Goal: Information Seeking & Learning: Learn about a topic

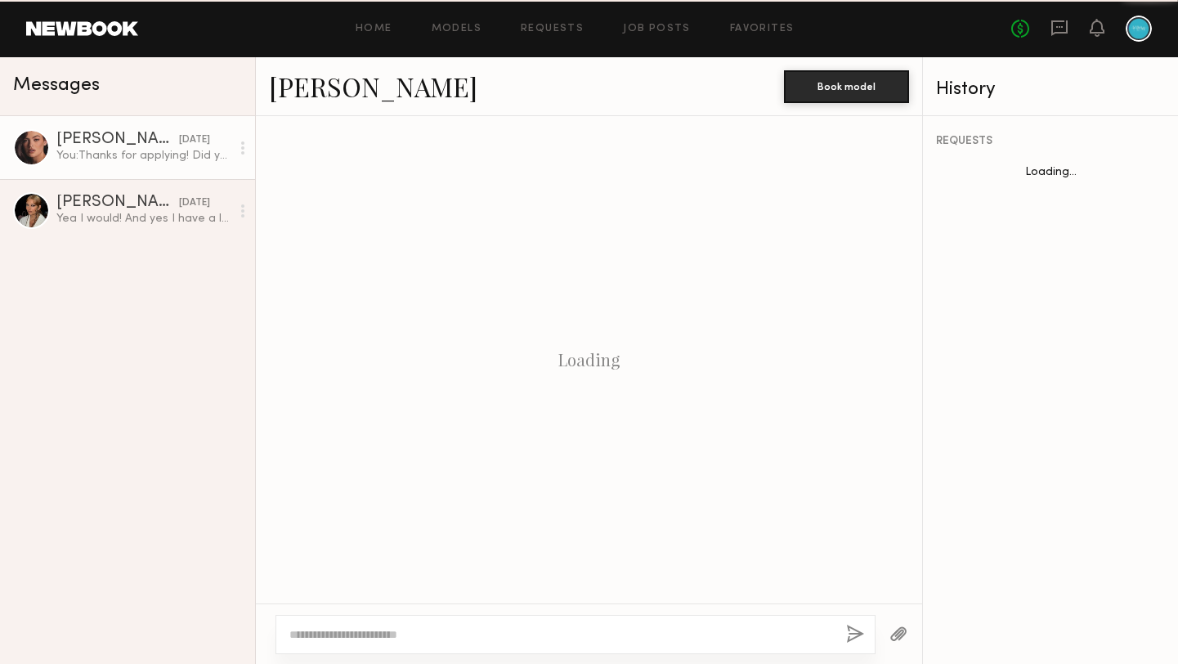
scroll to position [760, 0]
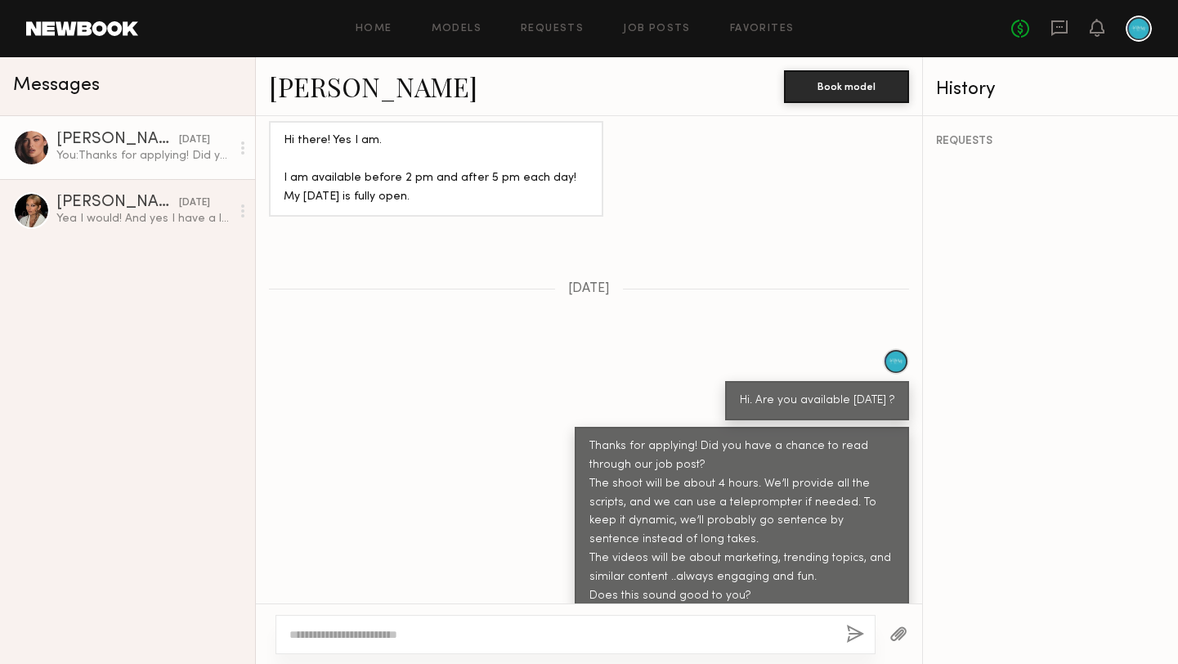
click at [577, 615] on div at bounding box center [575, 634] width 600 height 39
click at [566, 626] on textarea at bounding box center [560, 634] width 543 height 16
type textarea "**"
click at [854, 636] on button "button" at bounding box center [855, 634] width 18 height 20
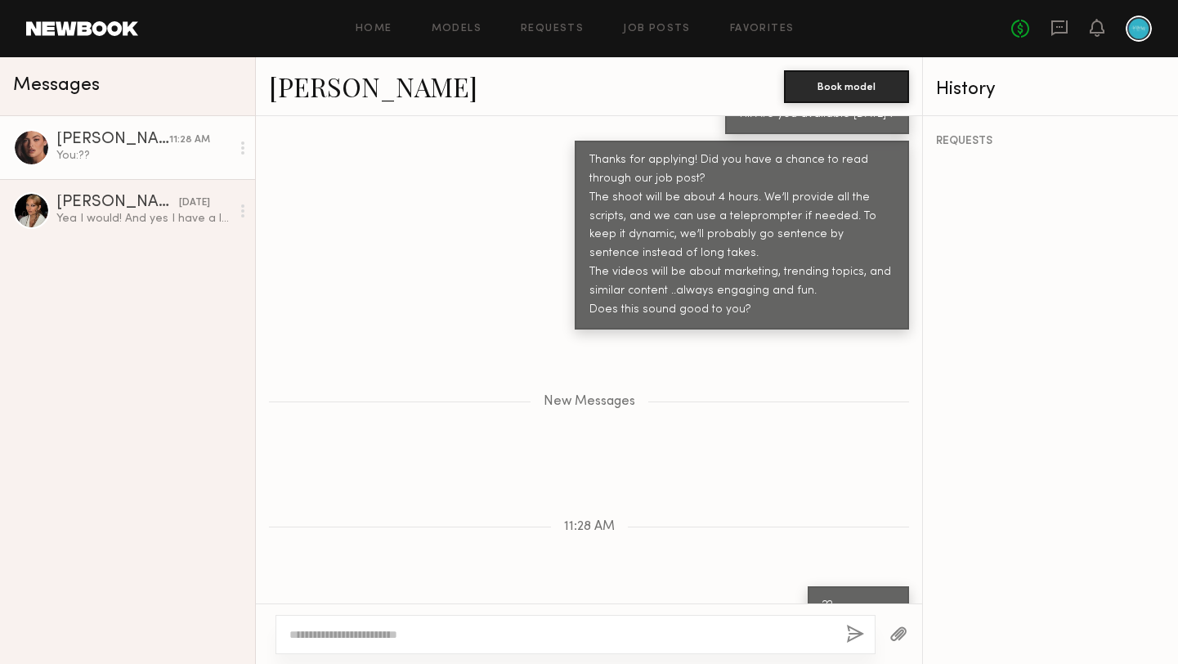
scroll to position [1054, 0]
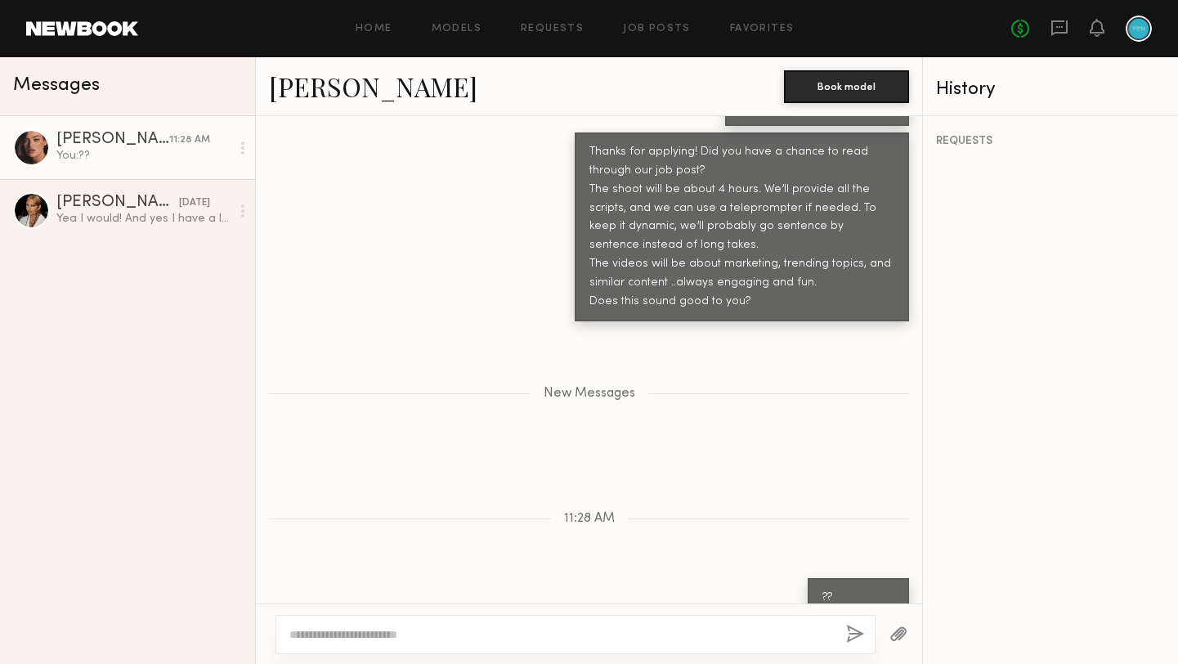
click at [137, 143] on div "[PERSON_NAME]" at bounding box center [112, 140] width 113 height 16
click at [387, 22] on div "Home Models Requests Job Posts Favorites Sign Out No fees up to $5,000" at bounding box center [644, 29] width 1013 height 26
click at [378, 29] on link "Home" at bounding box center [373, 29] width 37 height 11
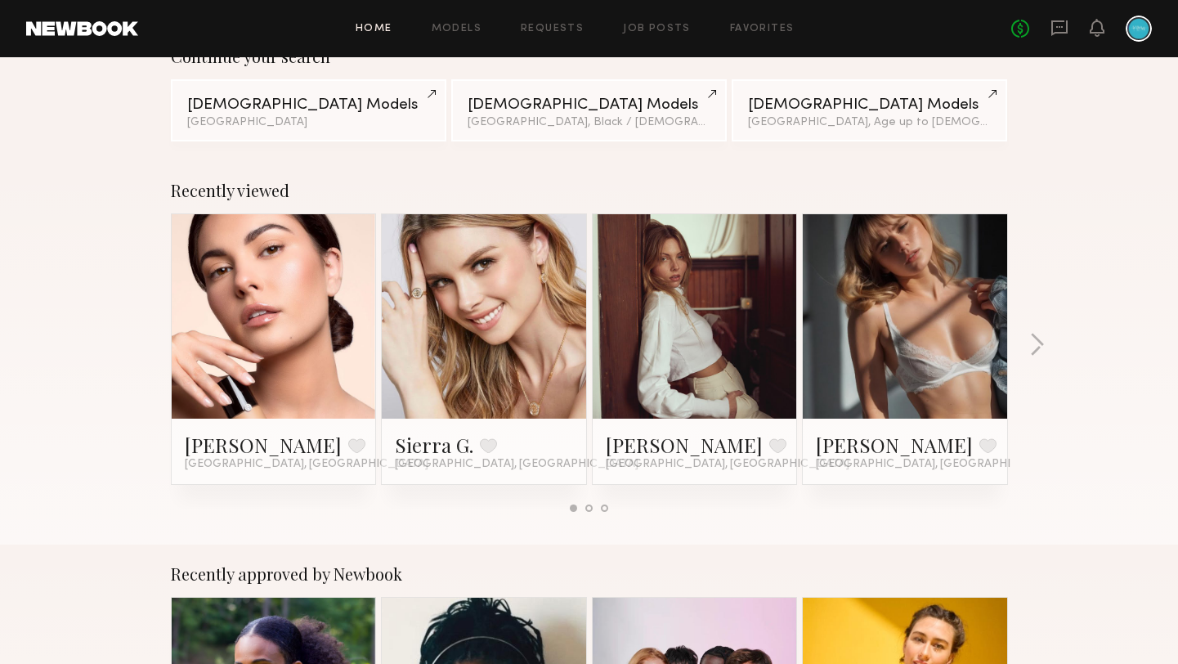
scroll to position [155, 0]
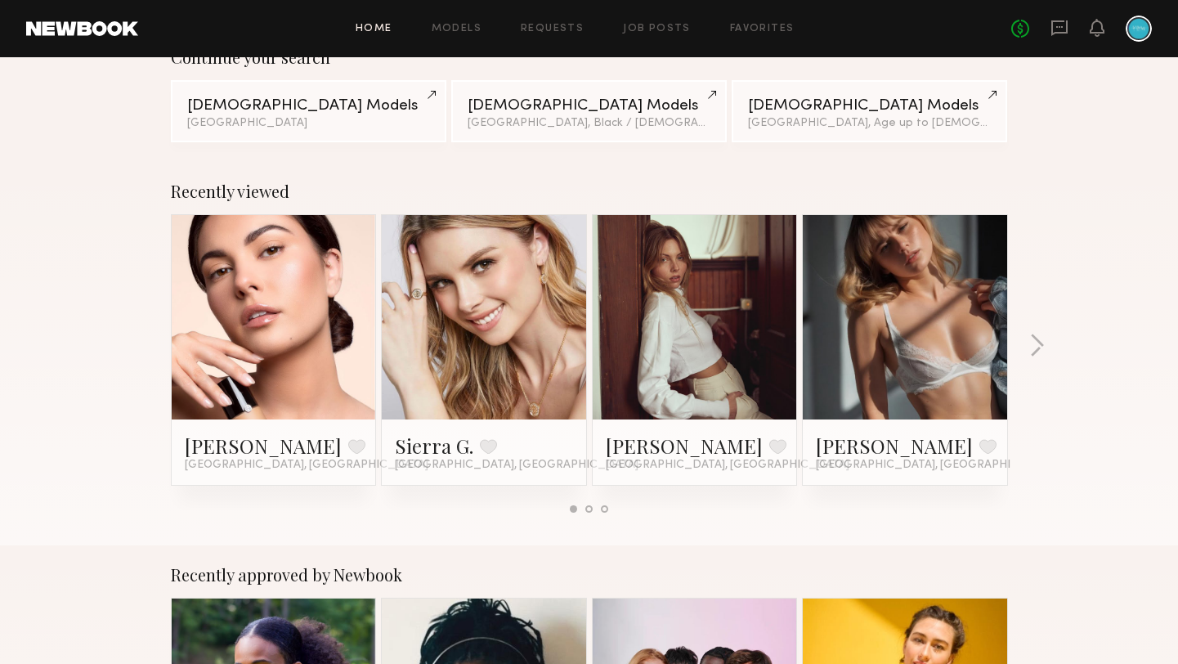
click at [445, 34] on div "Home Models Requests Job Posts Favorites Sign Out No fees up to $5,000" at bounding box center [644, 29] width 1013 height 26
click at [474, 24] on link "Models" at bounding box center [456, 29] width 50 height 11
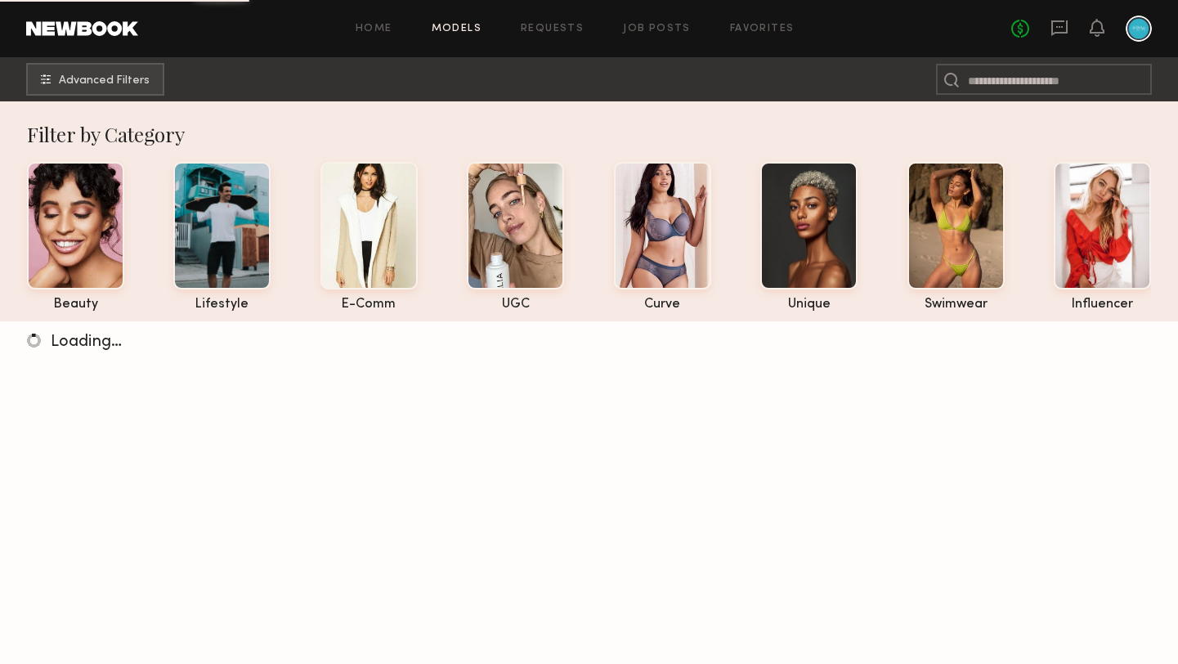
click at [405, 30] on div "Home Models Requests Job Posts Favorites Sign Out" at bounding box center [574, 29] width 873 height 11
click at [377, 31] on link "Home" at bounding box center [373, 29] width 37 height 11
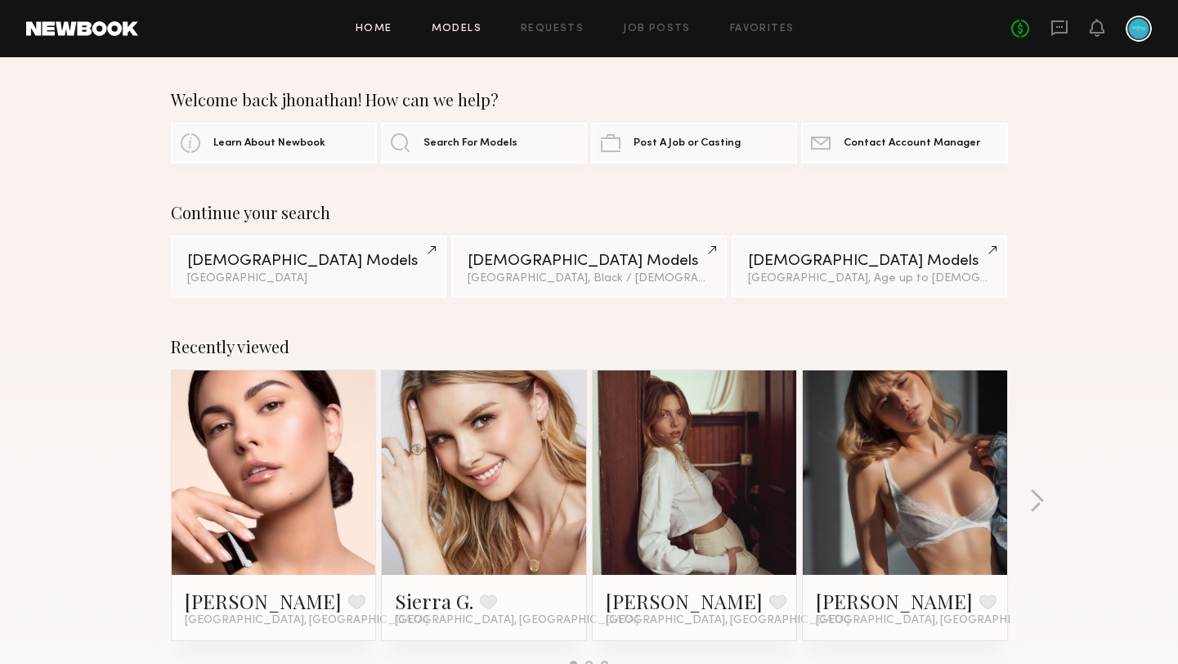
click at [459, 24] on link "Models" at bounding box center [456, 29] width 50 height 11
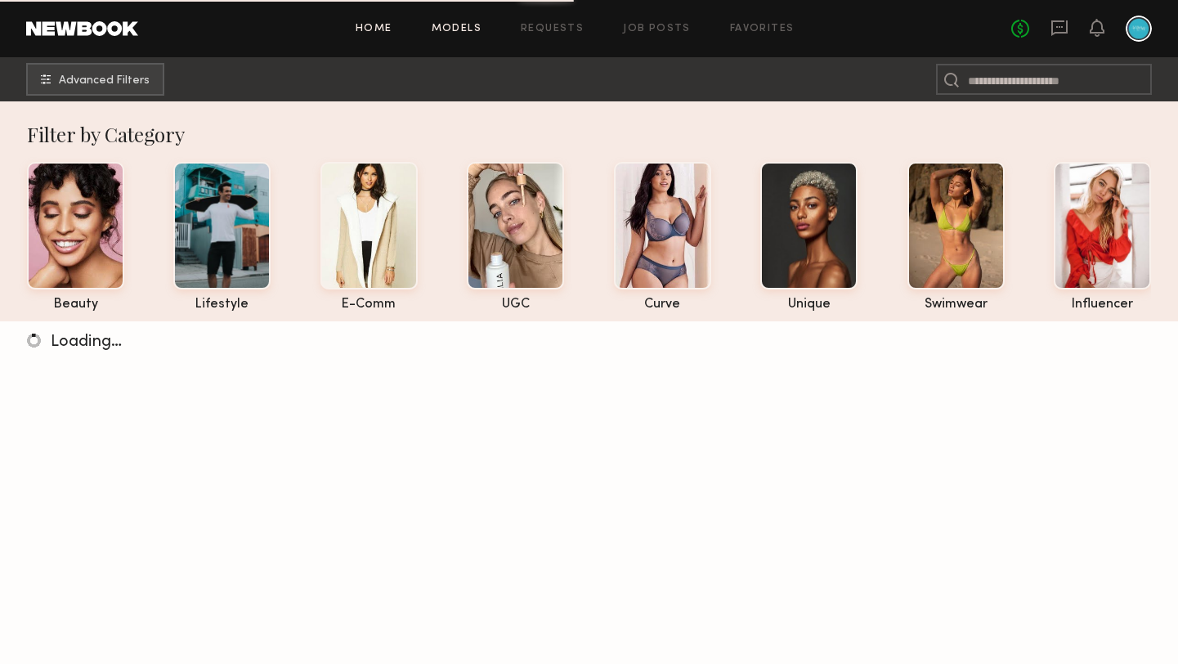
click at [371, 27] on link "Home" at bounding box center [373, 29] width 37 height 11
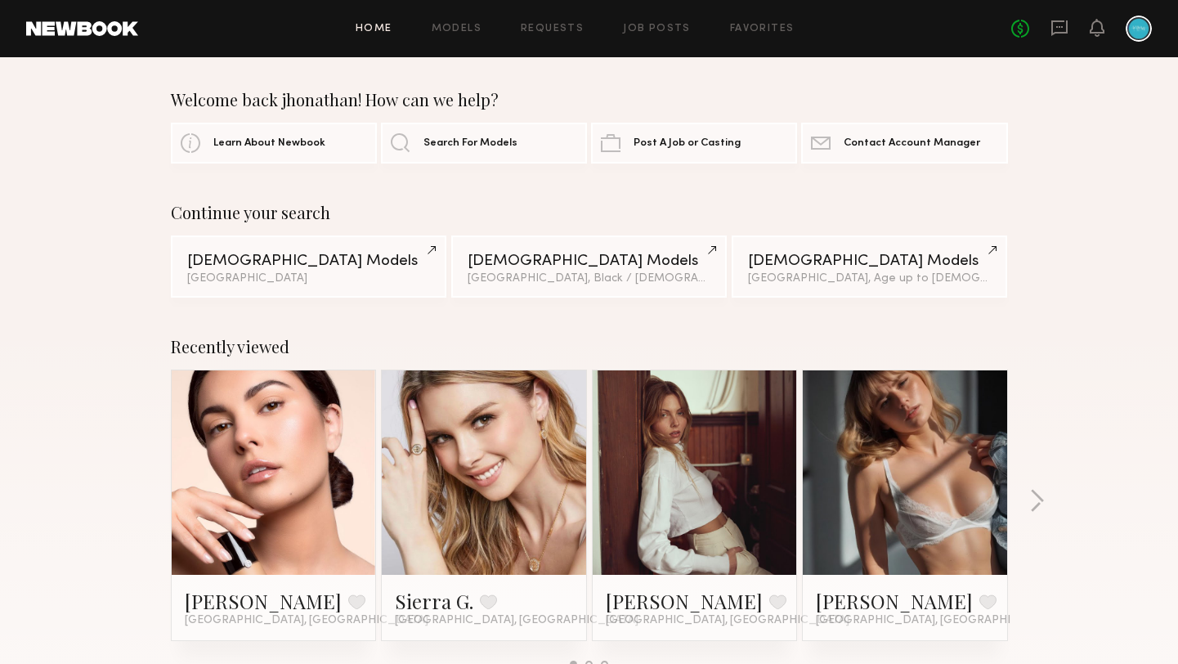
click at [491, 30] on div "Home Models Requests Job Posts Favorites Sign Out" at bounding box center [574, 29] width 873 height 11
click at [464, 30] on link "Models" at bounding box center [456, 29] width 50 height 11
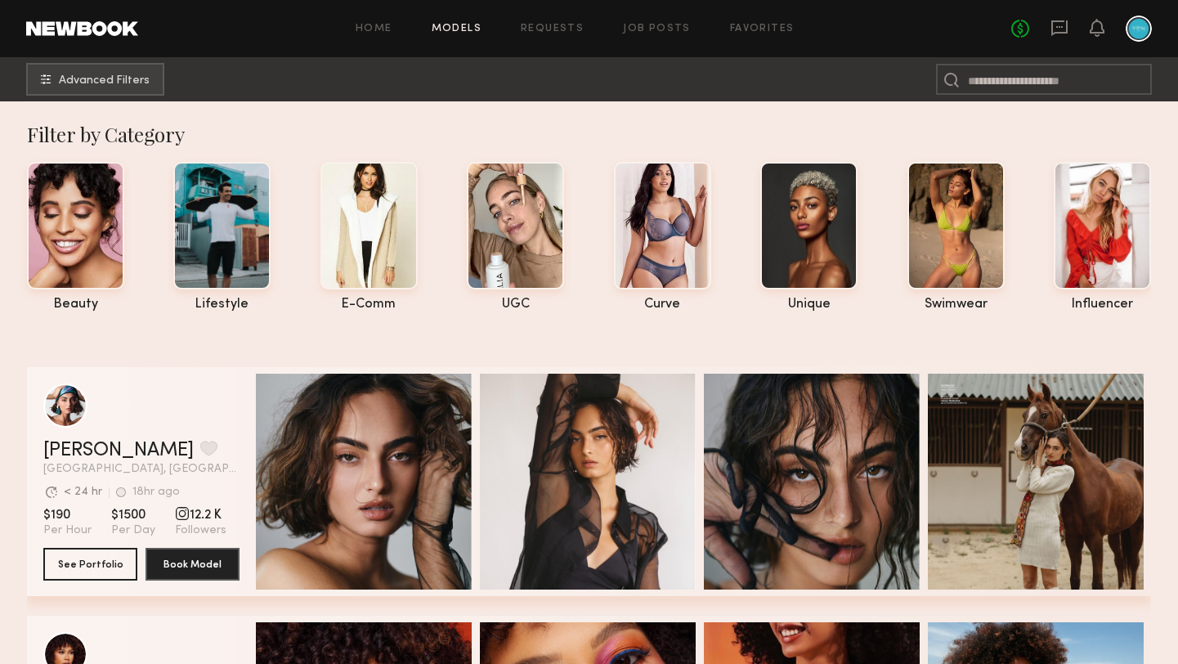
click at [633, 25] on link "Job Posts" at bounding box center [657, 29] width 68 height 11
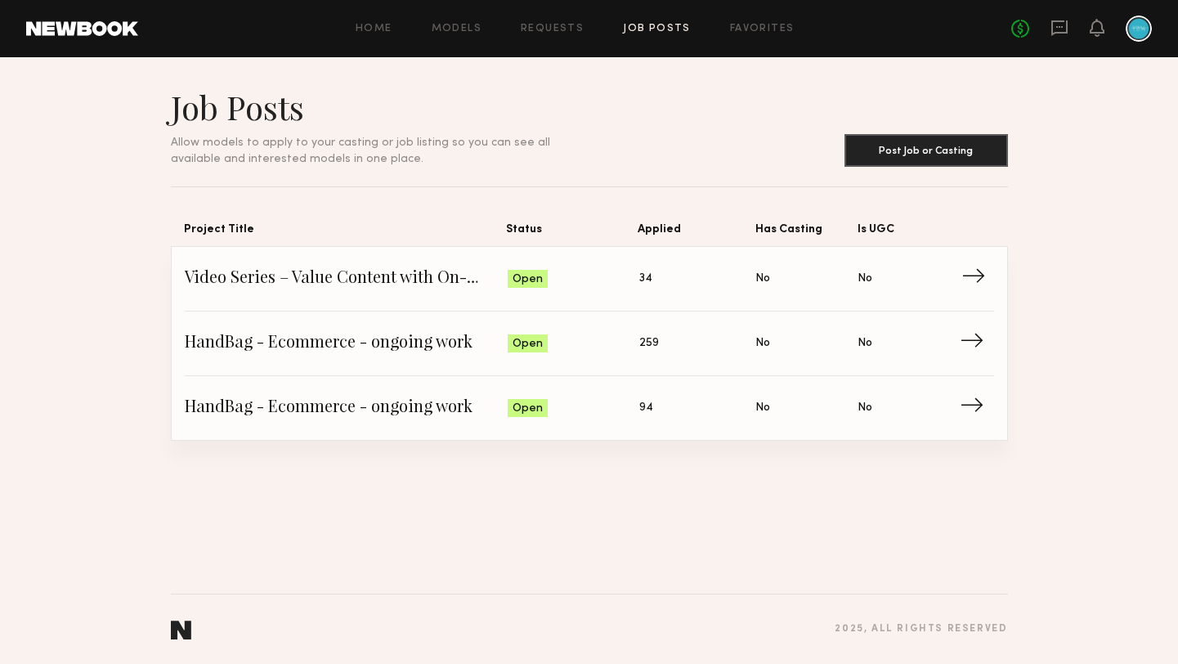
click at [338, 284] on span "Video Series – Value Content with On-Camera Talent" at bounding box center [347, 278] width 324 height 25
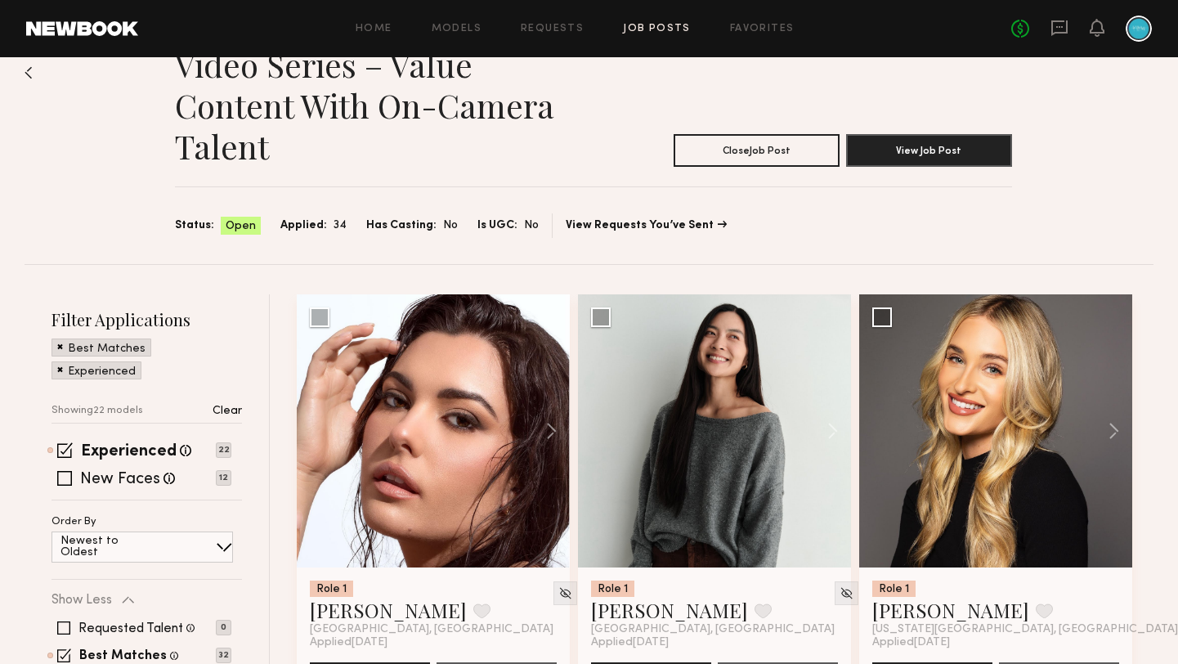
scroll to position [43, 0]
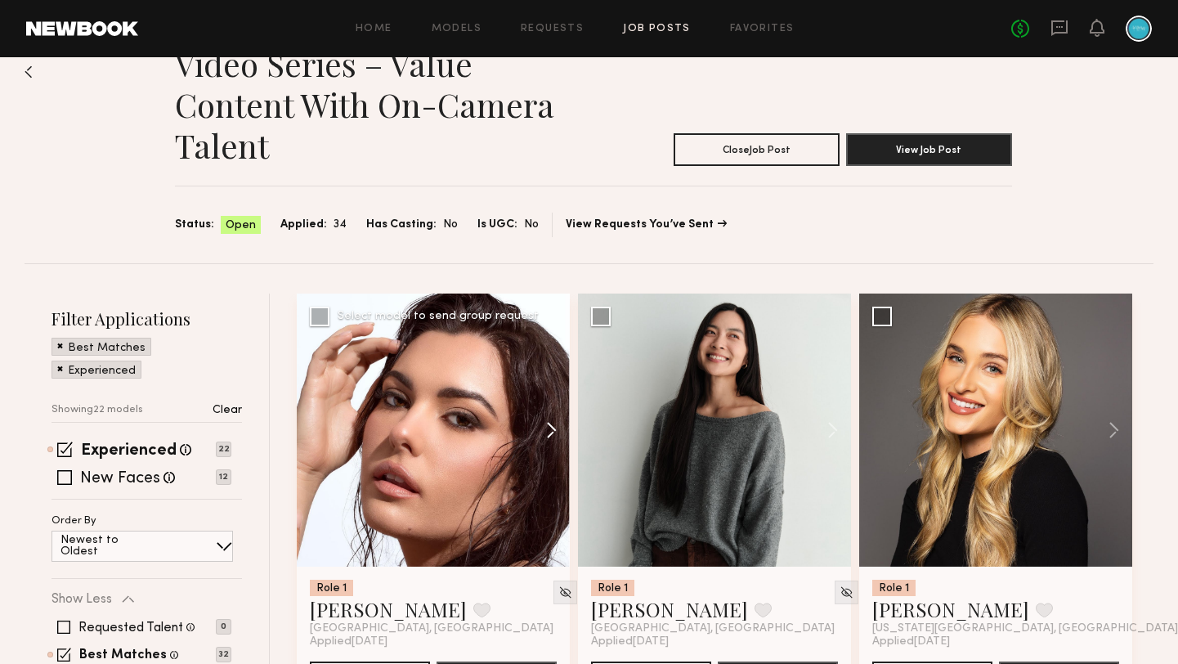
click at [547, 431] on button at bounding box center [543, 429] width 52 height 273
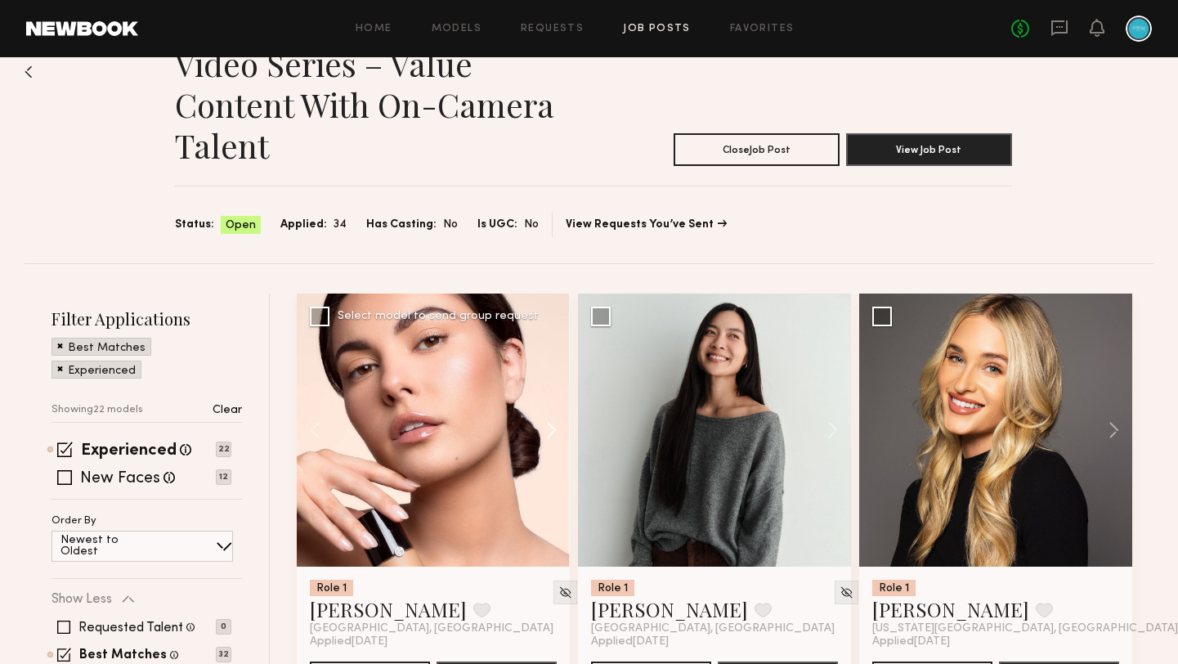
click at [547, 431] on button at bounding box center [543, 429] width 52 height 273
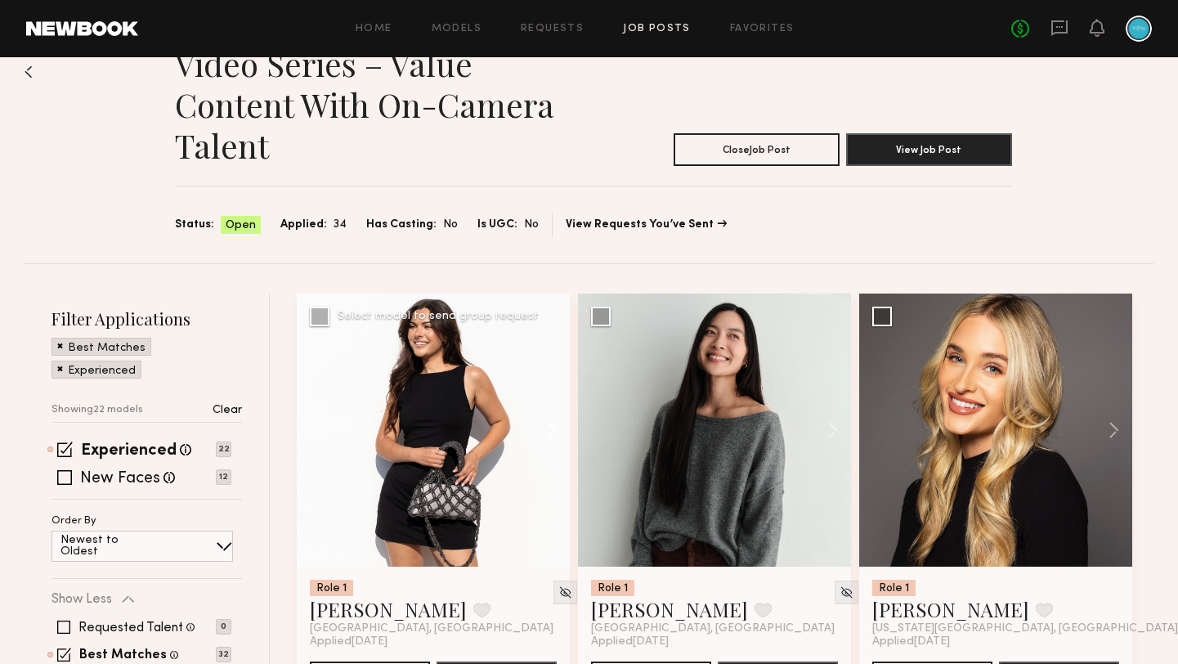
click at [547, 431] on button at bounding box center [543, 429] width 52 height 273
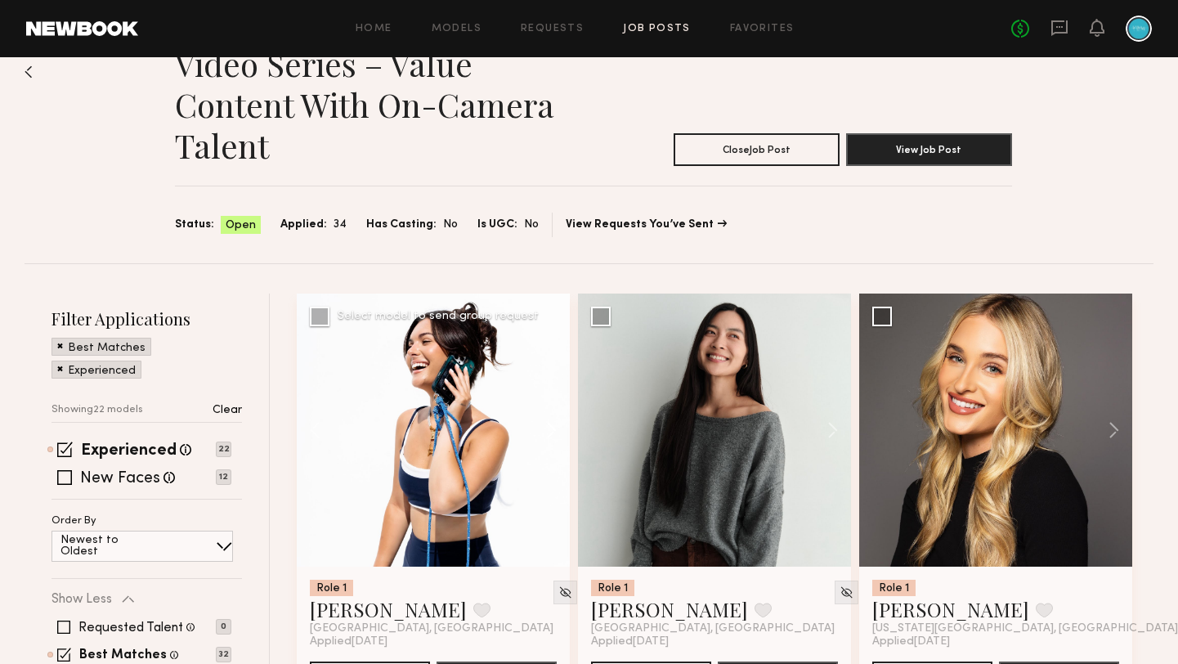
click at [547, 431] on button at bounding box center [543, 429] width 52 height 273
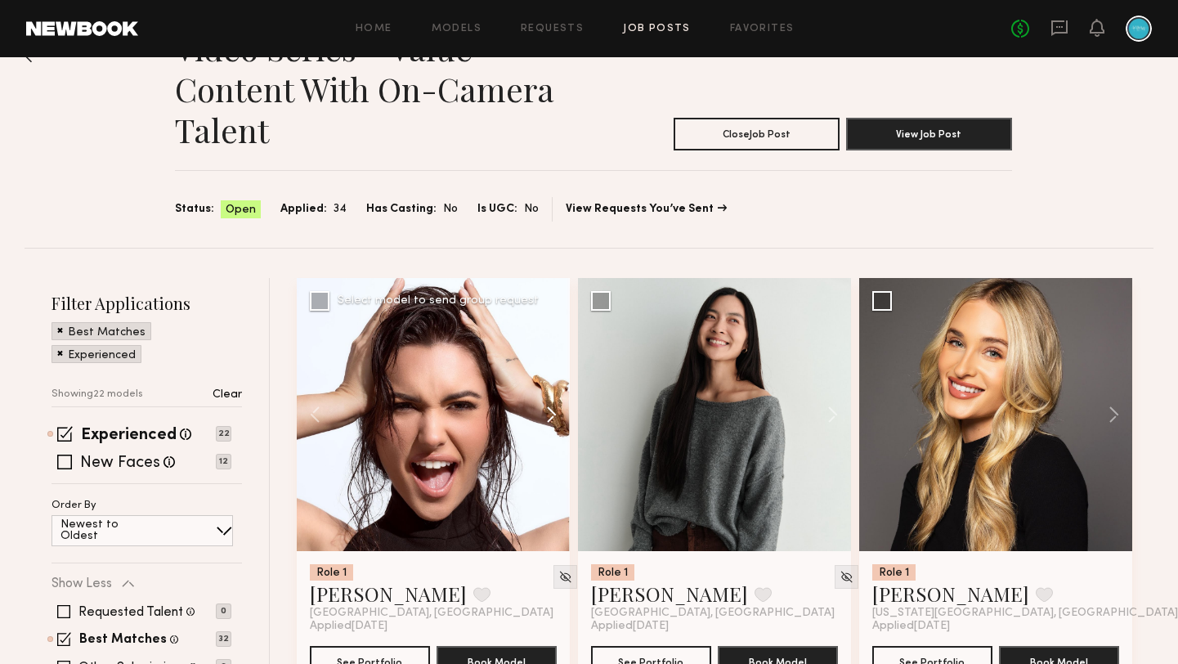
click at [547, 431] on button at bounding box center [543, 414] width 52 height 273
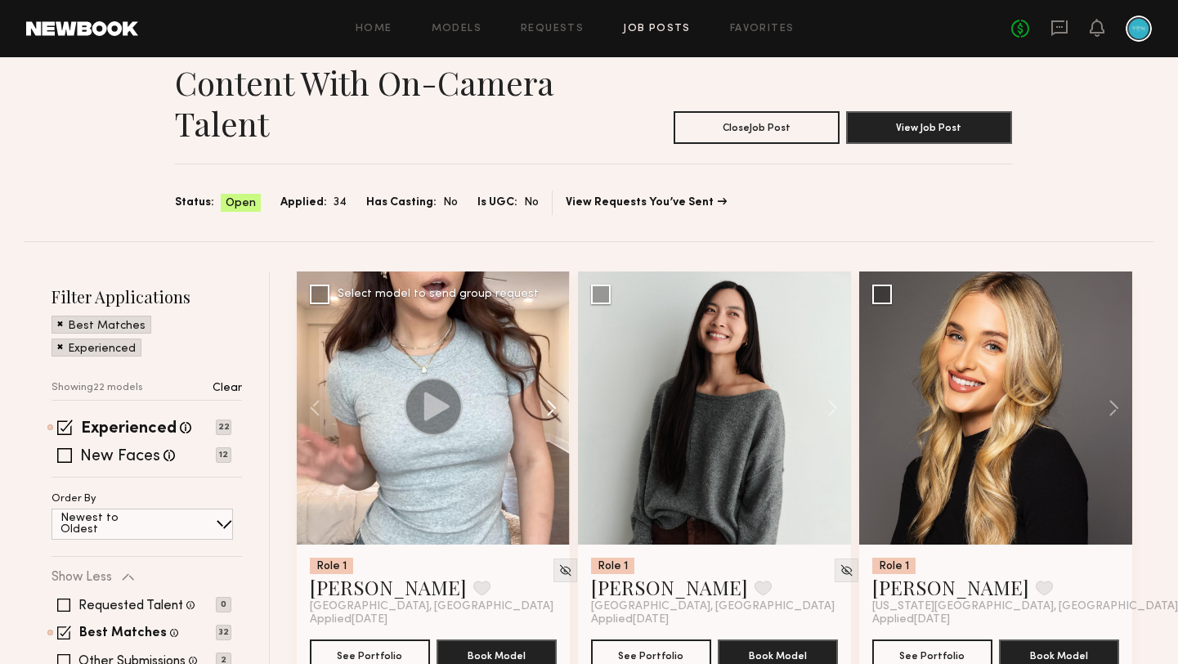
scroll to position [66, 0]
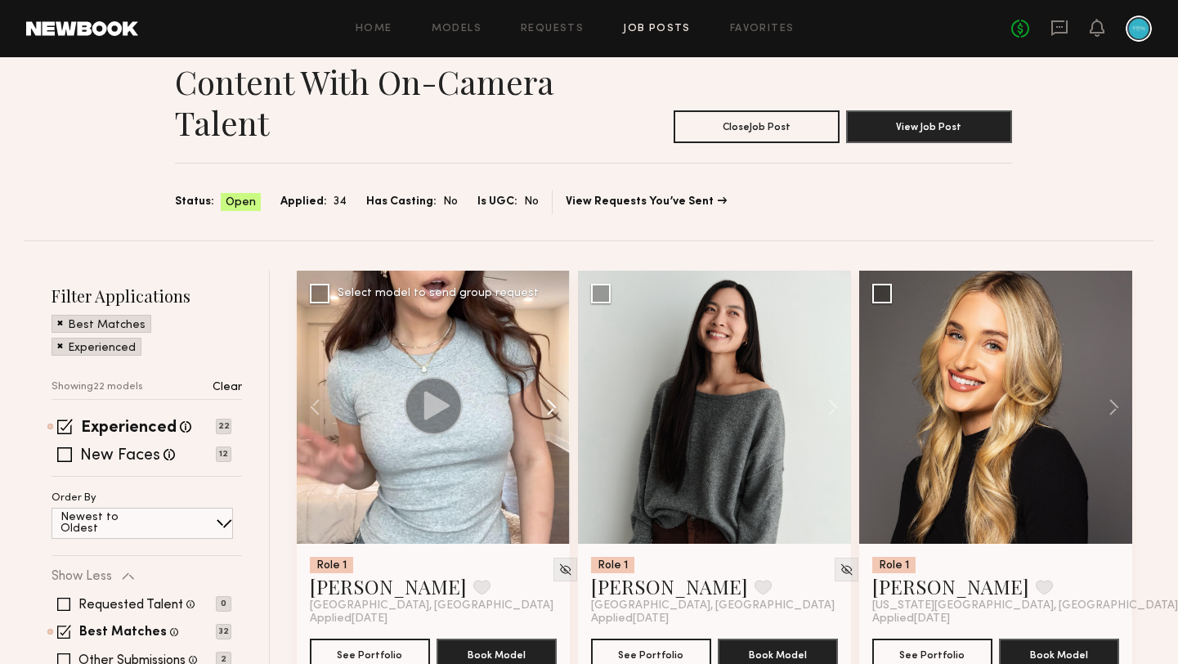
click at [552, 410] on button at bounding box center [543, 406] width 52 height 273
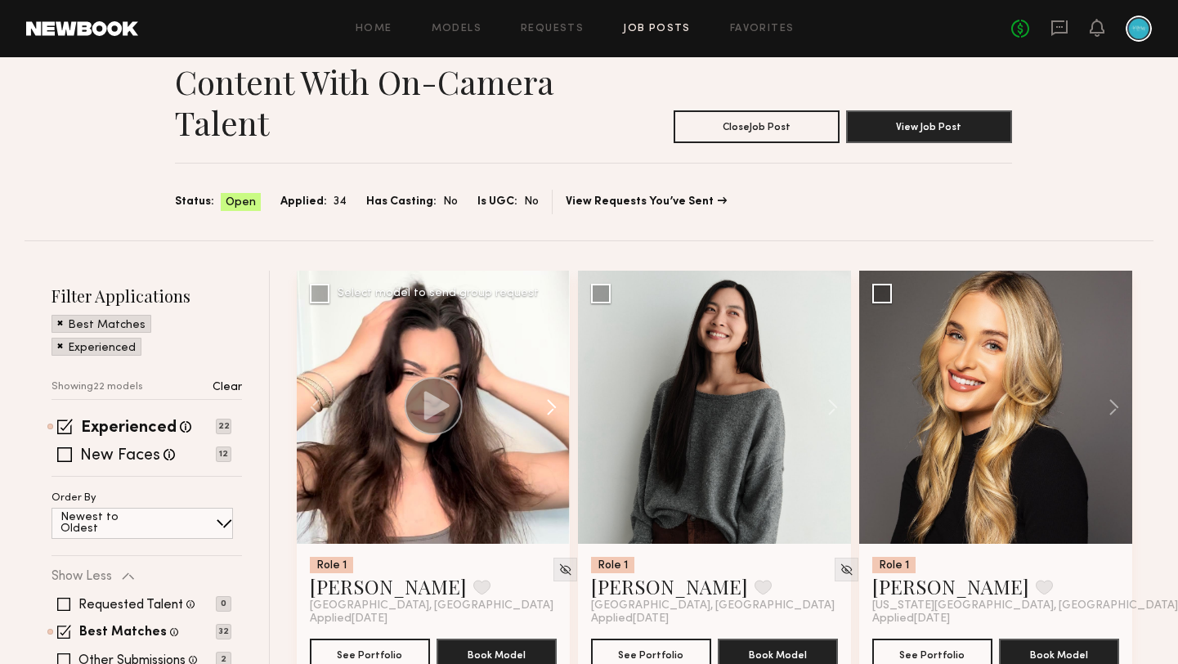
click at [552, 410] on button at bounding box center [543, 406] width 52 height 273
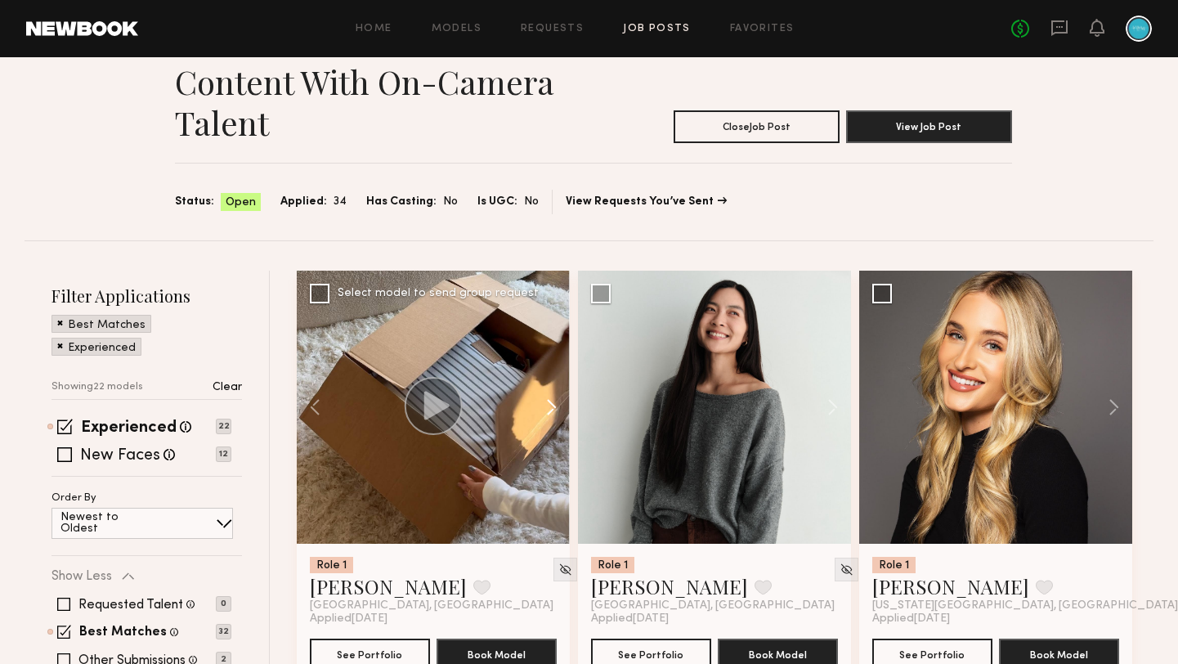
click at [552, 410] on button at bounding box center [543, 406] width 52 height 273
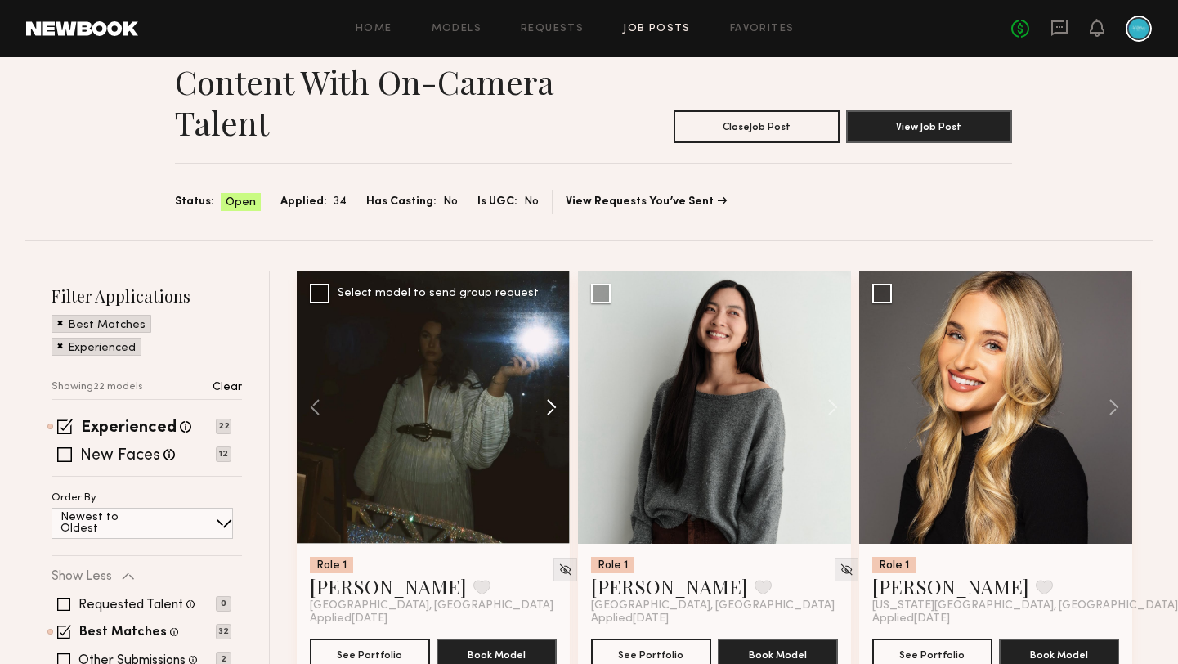
click at [552, 410] on button at bounding box center [543, 406] width 52 height 273
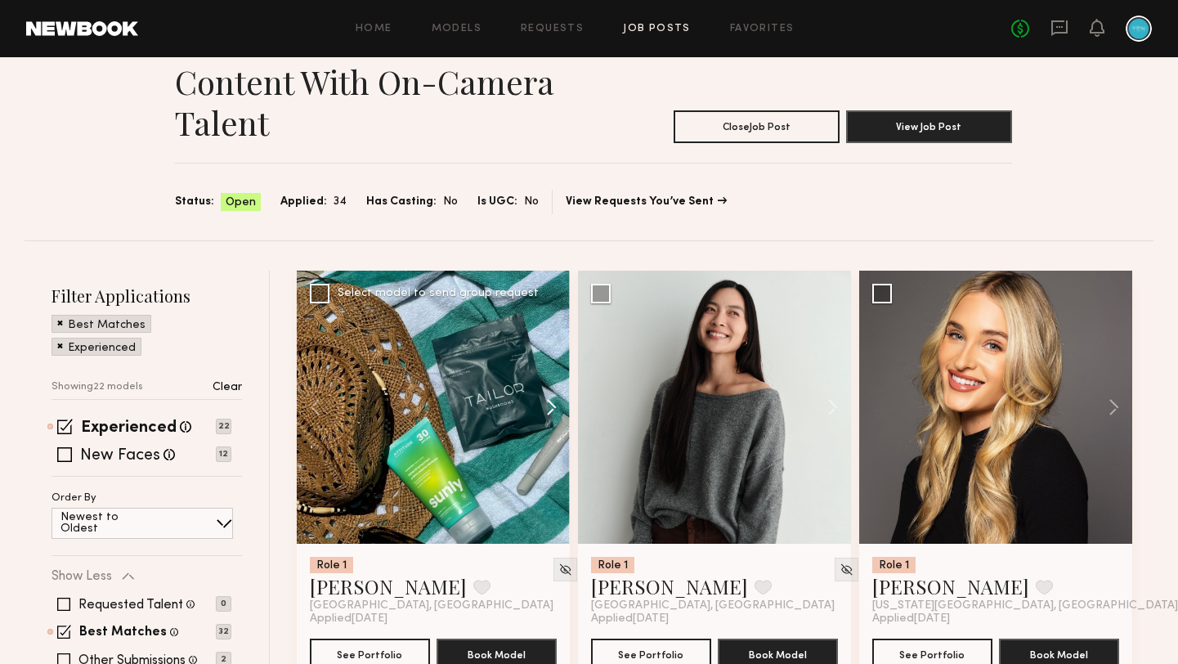
click at [552, 410] on button at bounding box center [543, 406] width 52 height 273
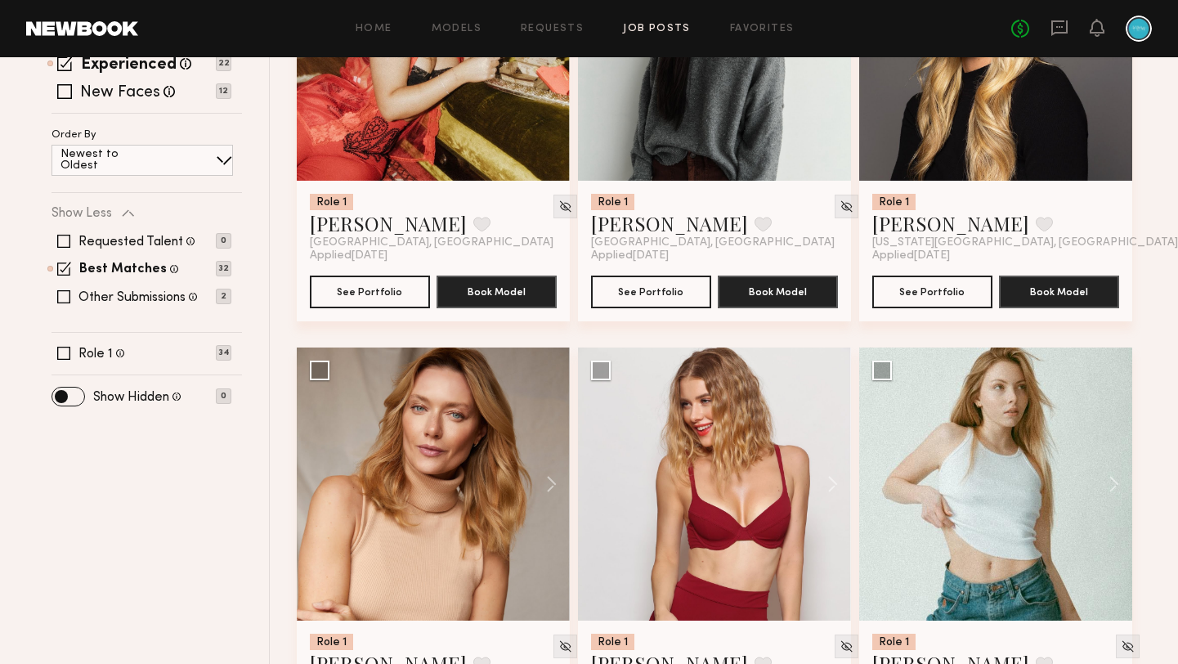
scroll to position [0, 0]
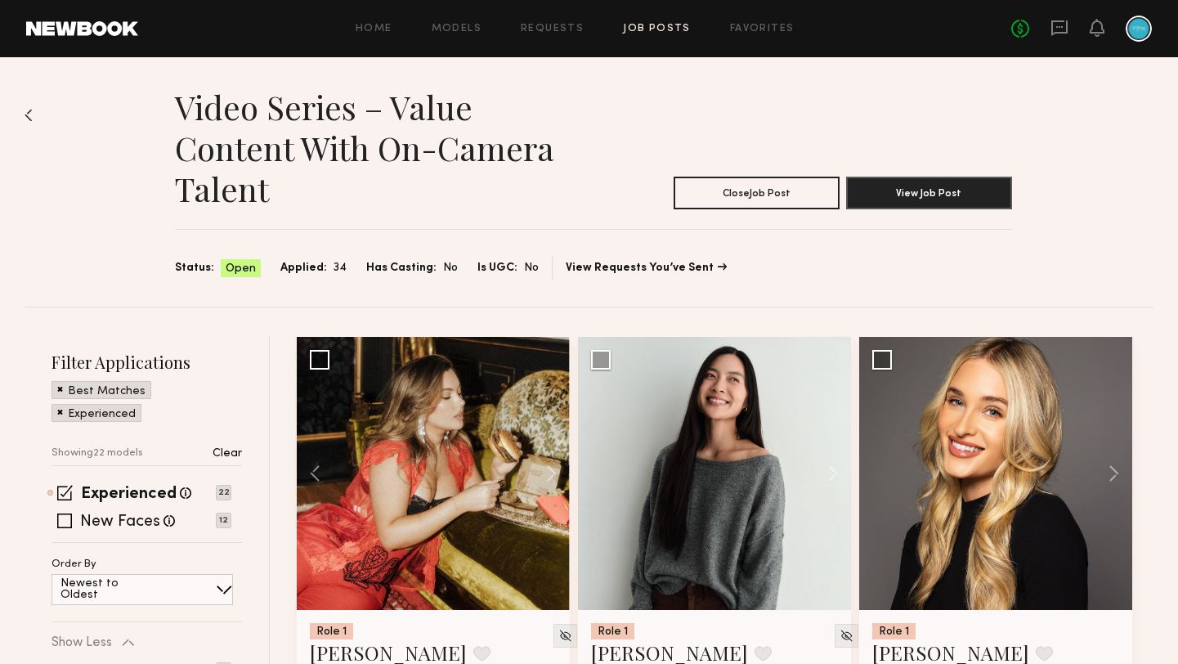
click at [67, 510] on div "Experienced Talent we've deemed to have ample paid, professional modeling exper…" at bounding box center [146, 514] width 190 height 56
click at [63, 516] on span at bounding box center [64, 520] width 15 height 15
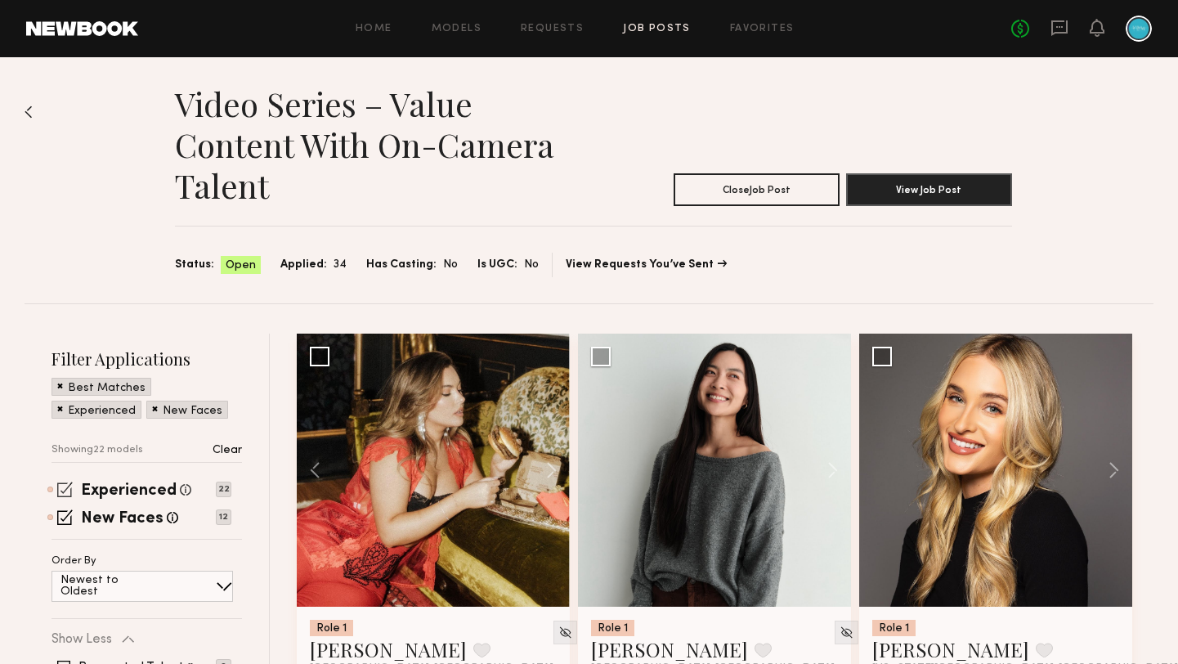
click at [64, 498] on div "Experienced Talent we've deemed to have ample paid, professional modeling exper…" at bounding box center [146, 511] width 190 height 56
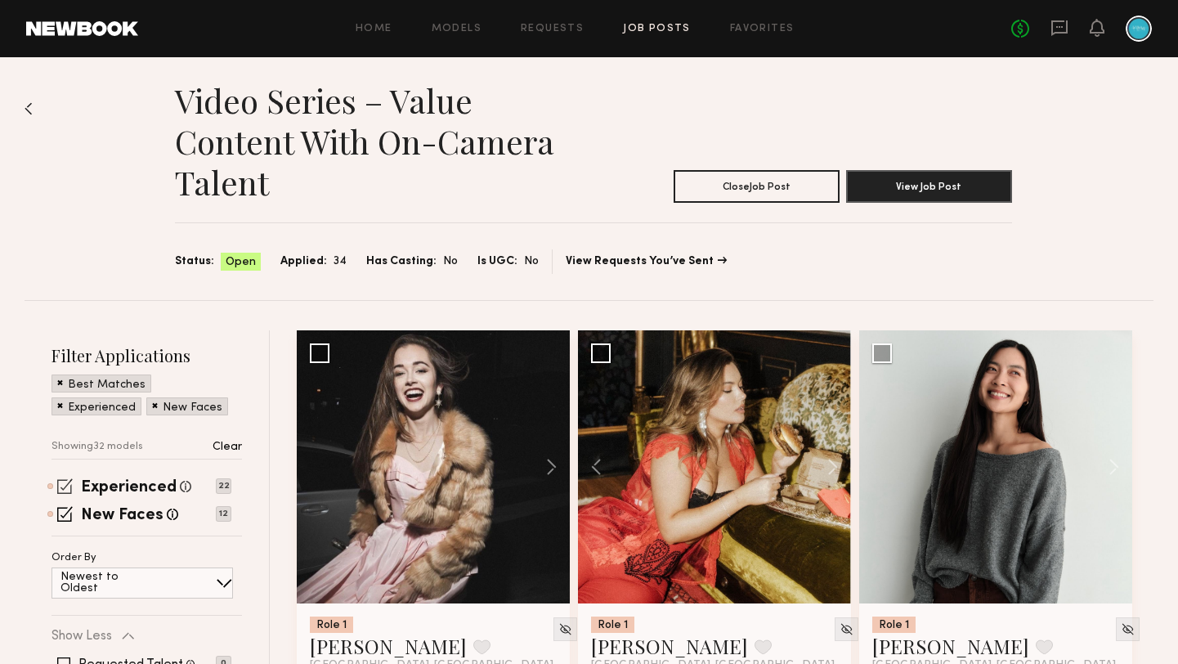
scroll to position [3, 0]
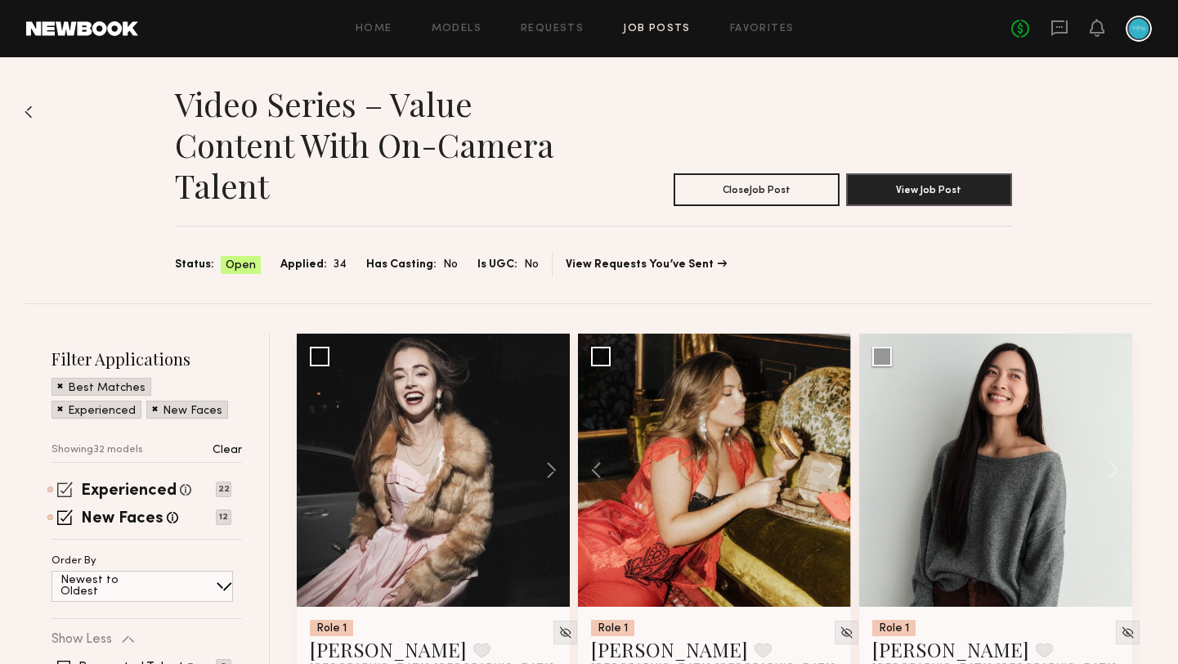
click at [65, 487] on span at bounding box center [65, 489] width 16 height 16
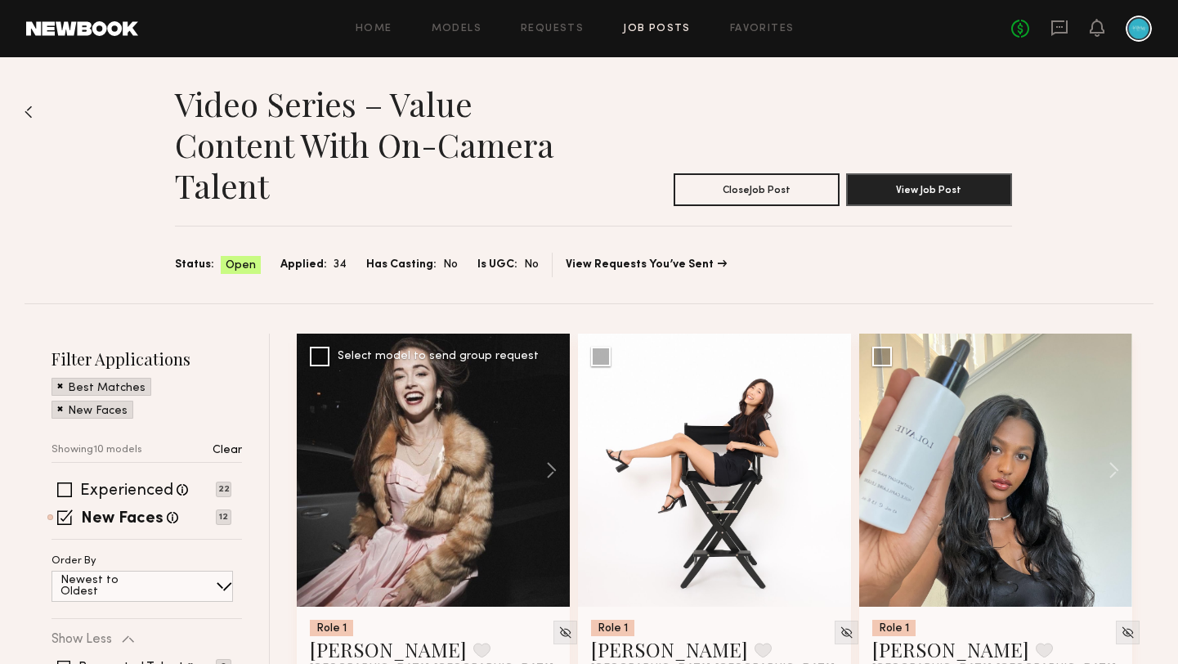
scroll to position [0, 0]
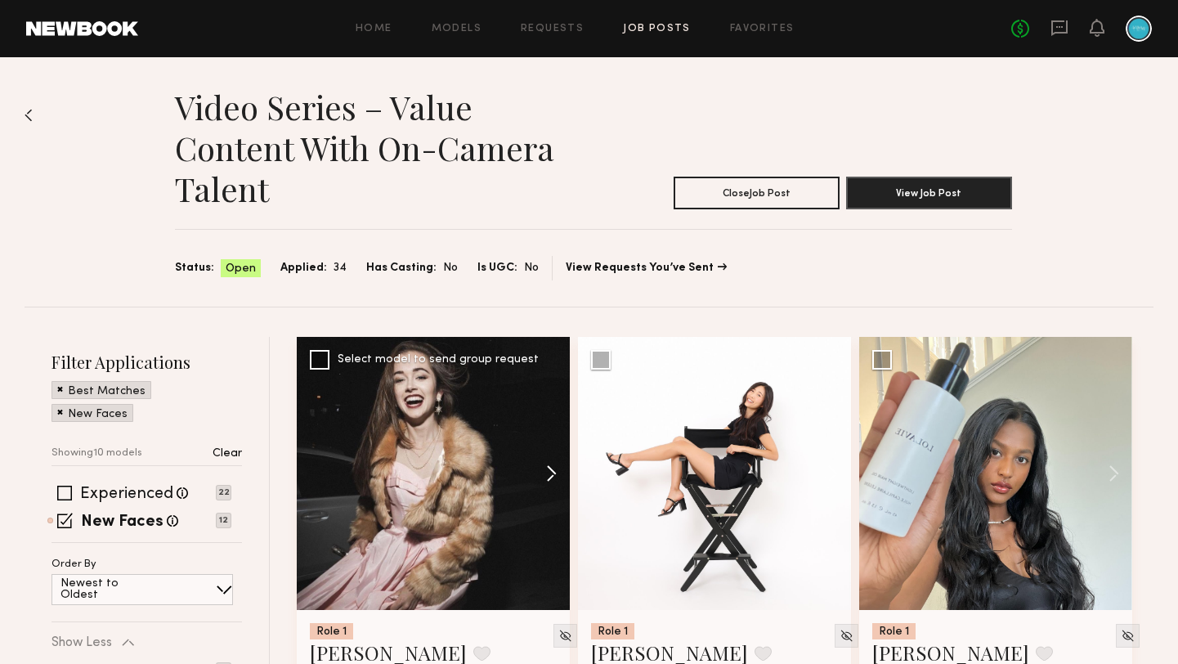
click at [555, 476] on button at bounding box center [543, 473] width 52 height 273
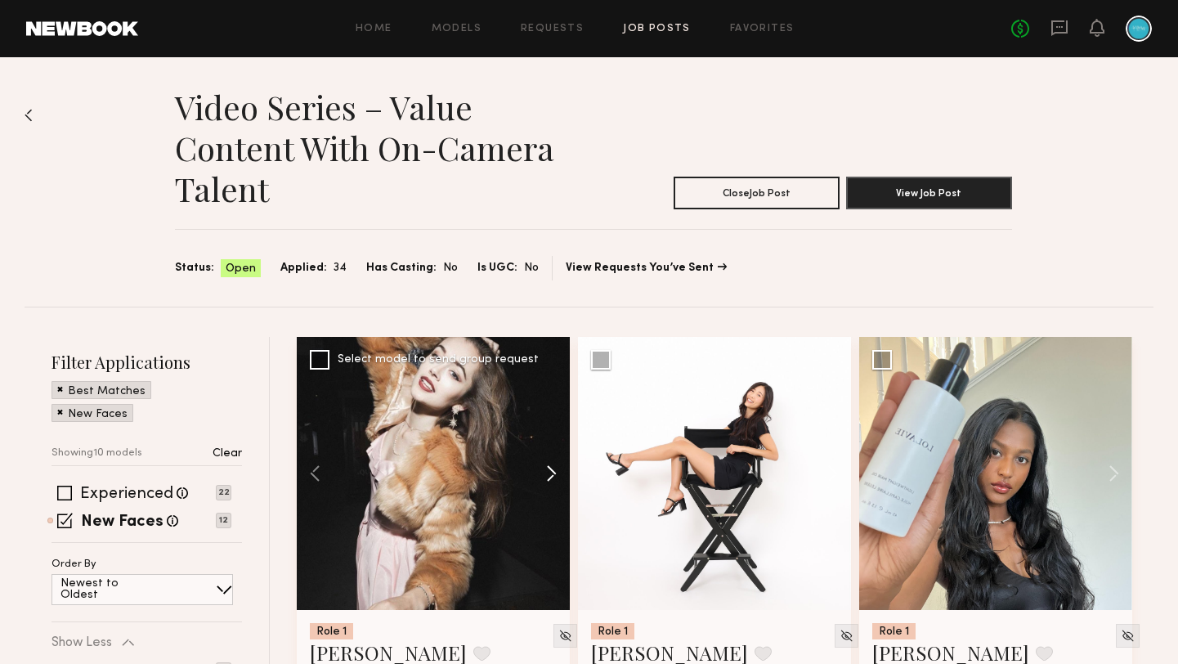
click at [555, 476] on button at bounding box center [543, 473] width 52 height 273
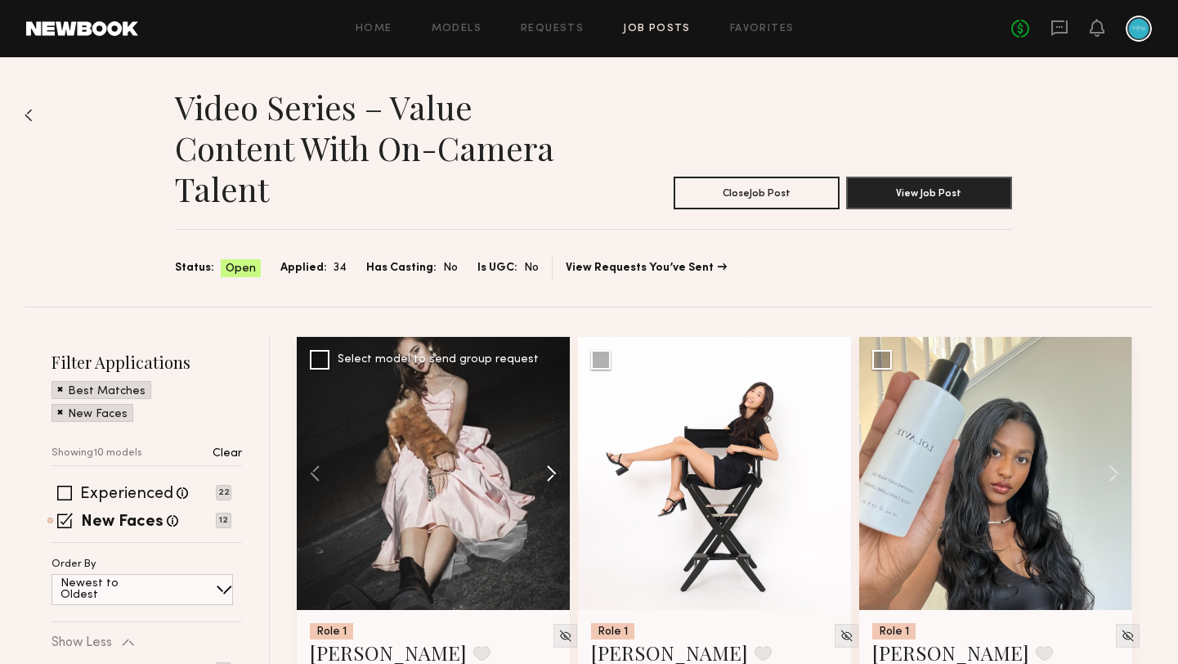
click at [555, 476] on button at bounding box center [543, 473] width 52 height 273
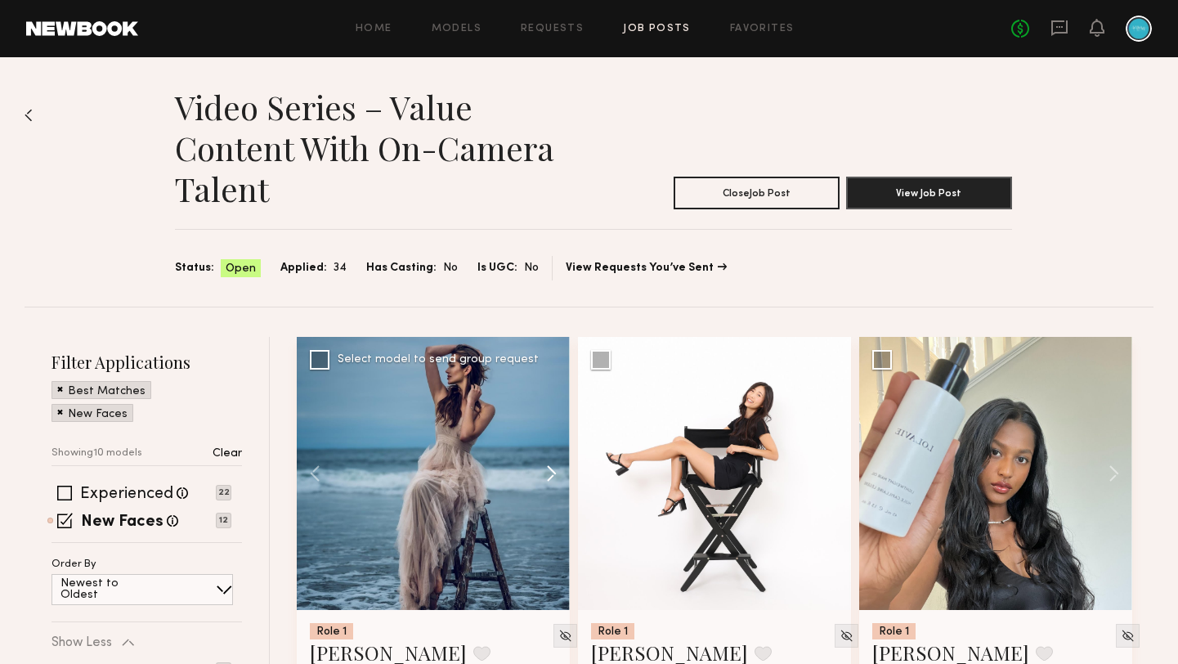
click at [555, 476] on button at bounding box center [543, 473] width 52 height 273
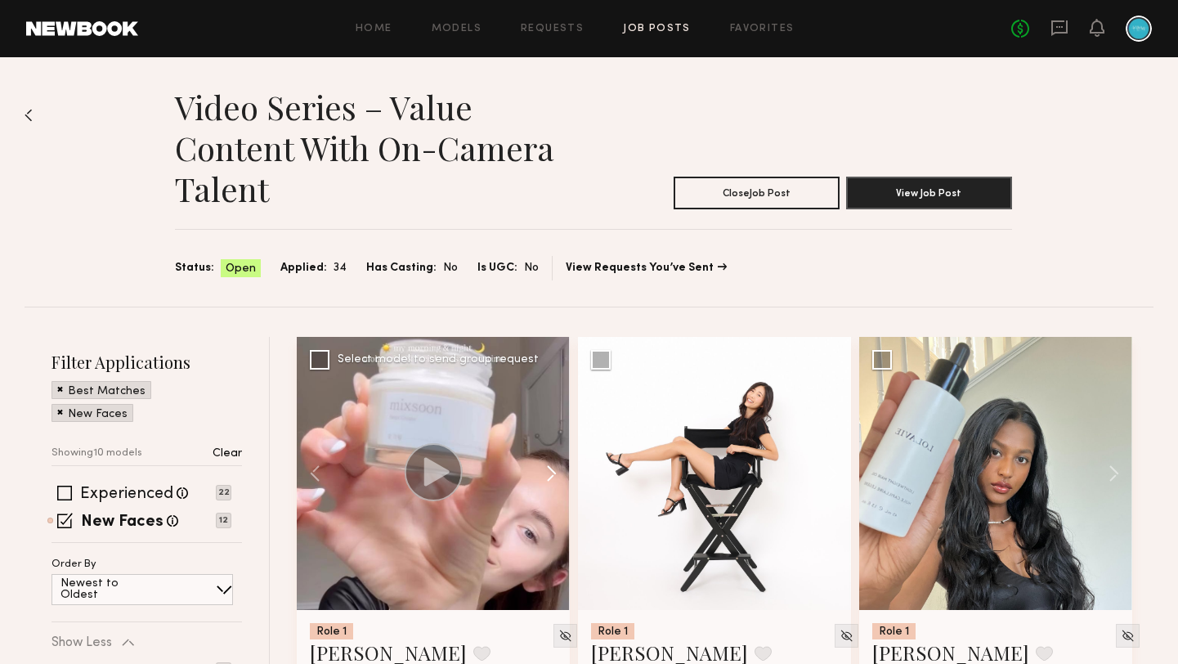
click at [555, 476] on button at bounding box center [543, 473] width 52 height 273
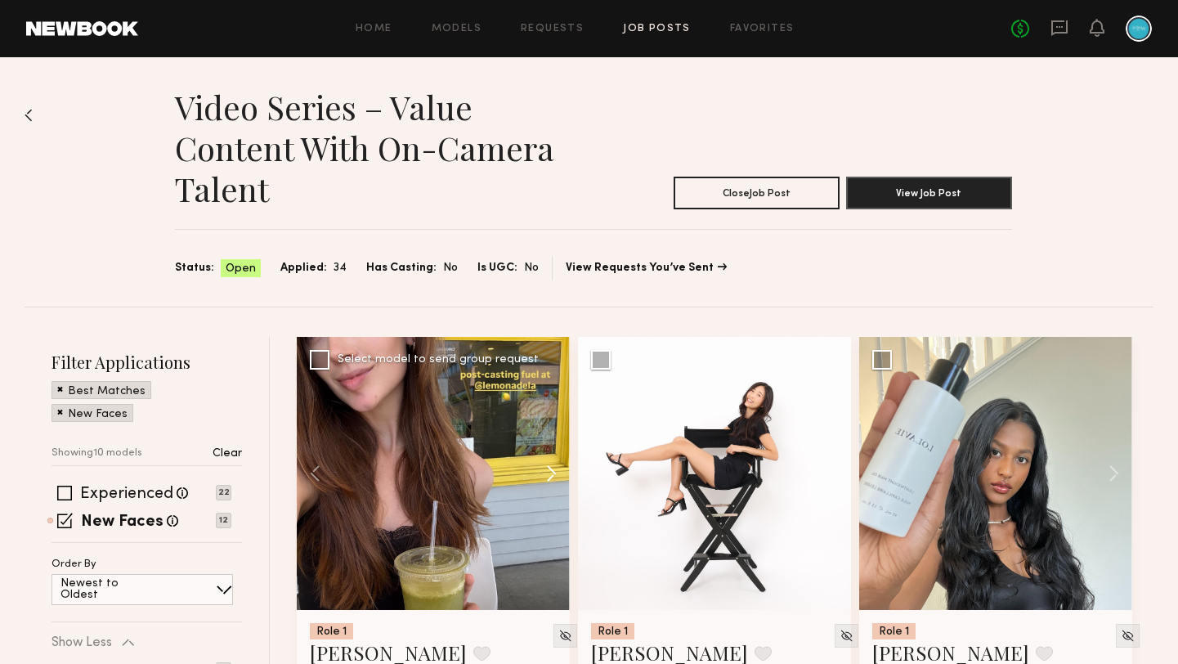
click at [555, 476] on button at bounding box center [543, 473] width 52 height 273
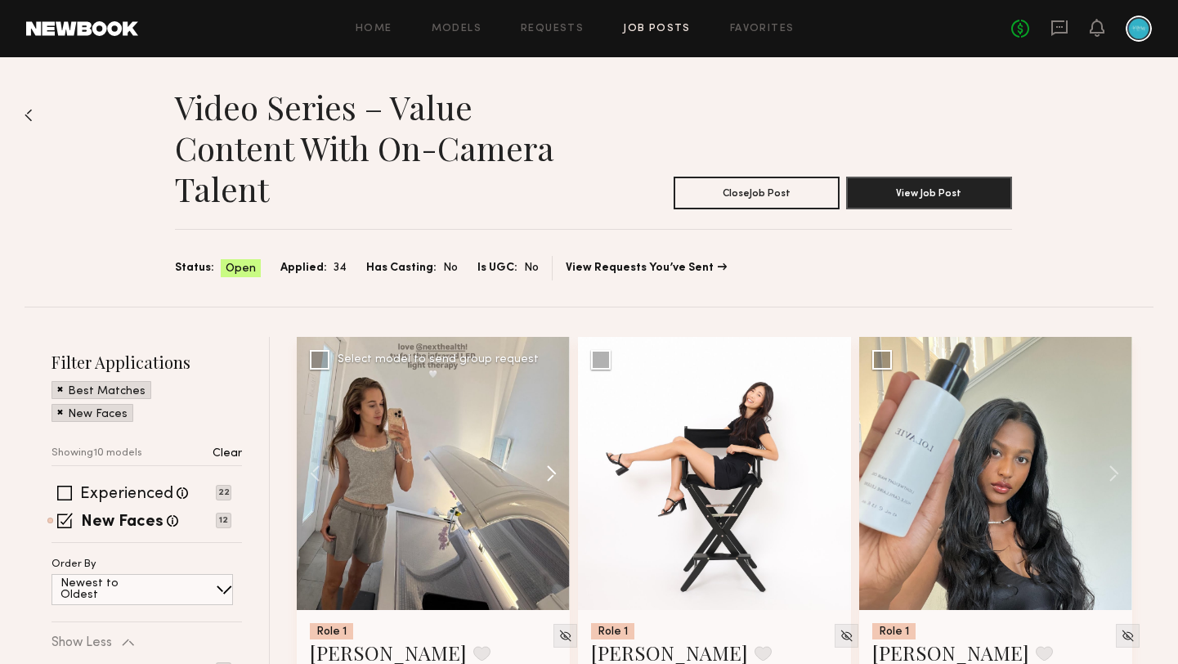
click at [555, 476] on button at bounding box center [543, 473] width 52 height 273
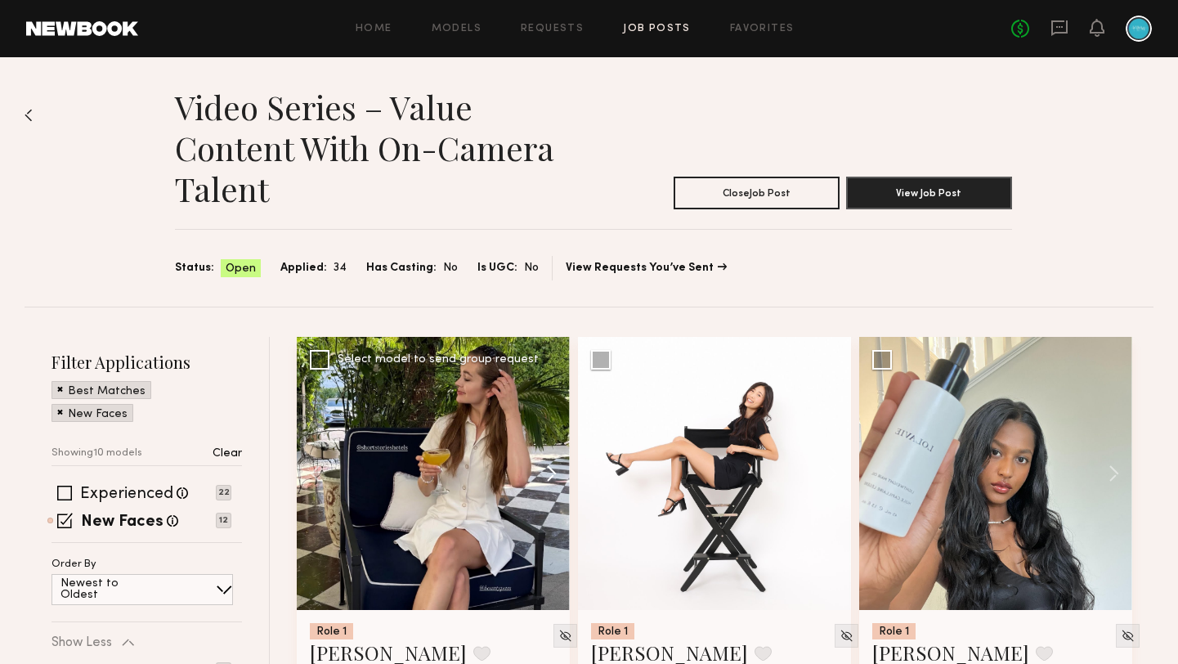
click at [555, 476] on button at bounding box center [543, 473] width 52 height 273
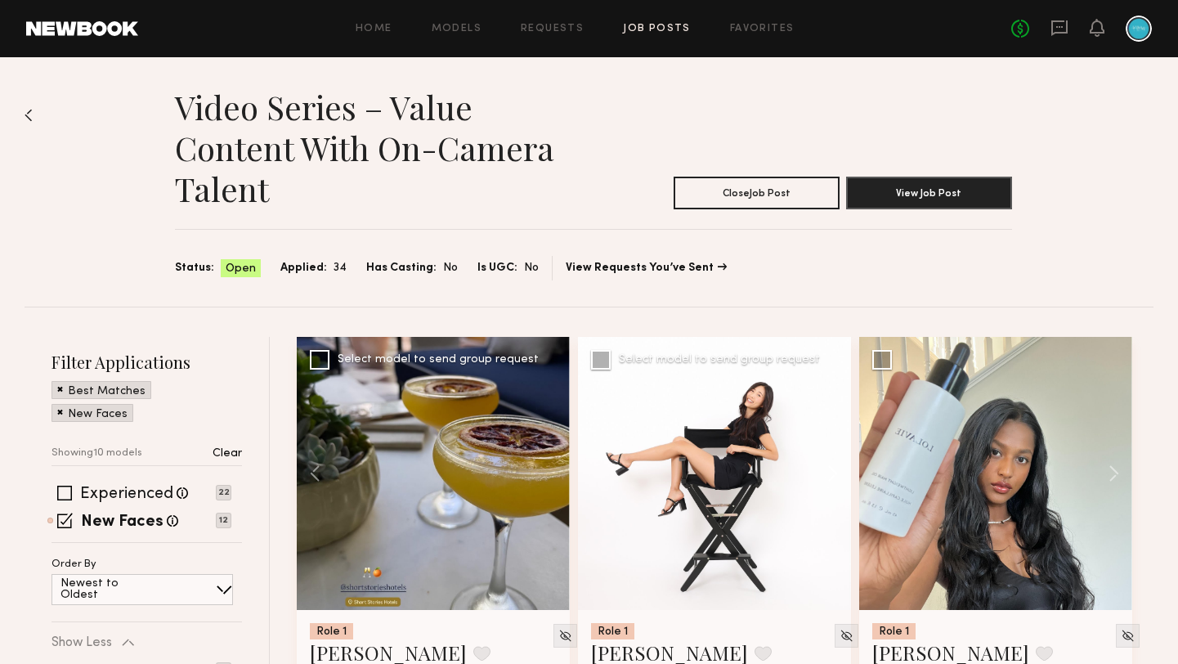
click at [828, 471] on button at bounding box center [824, 473] width 52 height 273
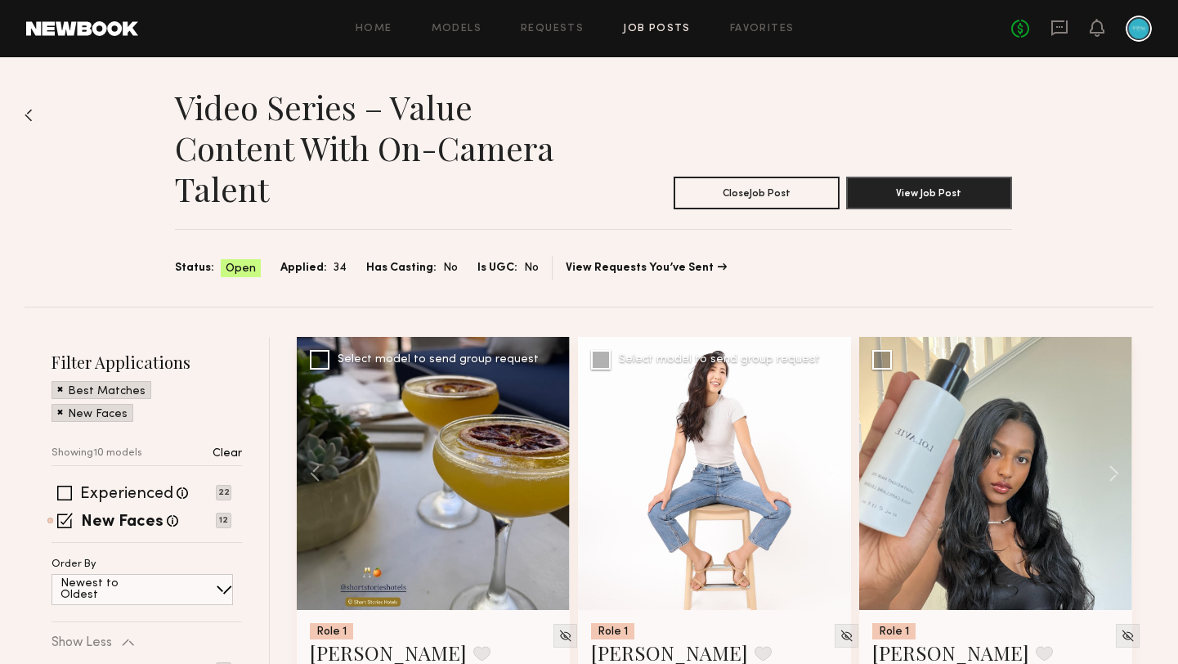
click at [828, 471] on button at bounding box center [824, 473] width 52 height 273
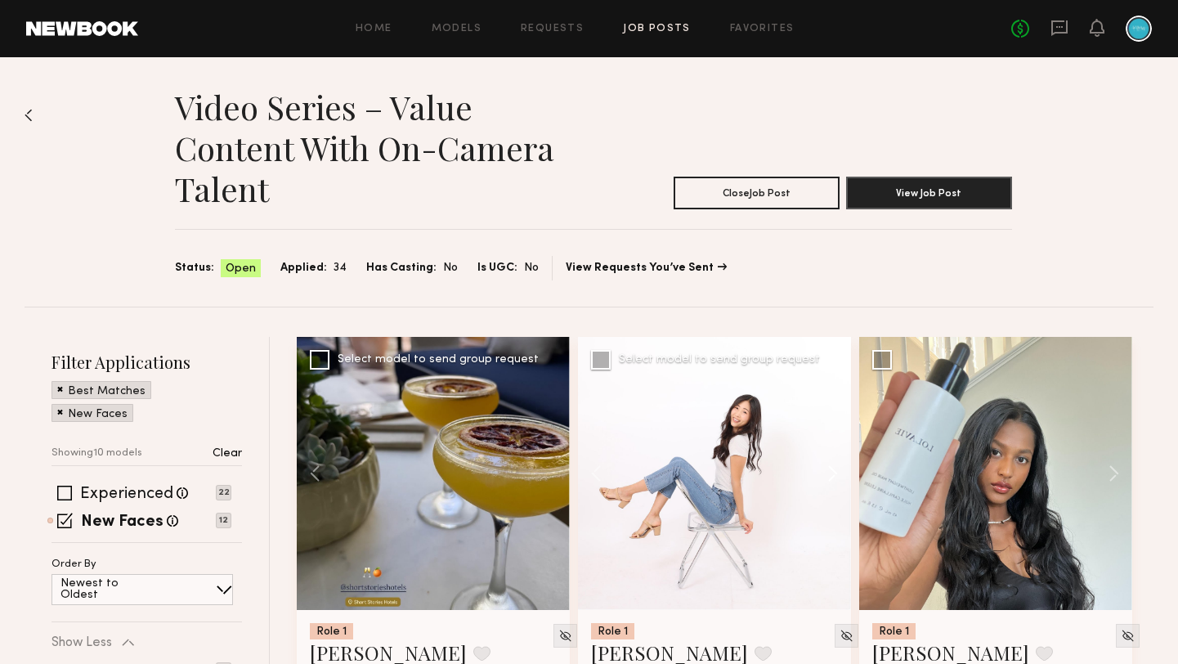
click at [827, 471] on button at bounding box center [824, 473] width 52 height 273
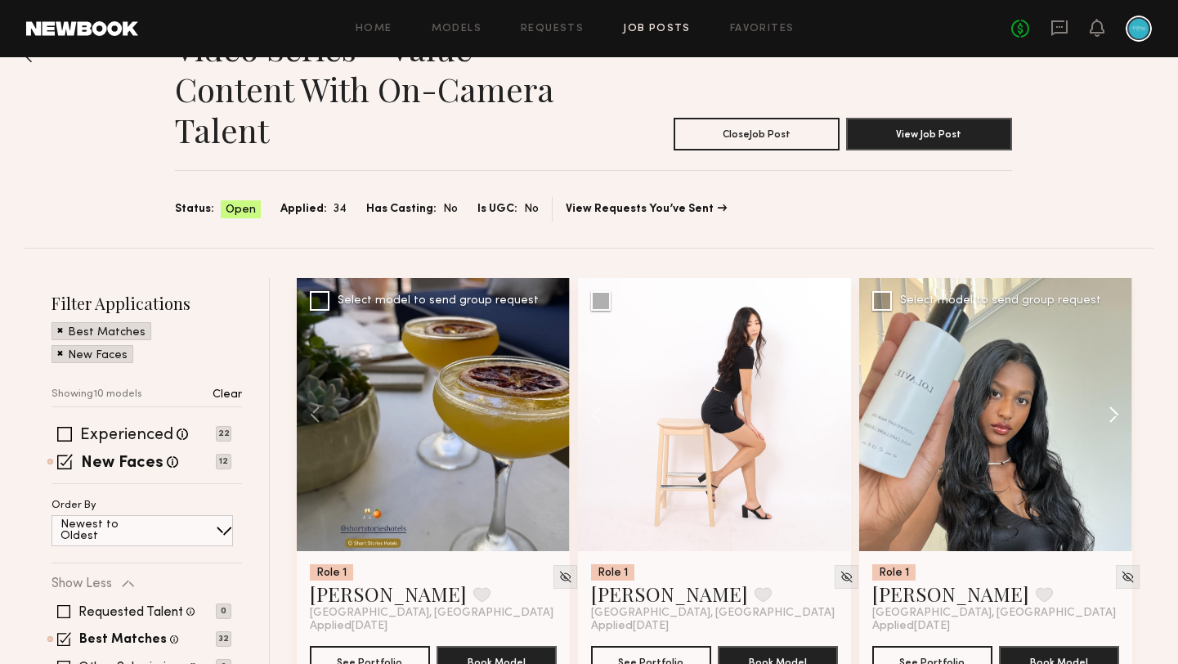
click at [1113, 418] on button at bounding box center [1106, 414] width 52 height 273
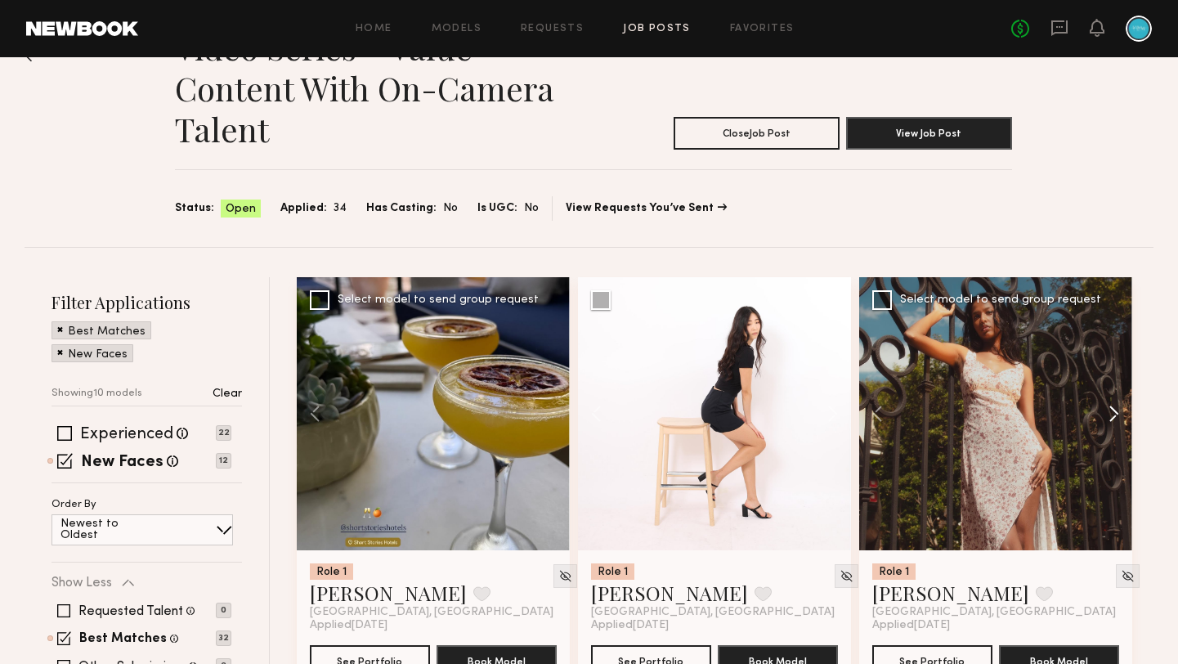
click at [1113, 418] on button at bounding box center [1106, 413] width 52 height 273
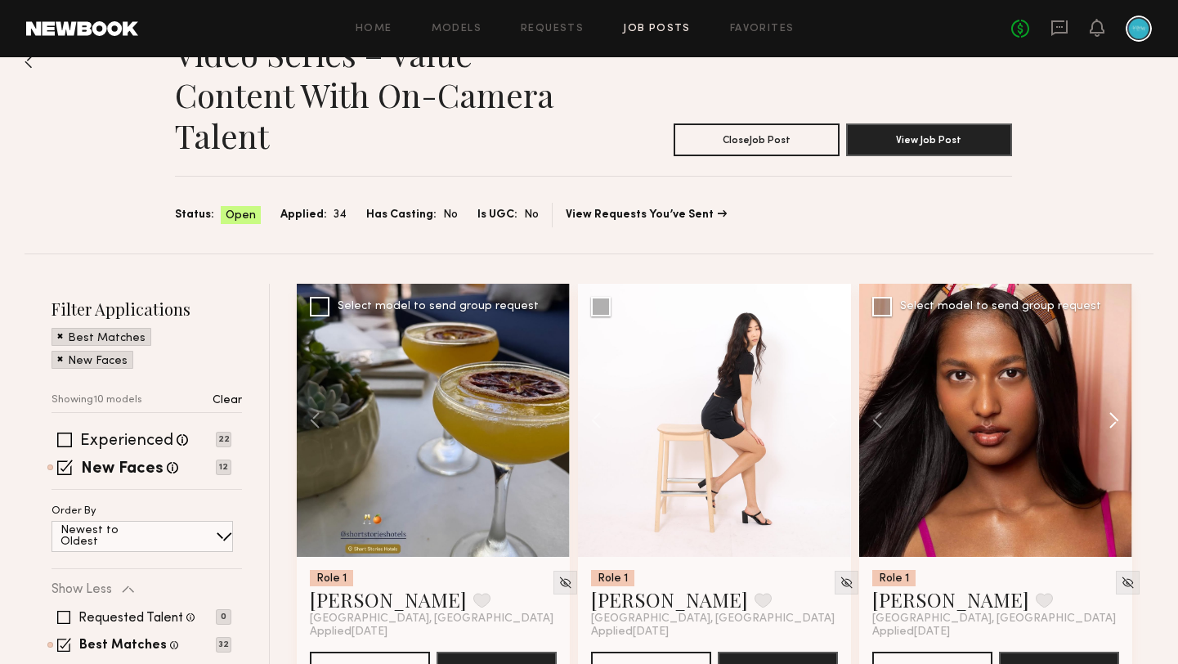
click at [1113, 418] on button at bounding box center [1106, 420] width 52 height 273
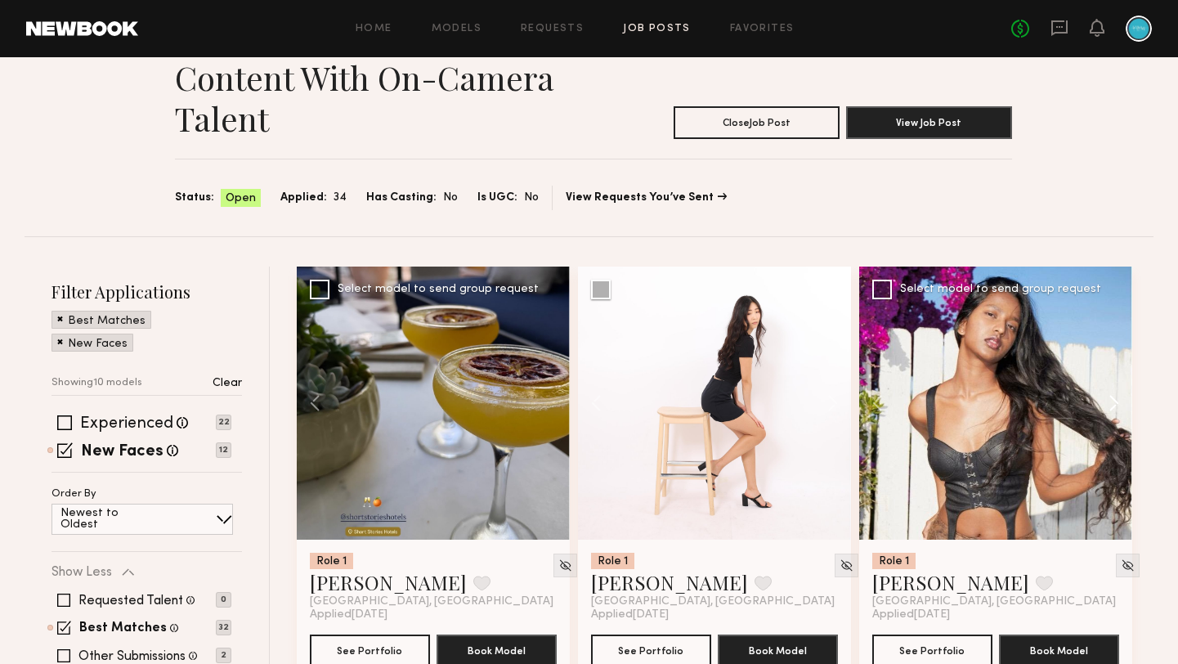
click at [1110, 405] on button at bounding box center [1106, 402] width 52 height 273
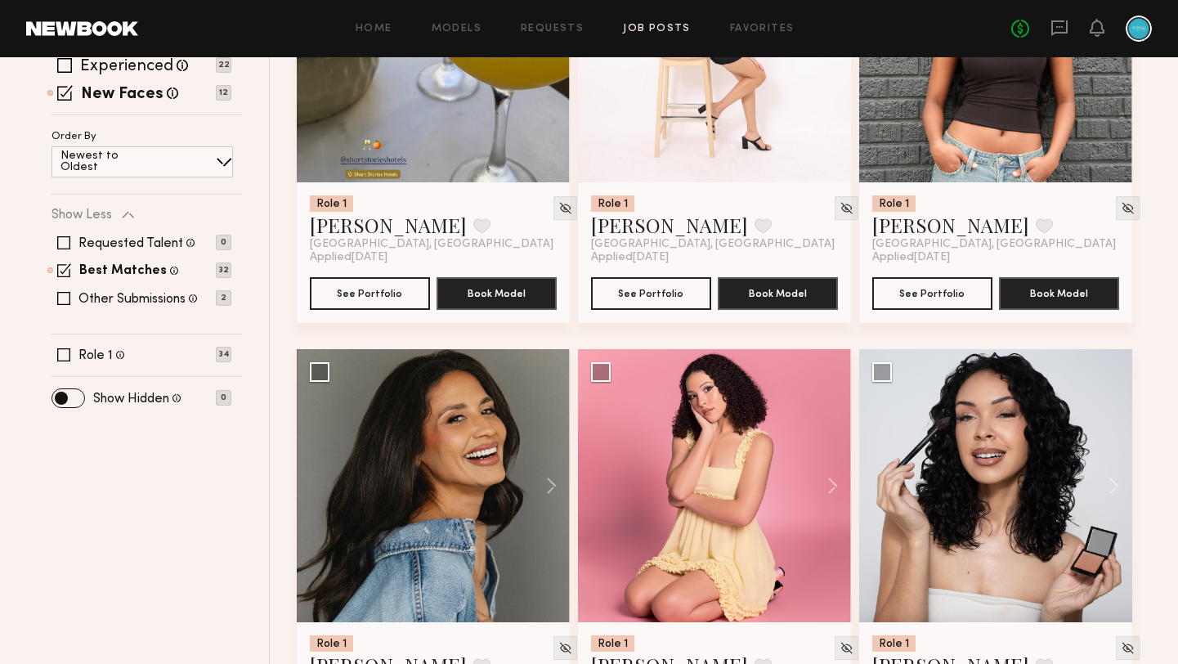
scroll to position [475, 0]
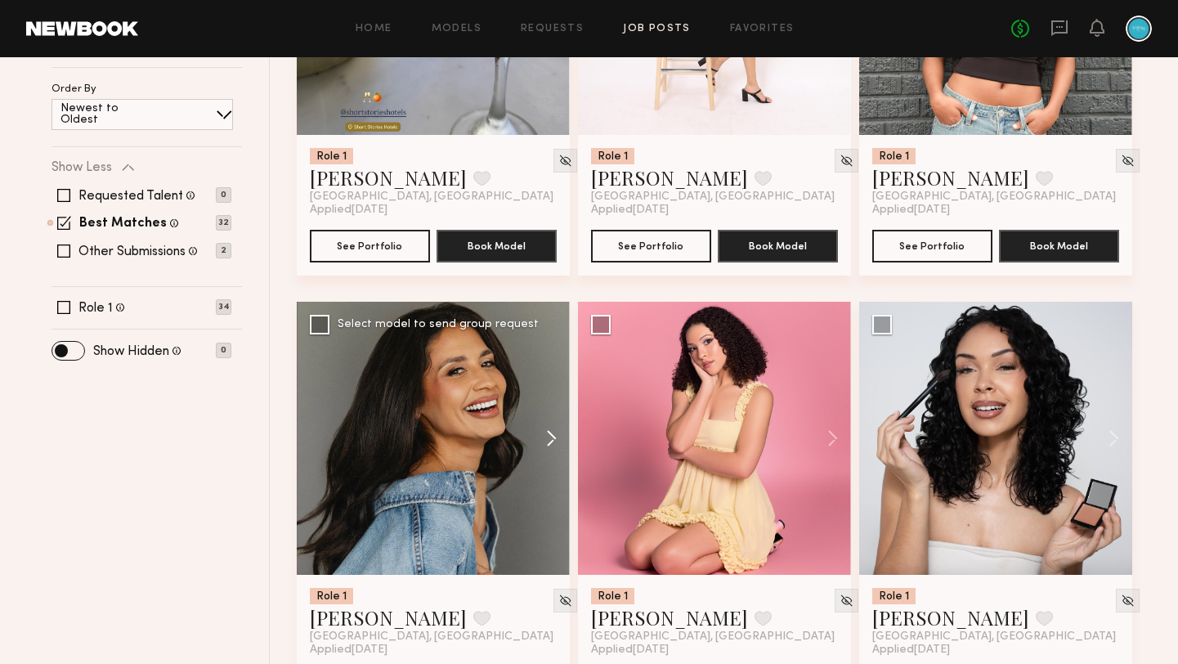
click at [551, 444] on button at bounding box center [543, 438] width 52 height 273
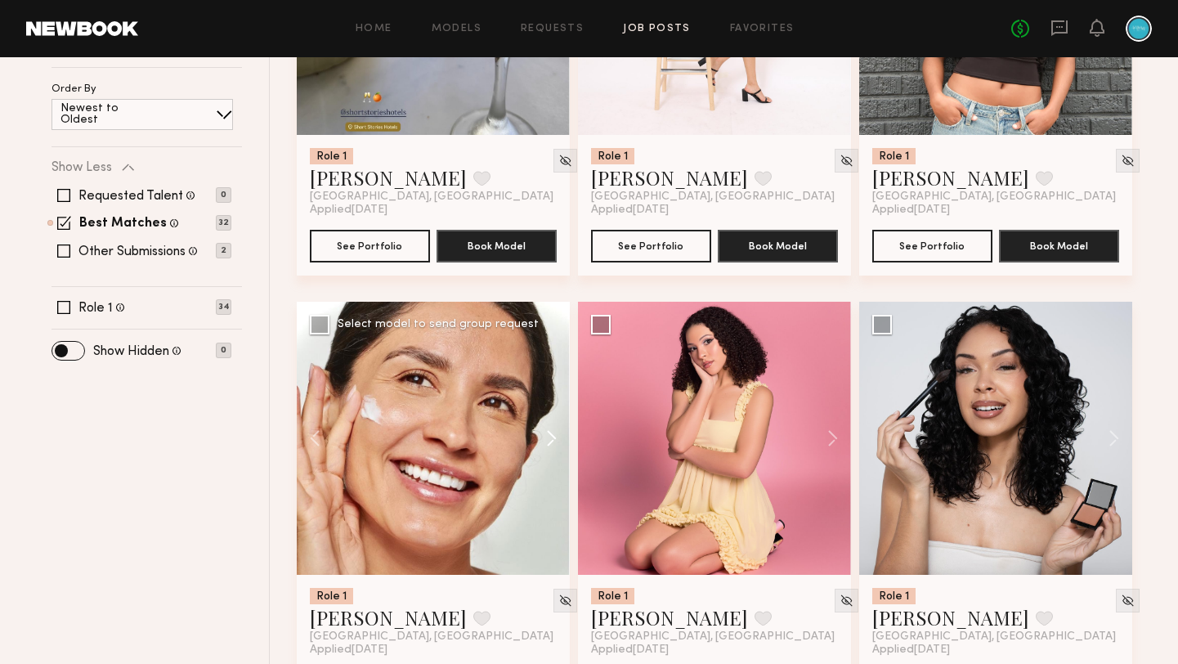
click at [550, 444] on button at bounding box center [543, 438] width 52 height 273
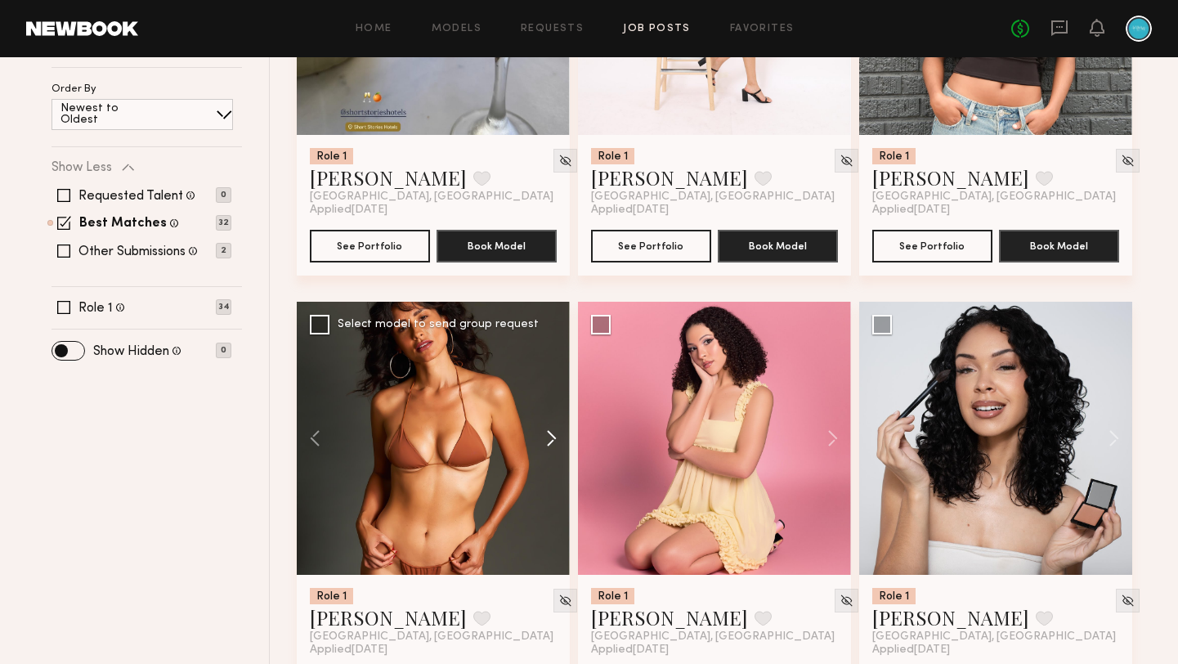
click at [550, 444] on button at bounding box center [543, 438] width 52 height 273
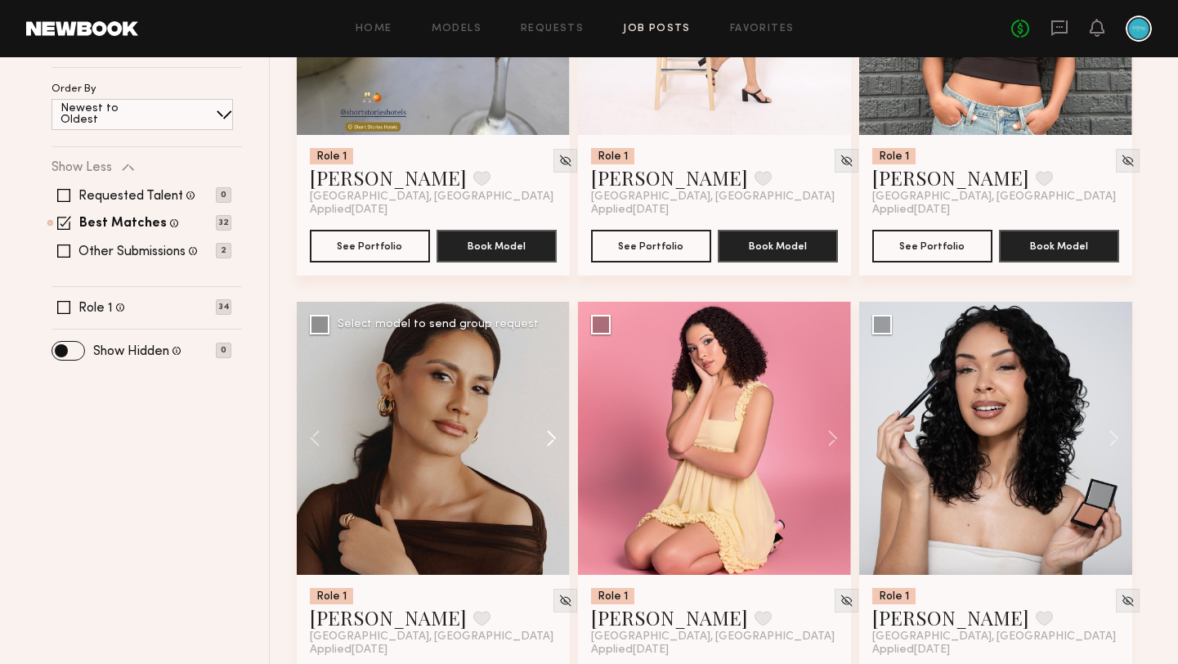
click at [550, 444] on button at bounding box center [543, 438] width 52 height 273
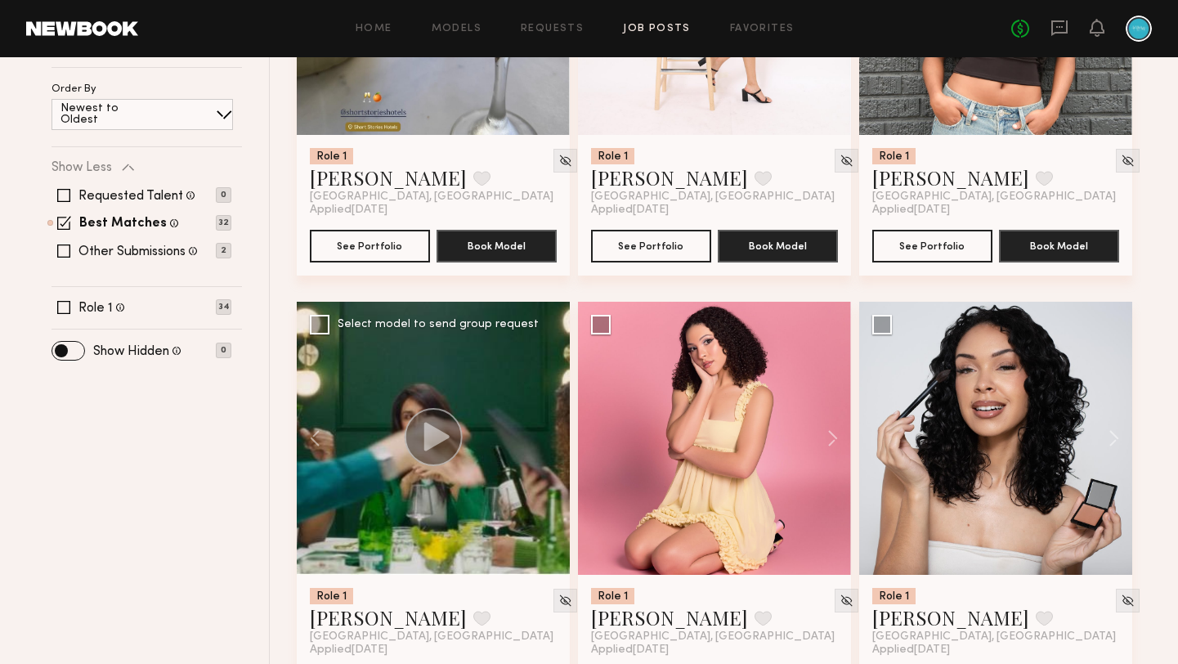
click at [550, 444] on div at bounding box center [433, 438] width 273 height 273
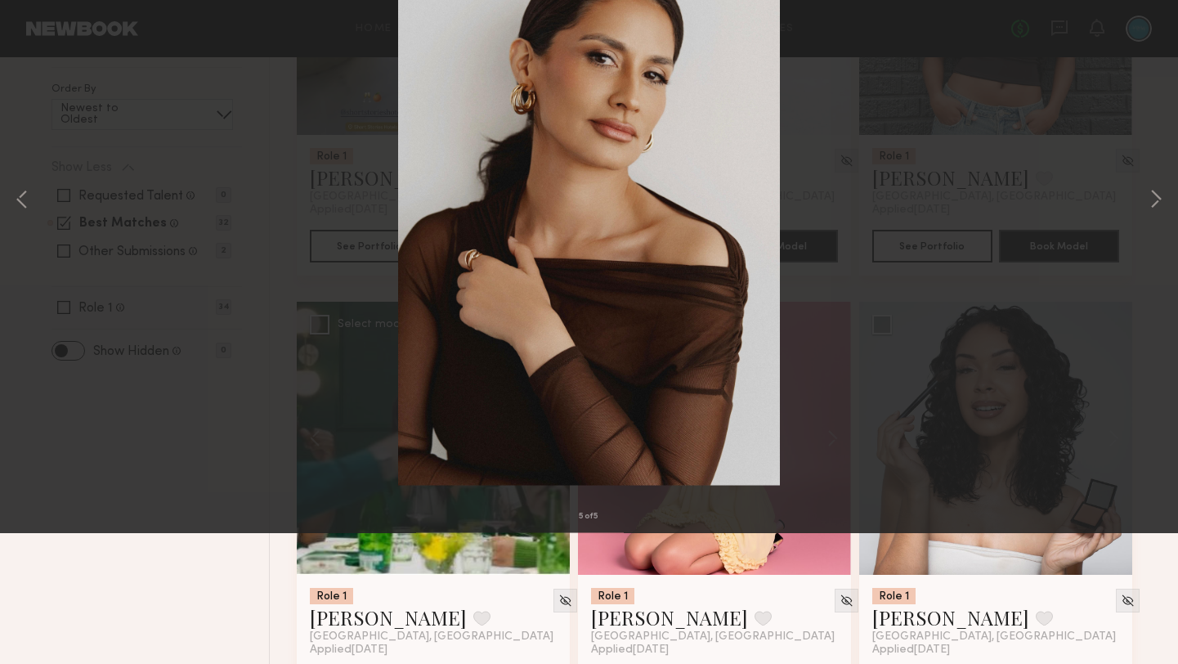
click at [40, 39] on button at bounding box center [38, 39] width 26 height 29
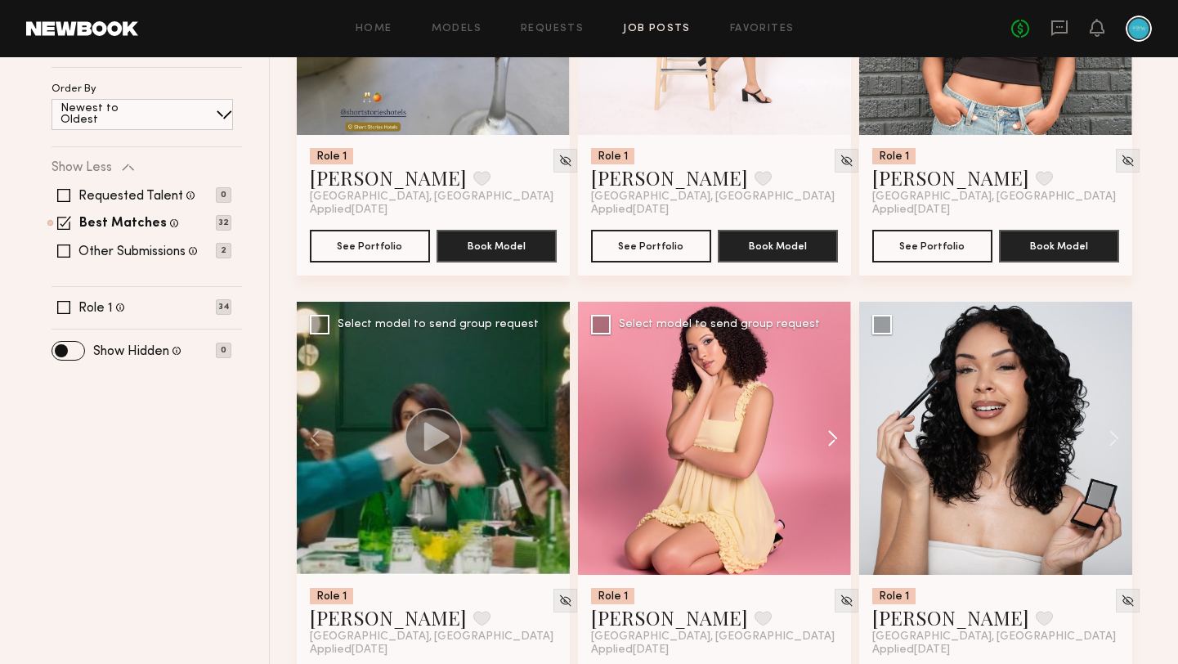
click at [836, 440] on button at bounding box center [824, 438] width 52 height 273
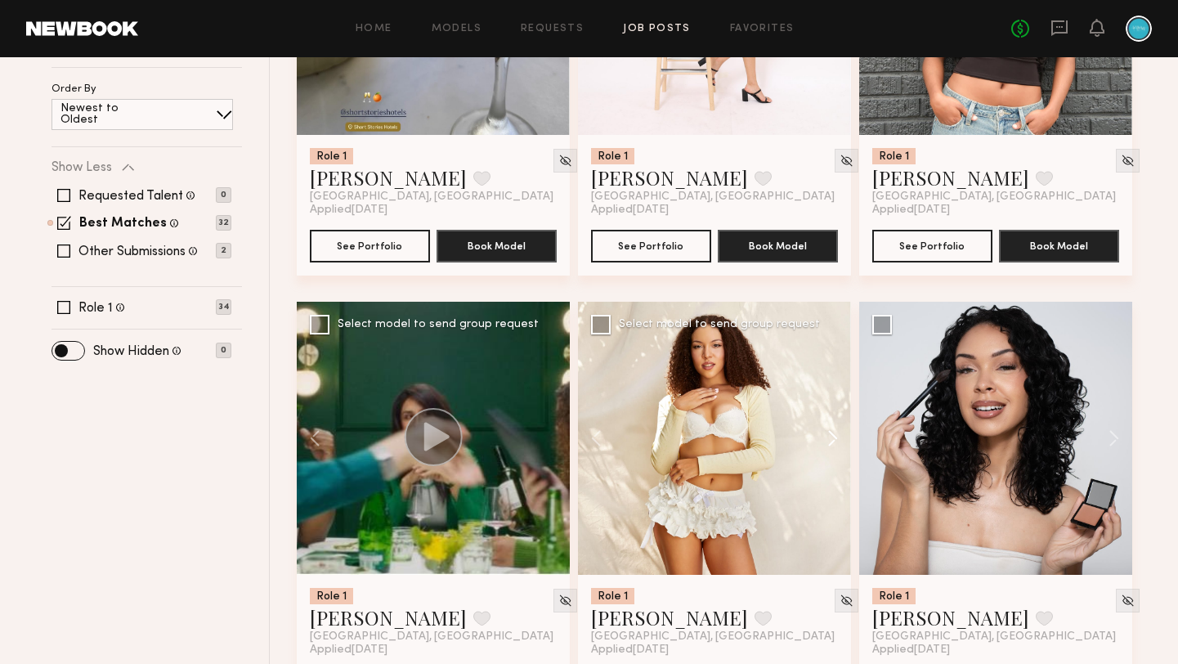
click at [836, 439] on button at bounding box center [824, 438] width 52 height 273
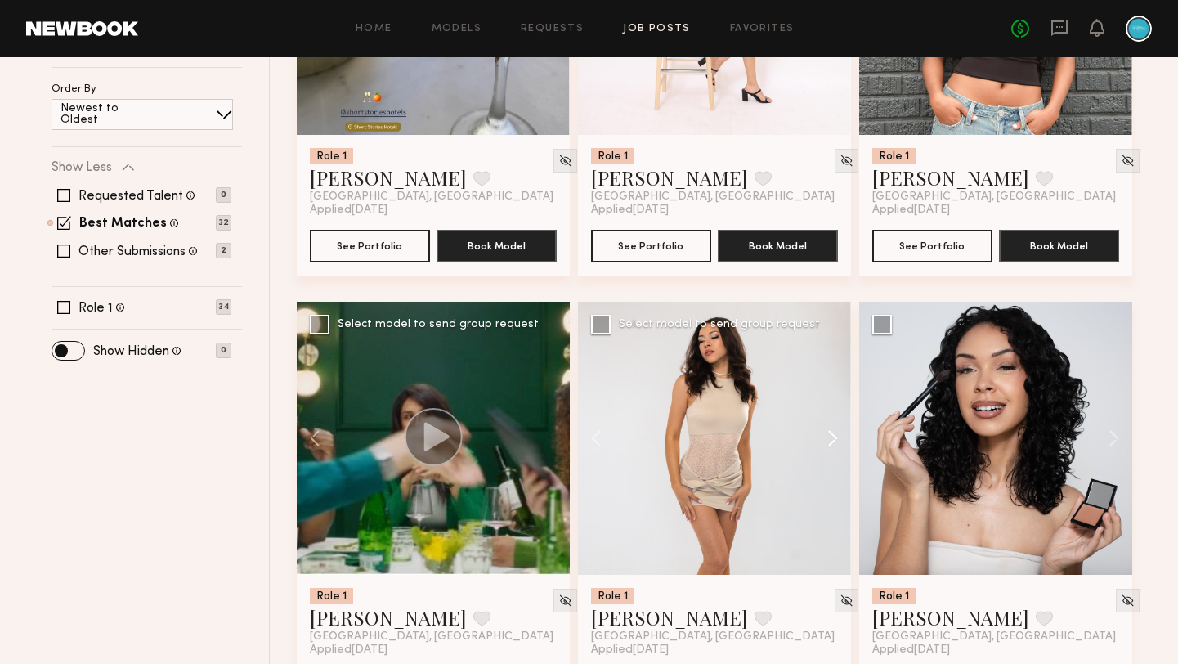
click at [836, 439] on button at bounding box center [824, 438] width 52 height 273
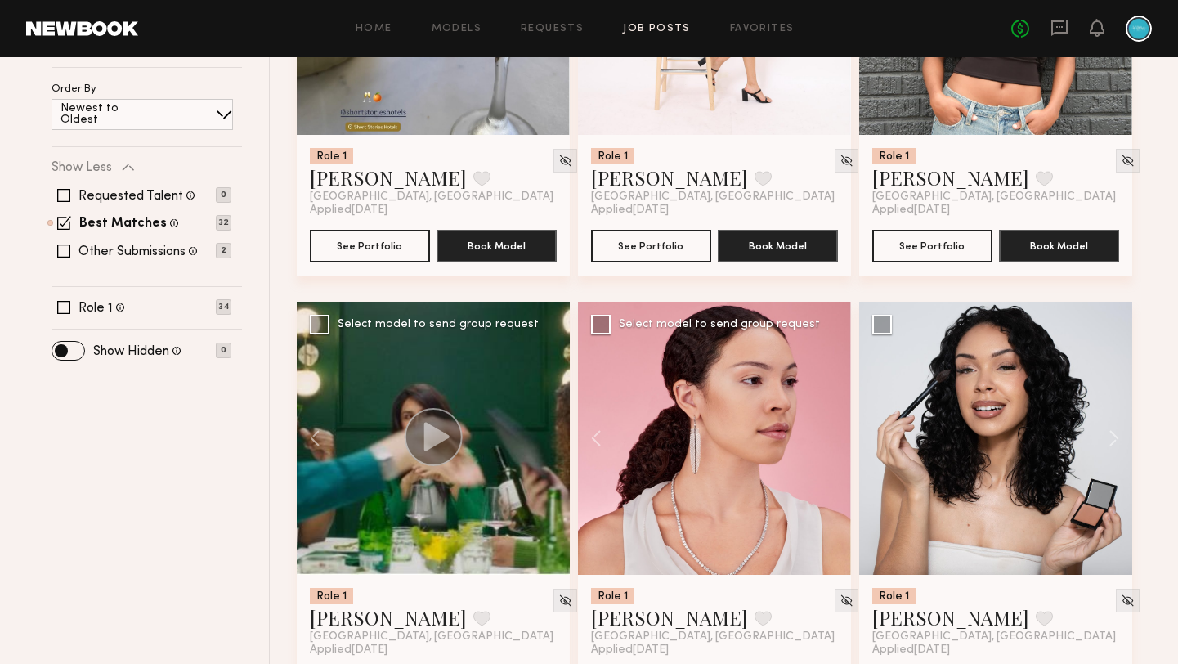
click at [836, 439] on div at bounding box center [714, 438] width 273 height 273
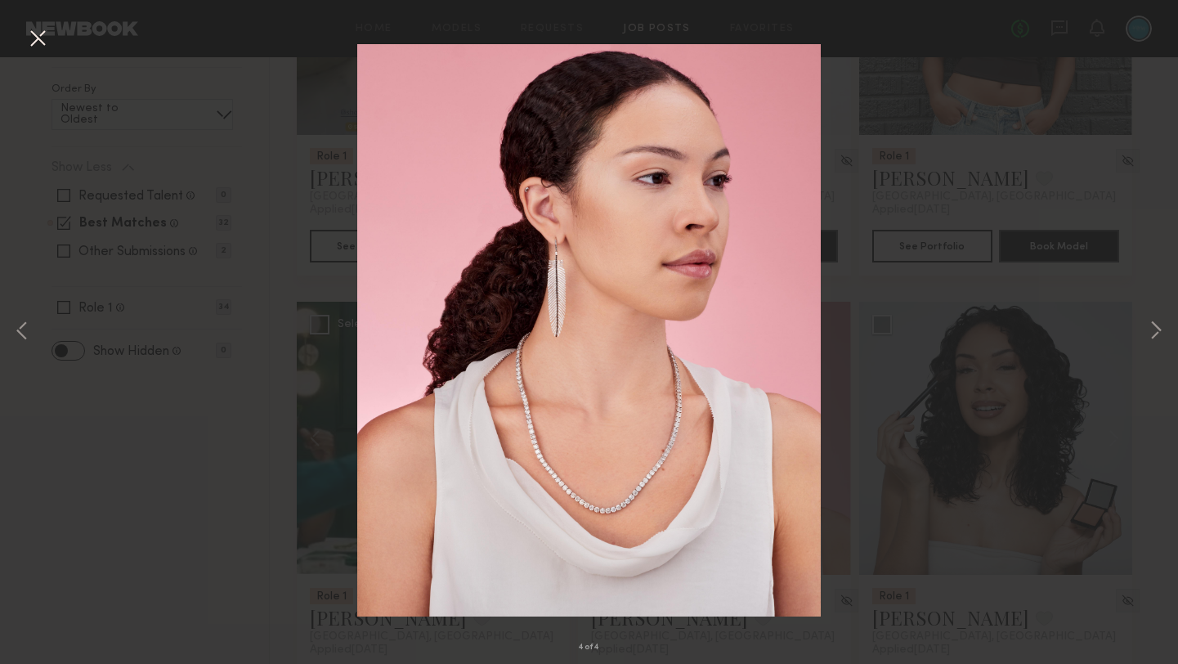
click at [55, 43] on div "4 of 4" at bounding box center [589, 332] width 1178 height 664
click at [42, 43] on button at bounding box center [38, 39] width 26 height 29
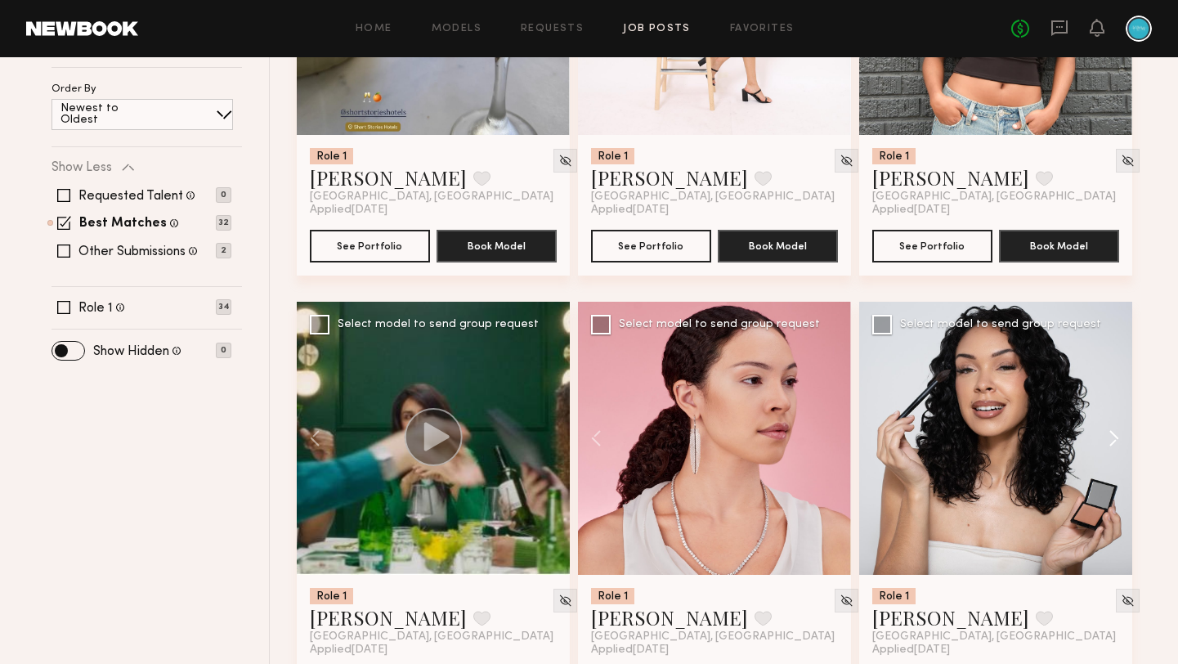
click at [1122, 437] on button at bounding box center [1106, 438] width 52 height 273
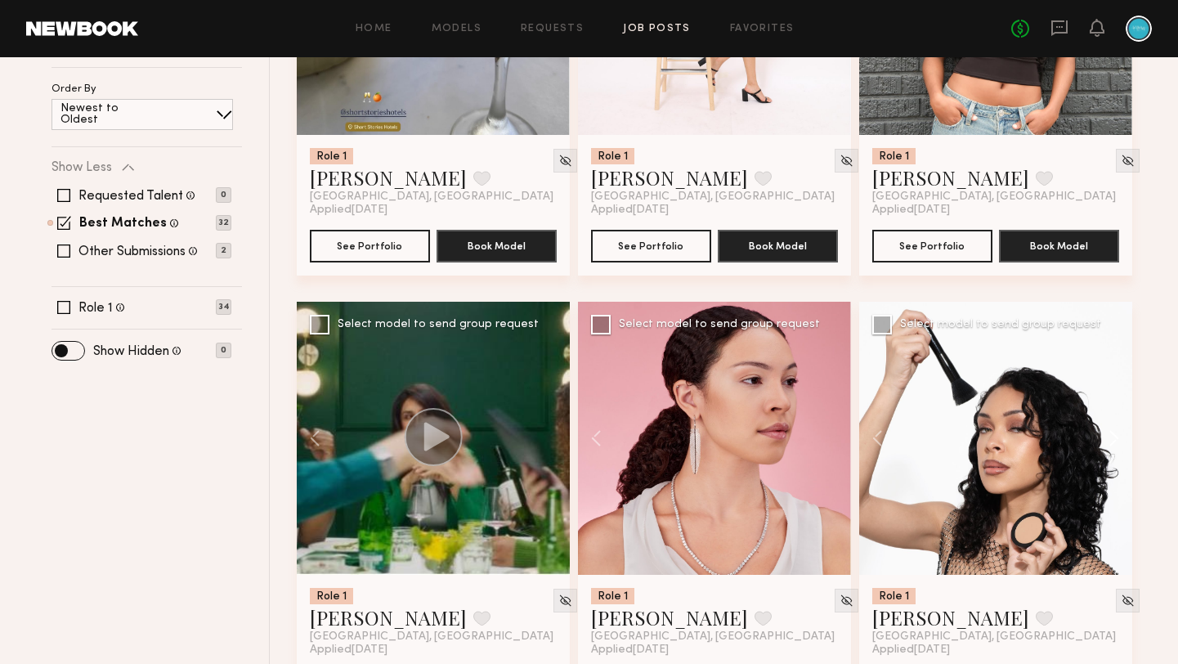
click at [1115, 440] on button at bounding box center [1106, 438] width 52 height 273
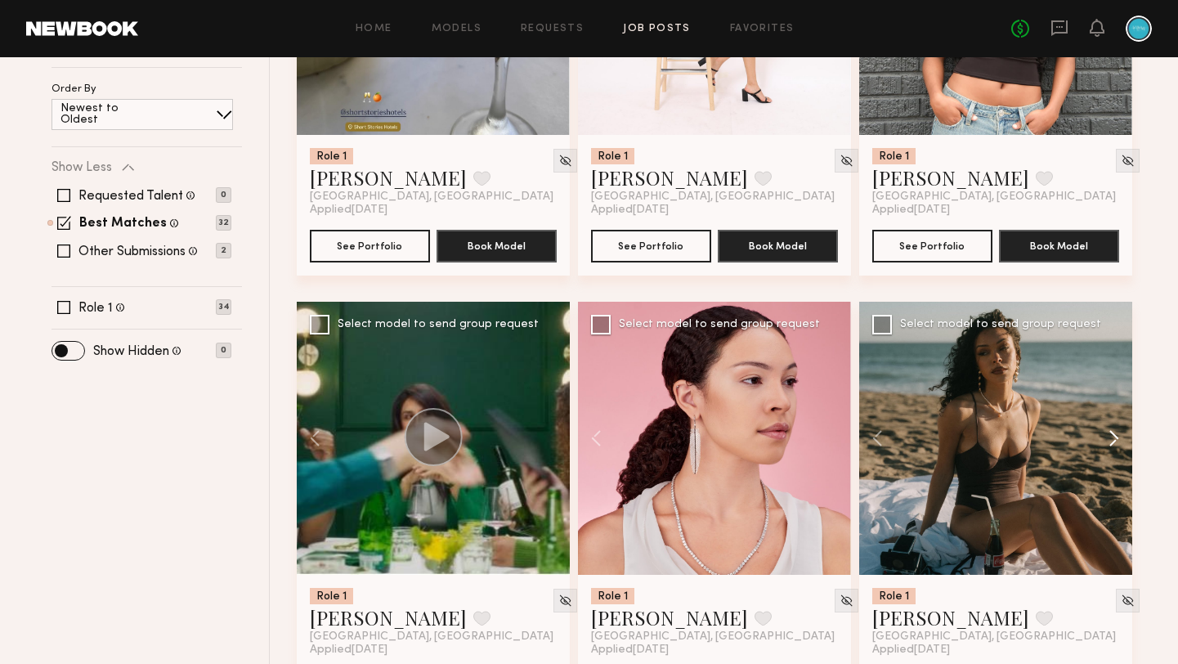
click at [1115, 440] on button at bounding box center [1106, 438] width 52 height 273
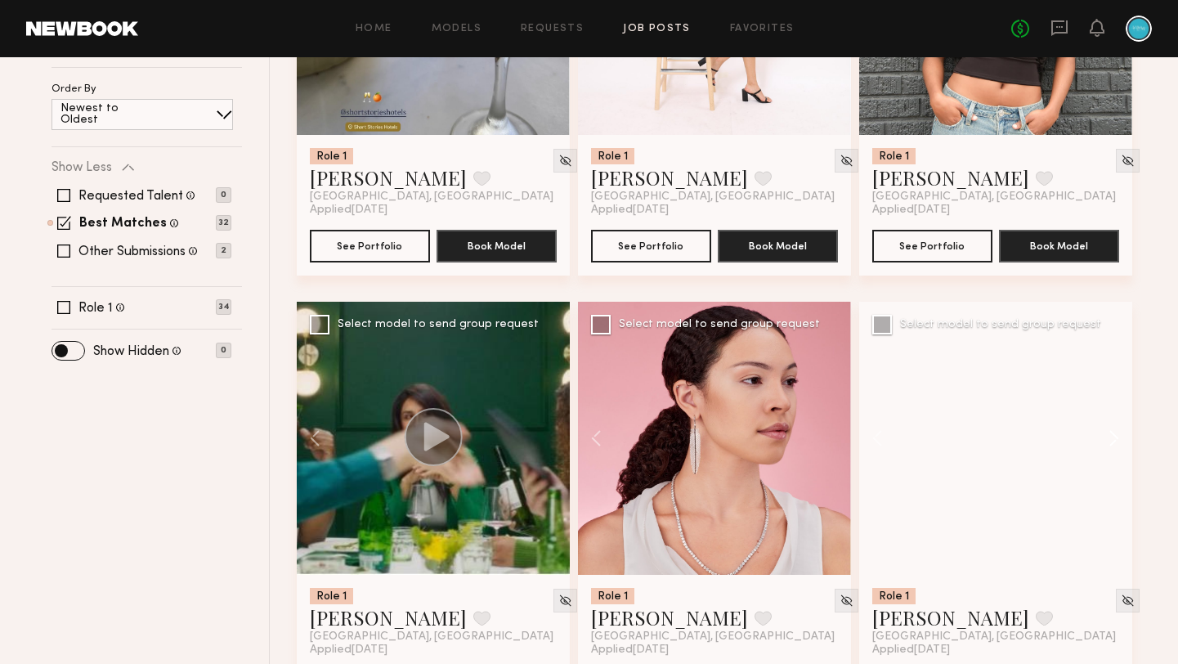
click at [1115, 440] on button at bounding box center [1106, 438] width 52 height 273
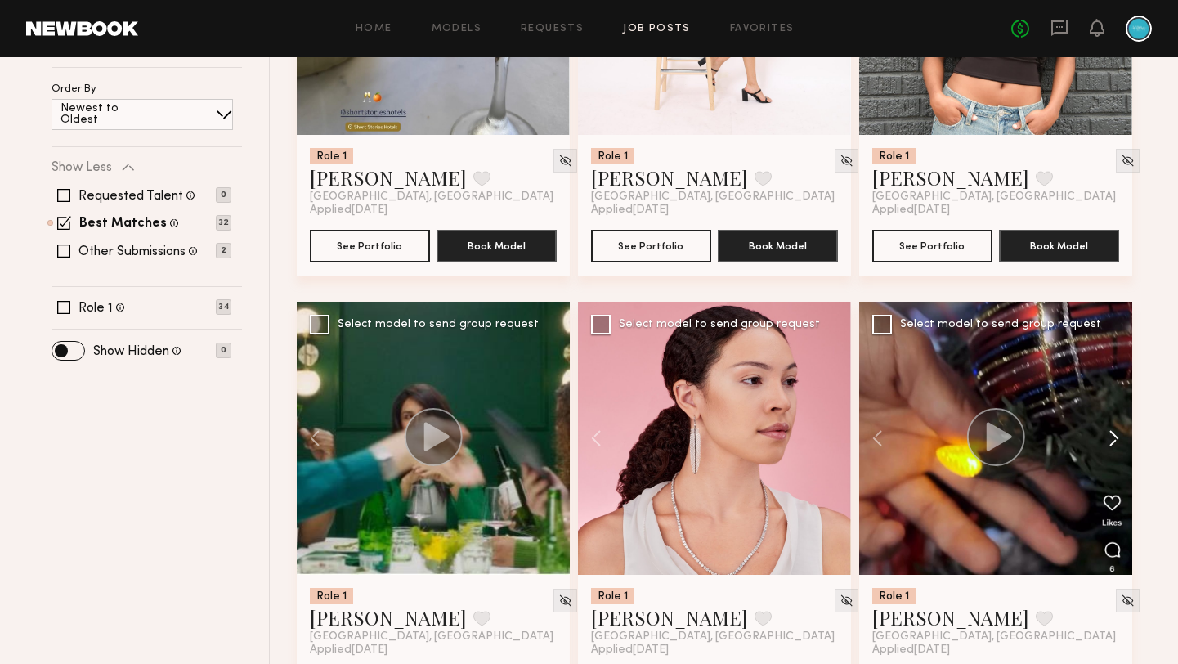
click at [1115, 440] on button at bounding box center [1106, 438] width 52 height 273
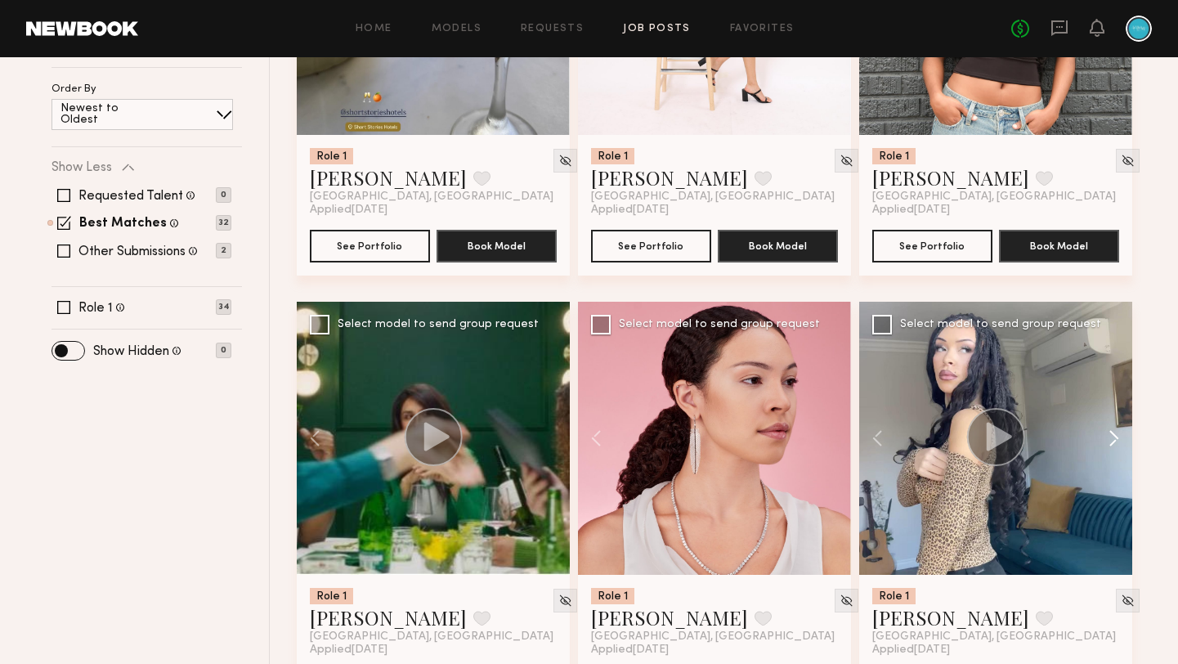
click at [1115, 440] on button at bounding box center [1106, 438] width 52 height 273
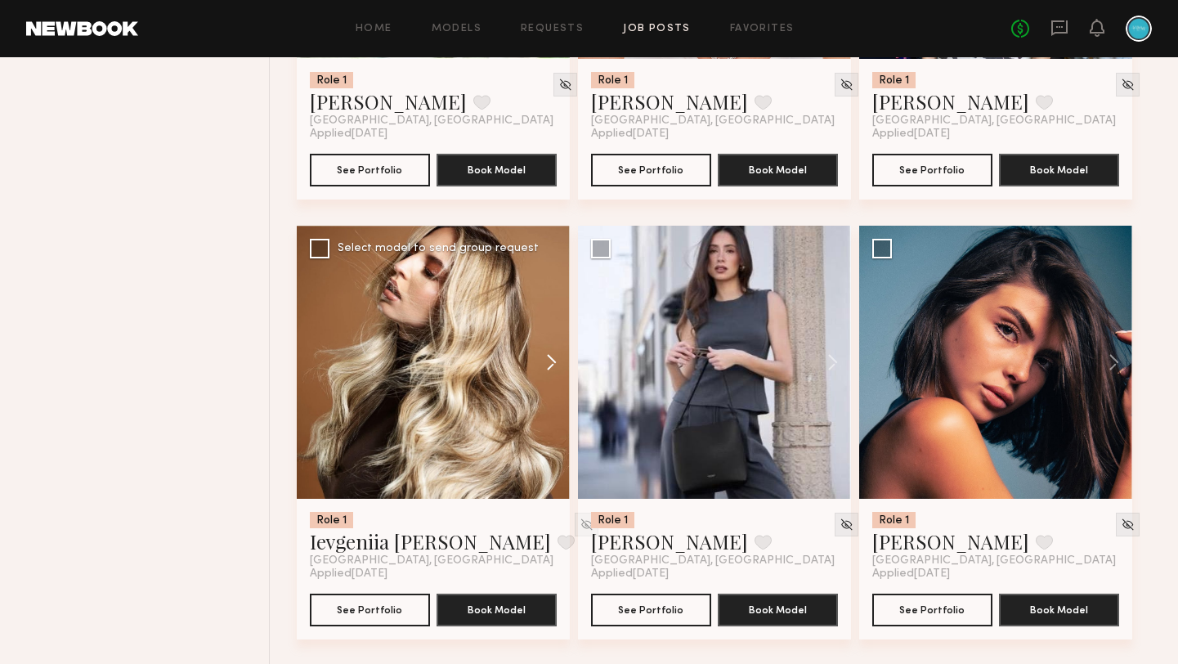
scroll to position [991, 0]
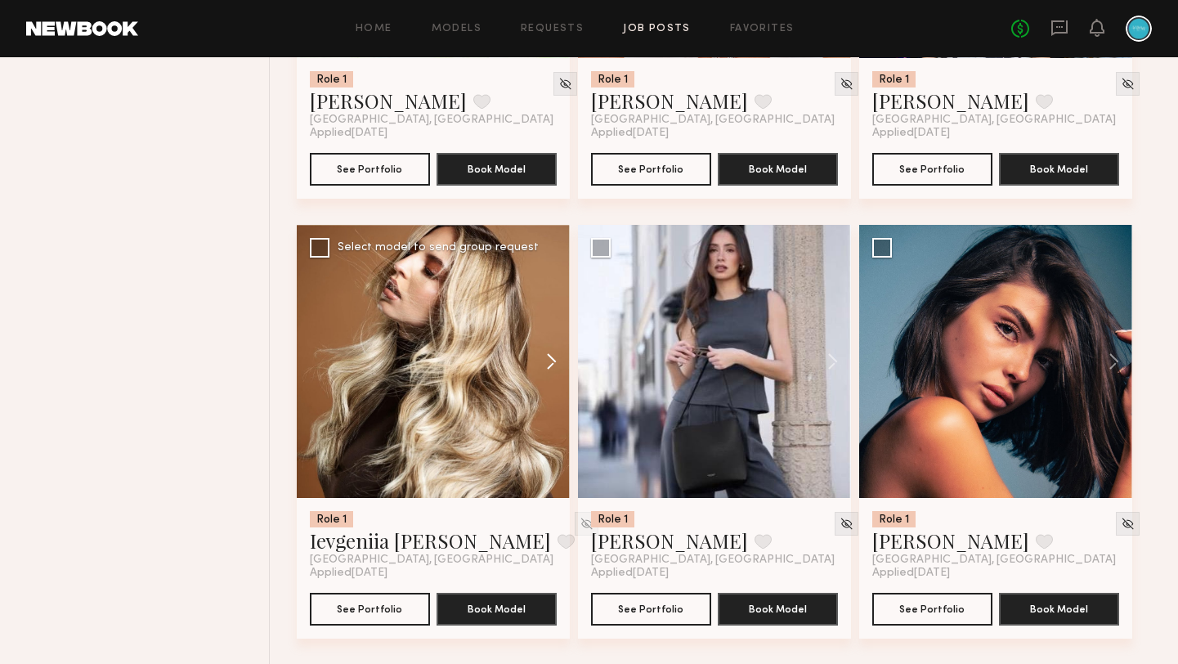
click at [552, 361] on button at bounding box center [543, 361] width 52 height 273
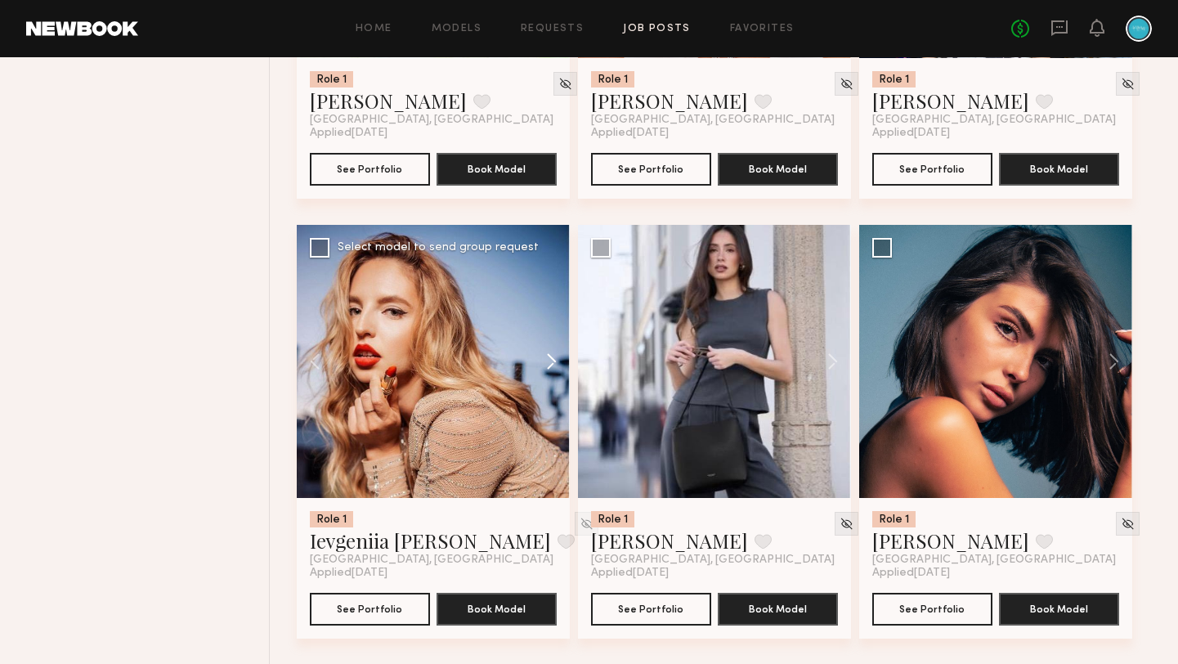
click at [552, 364] on button at bounding box center [543, 361] width 52 height 273
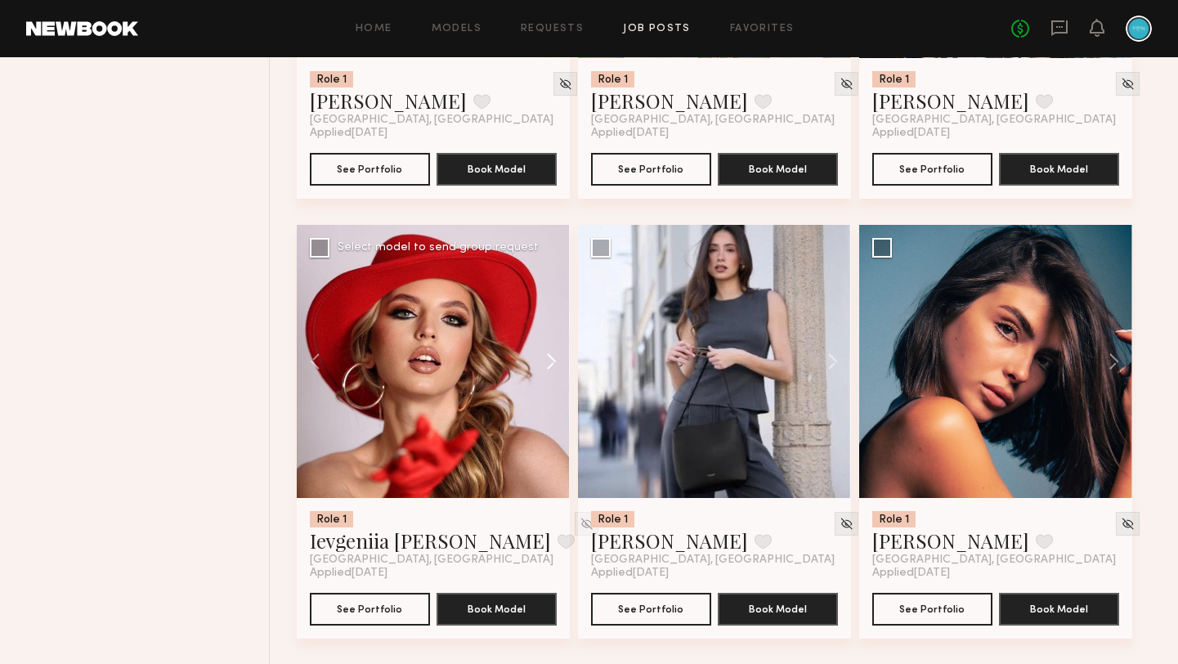
click at [552, 364] on button at bounding box center [543, 361] width 52 height 273
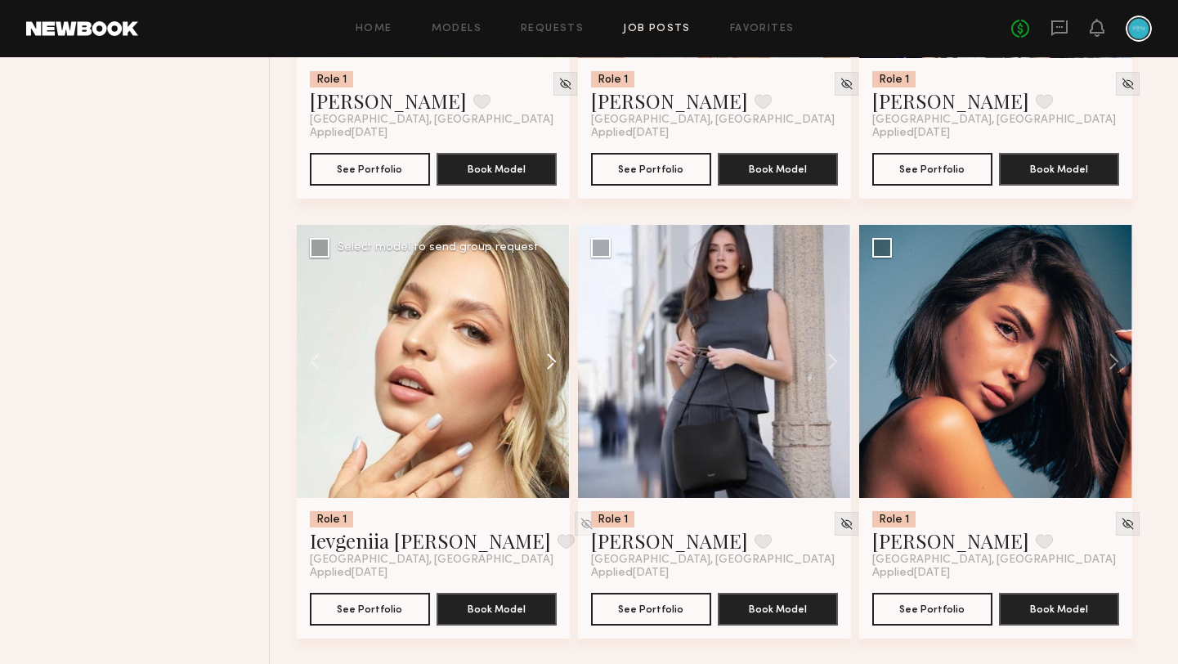
click at [552, 364] on button at bounding box center [543, 361] width 52 height 273
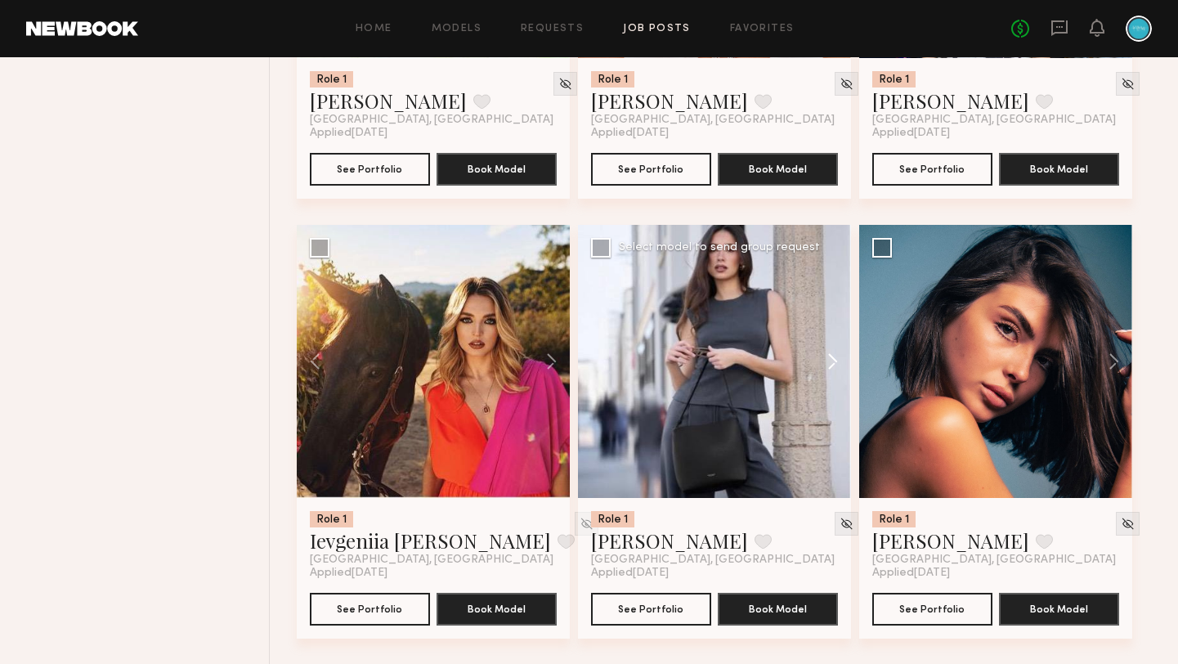
click at [832, 360] on button at bounding box center [824, 361] width 52 height 273
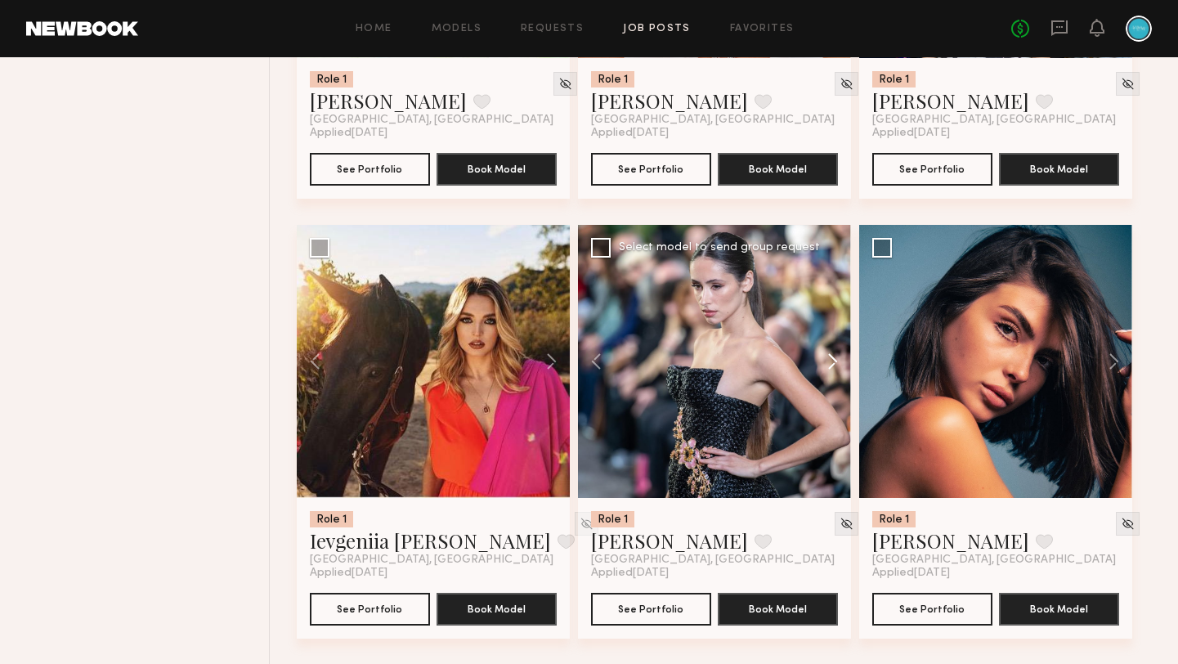
click at [832, 360] on button at bounding box center [824, 361] width 52 height 273
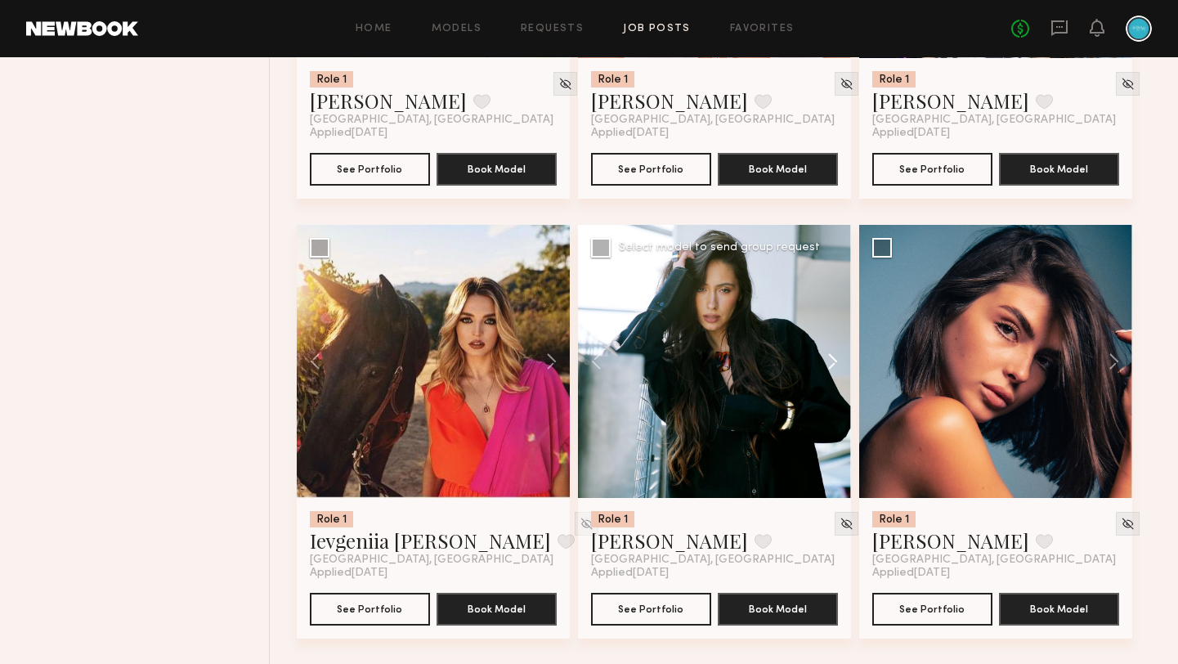
click at [832, 360] on button at bounding box center [824, 361] width 52 height 273
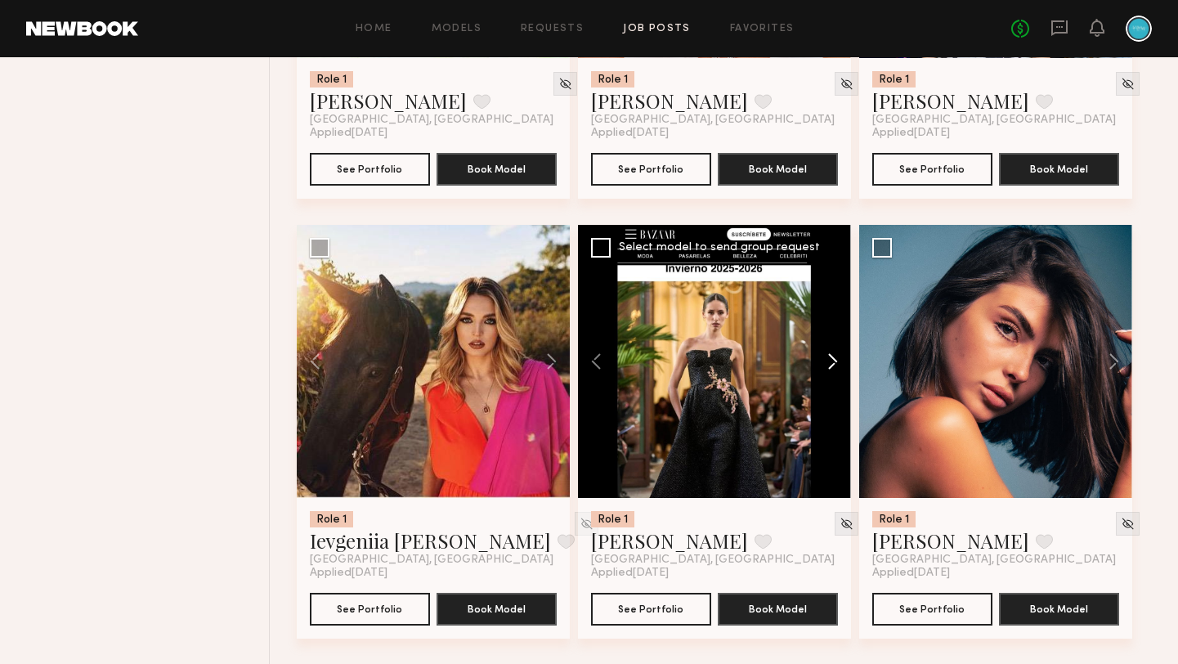
click at [832, 360] on button at bounding box center [824, 361] width 52 height 273
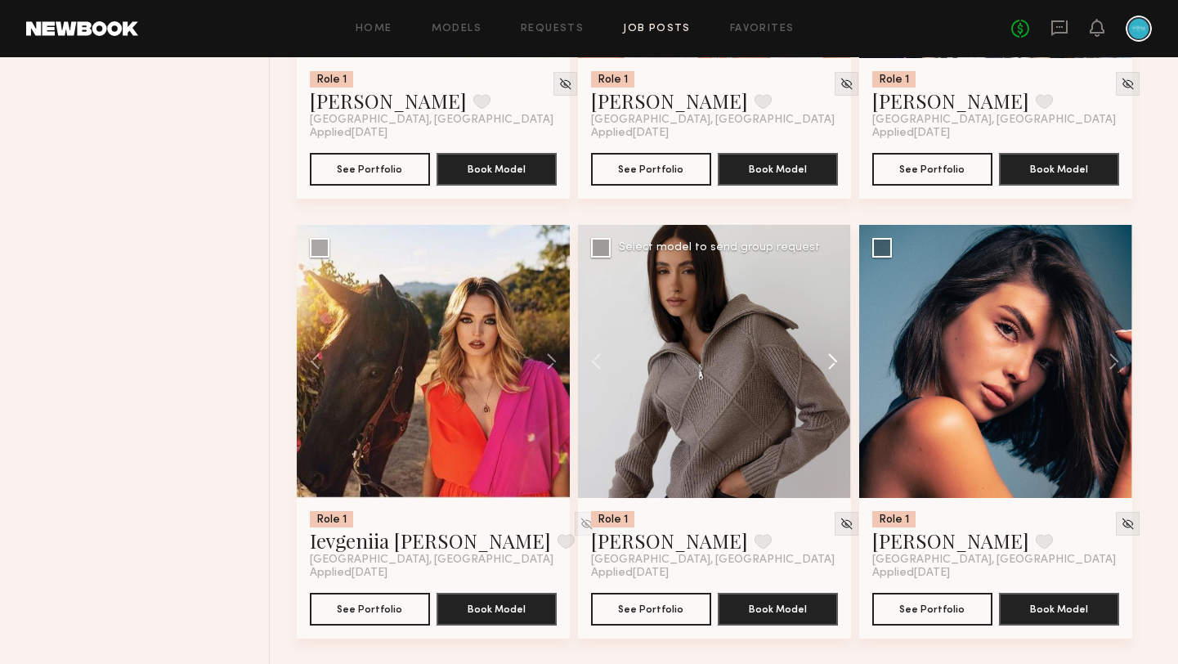
click at [832, 360] on button at bounding box center [824, 361] width 52 height 273
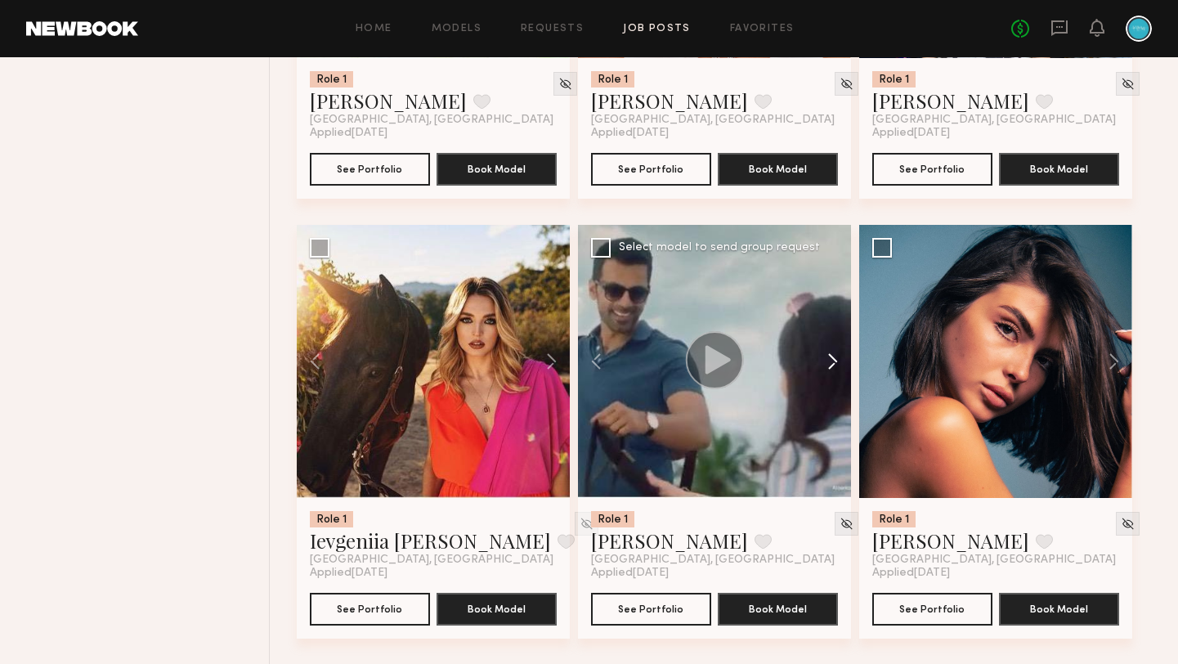
click at [832, 360] on button at bounding box center [824, 361] width 52 height 273
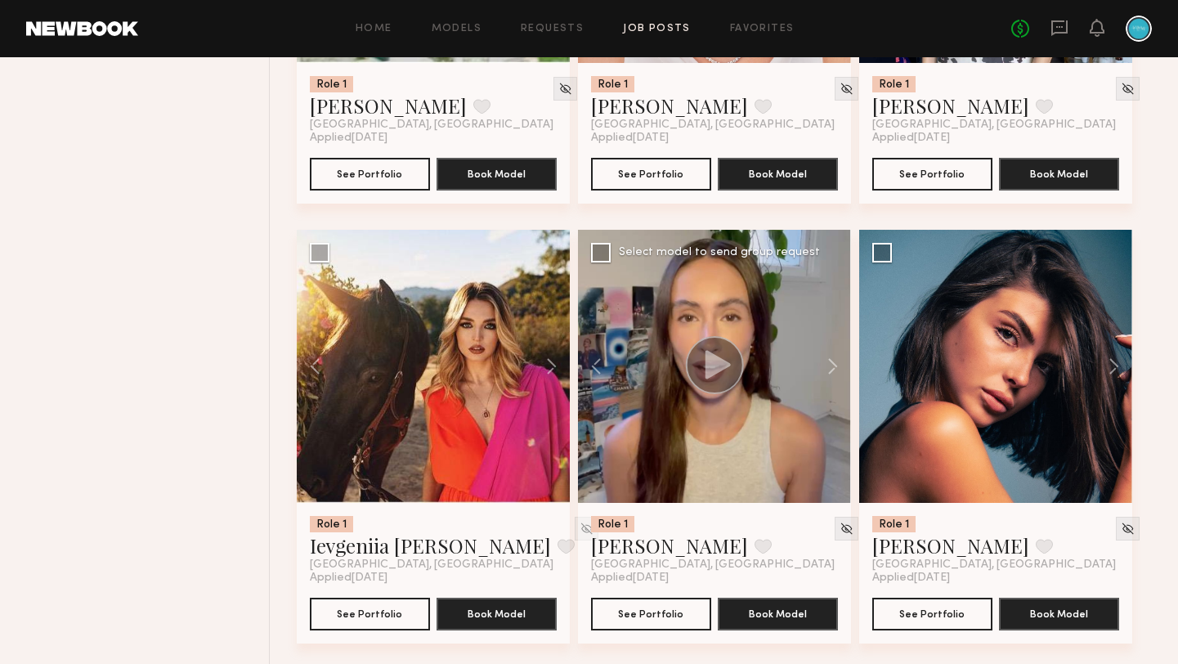
scroll to position [987, 0]
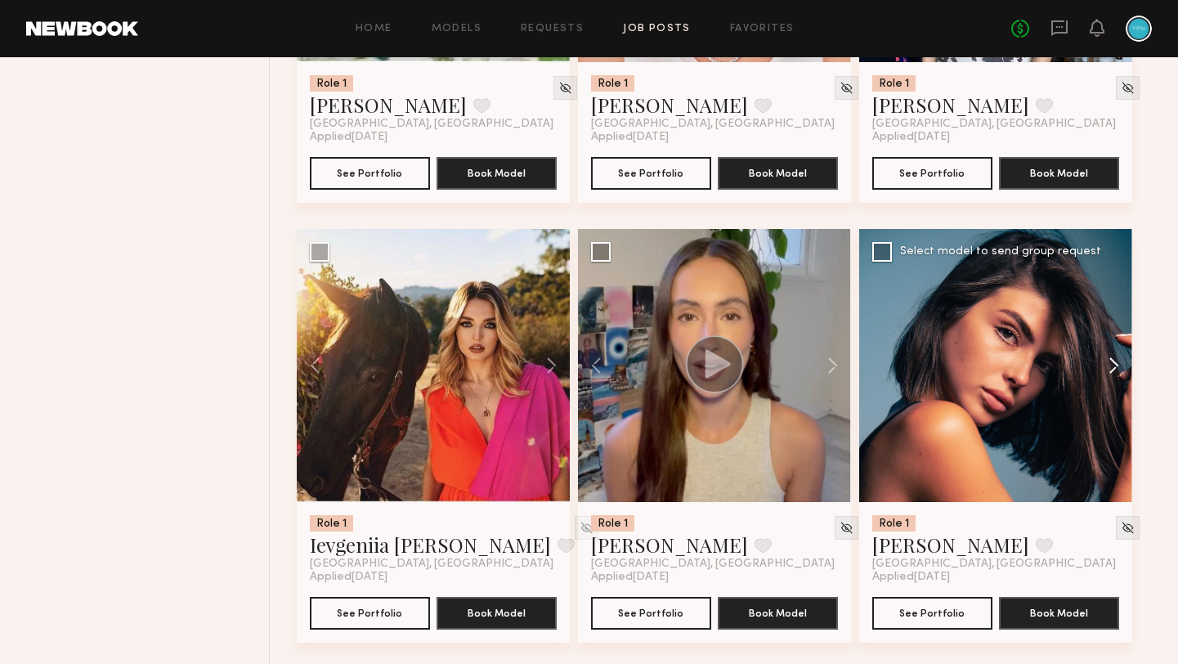
click at [1128, 369] on button at bounding box center [1106, 365] width 52 height 273
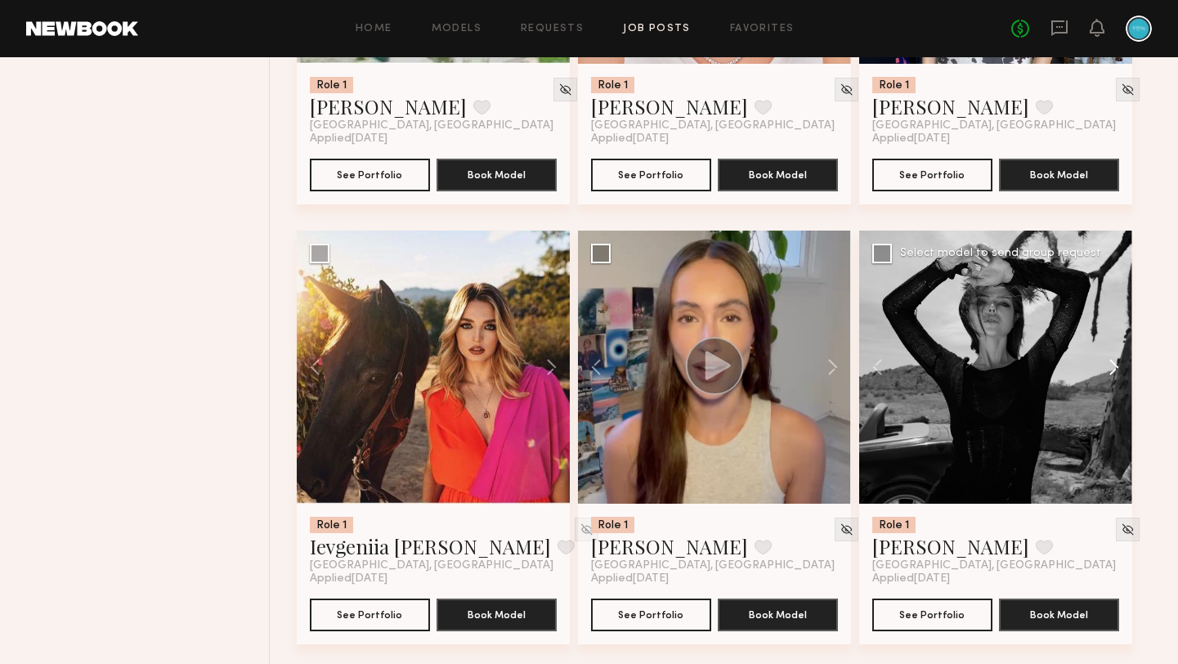
click at [1124, 369] on button at bounding box center [1106, 366] width 52 height 273
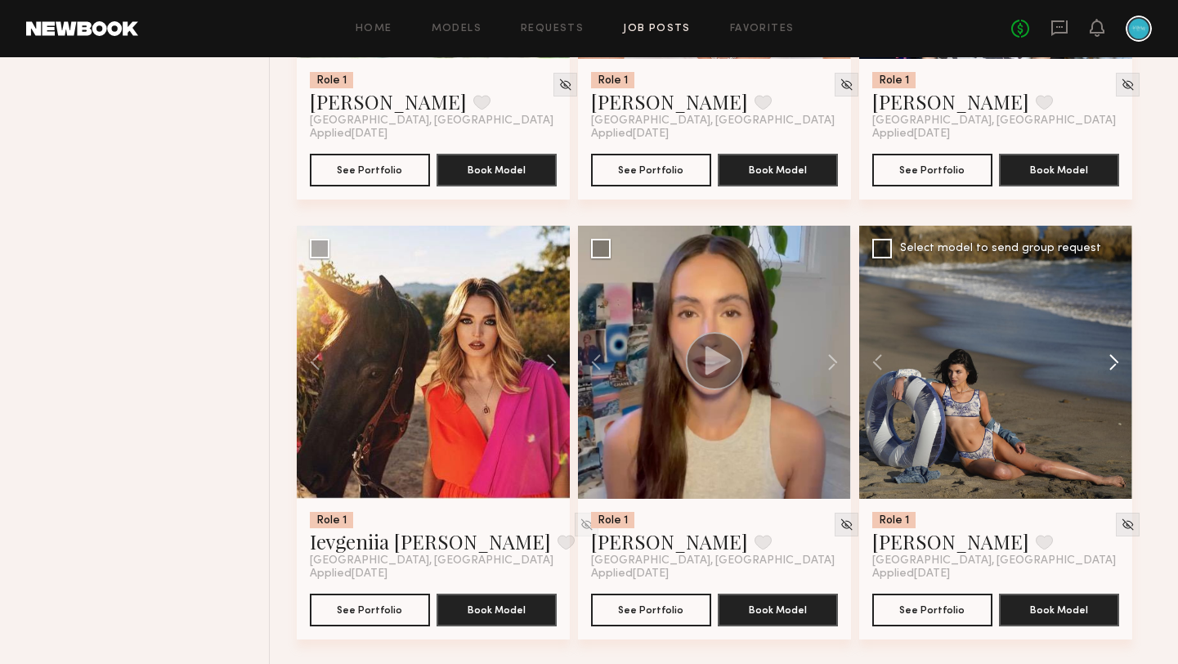
click at [1124, 369] on button at bounding box center [1106, 362] width 52 height 273
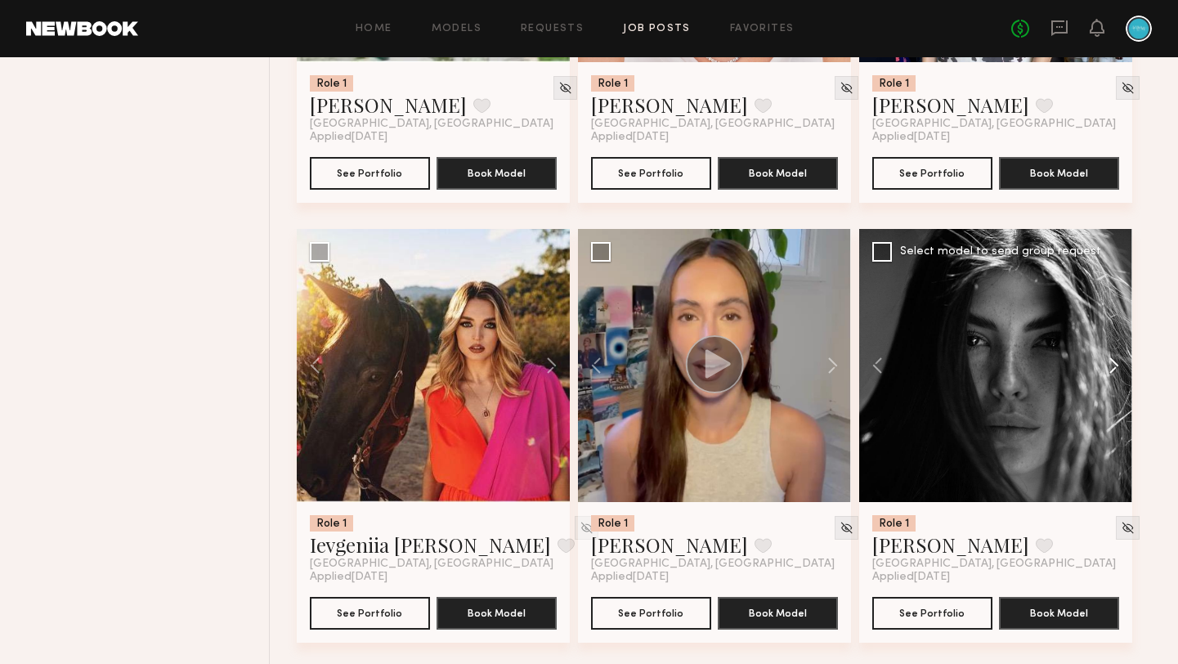
click at [1124, 369] on button at bounding box center [1106, 365] width 52 height 273
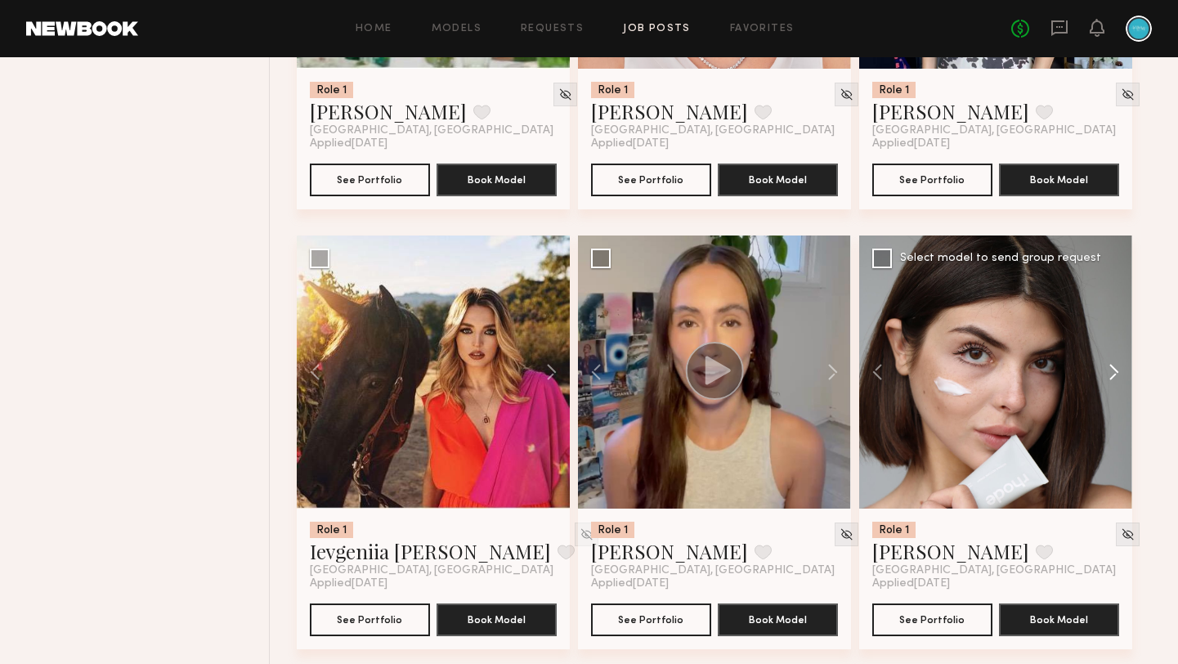
click at [1124, 369] on button at bounding box center [1106, 371] width 52 height 273
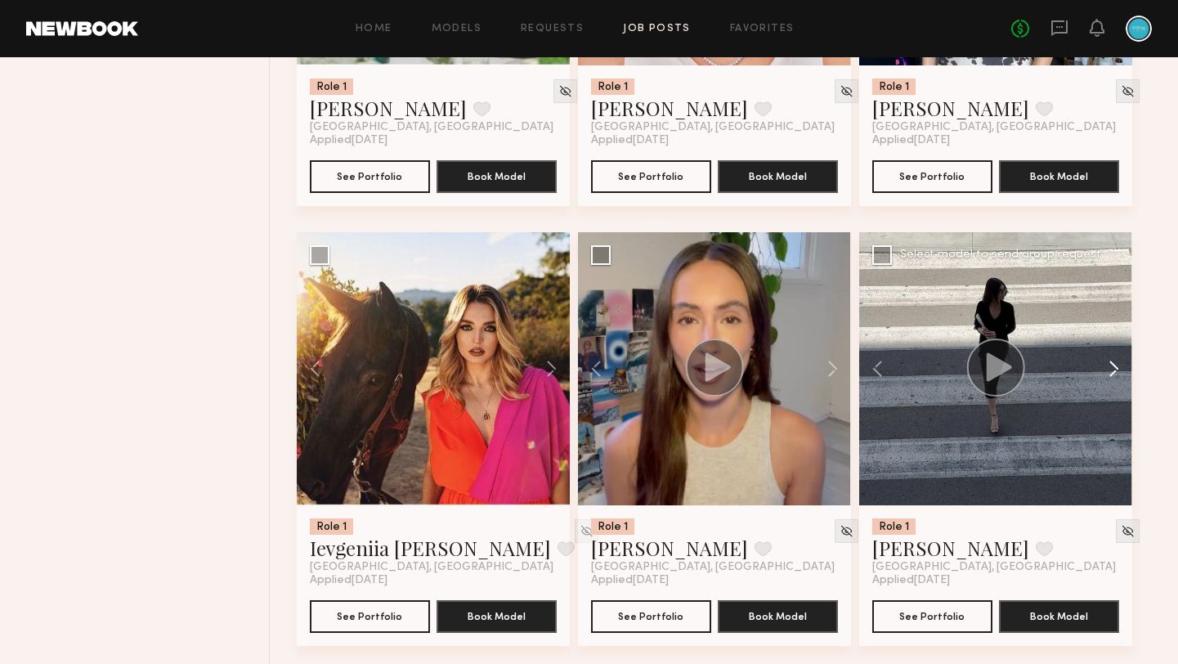
click at [1124, 369] on button at bounding box center [1106, 368] width 52 height 273
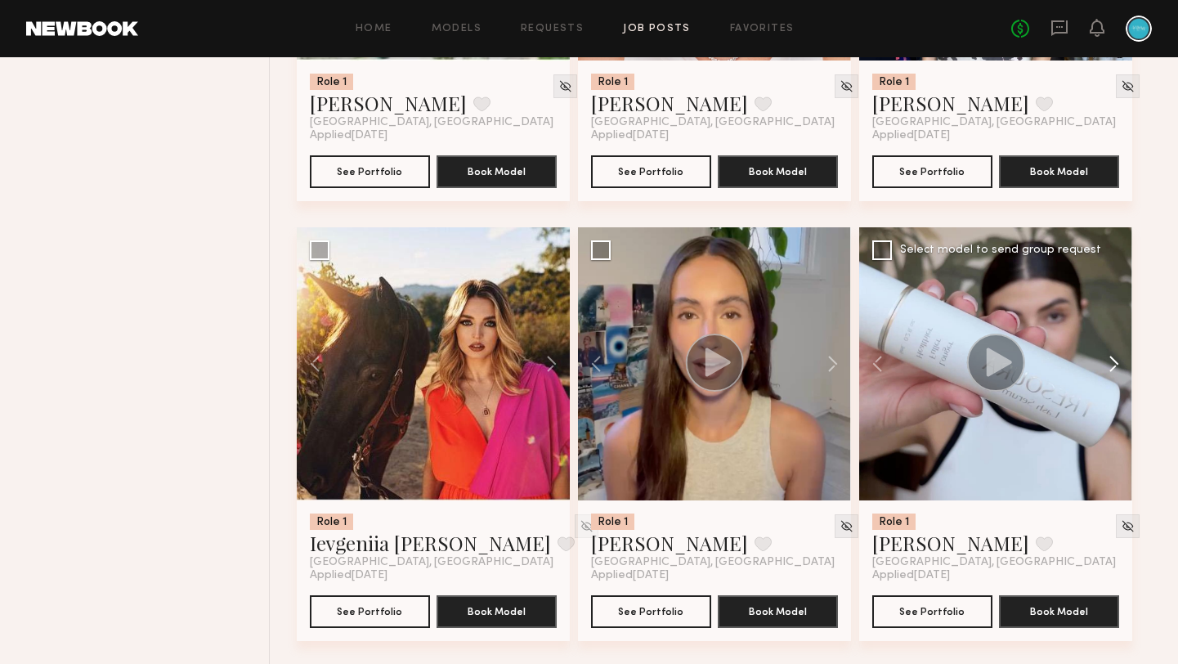
scroll to position [990, 0]
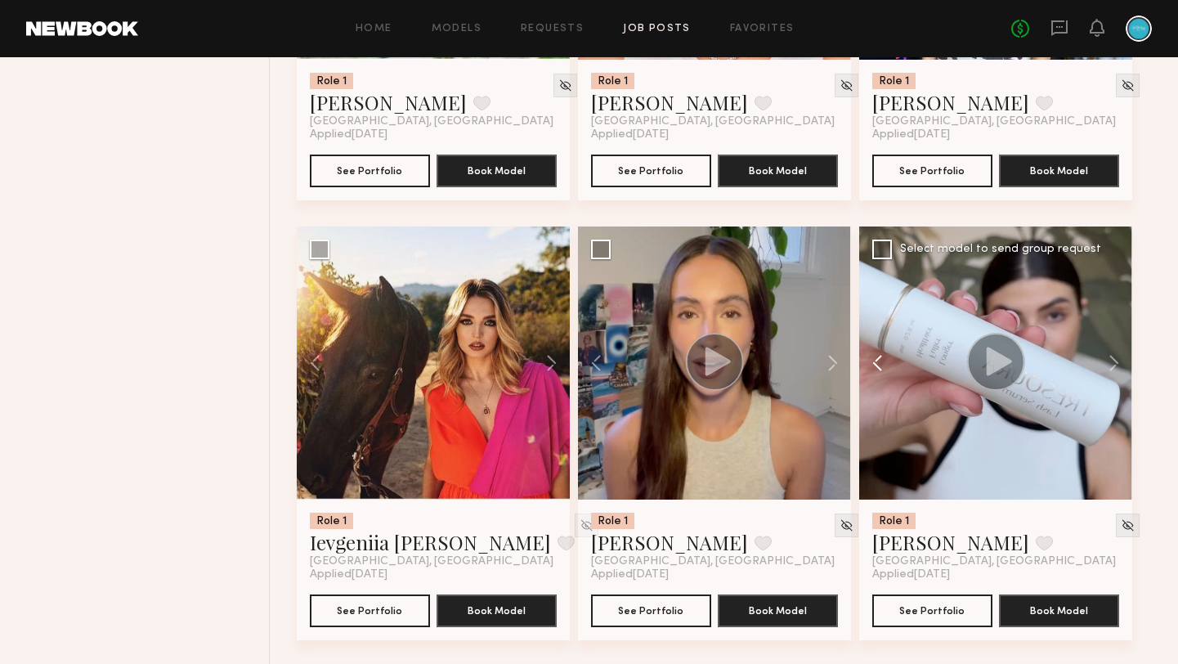
click at [872, 364] on button at bounding box center [885, 362] width 52 height 273
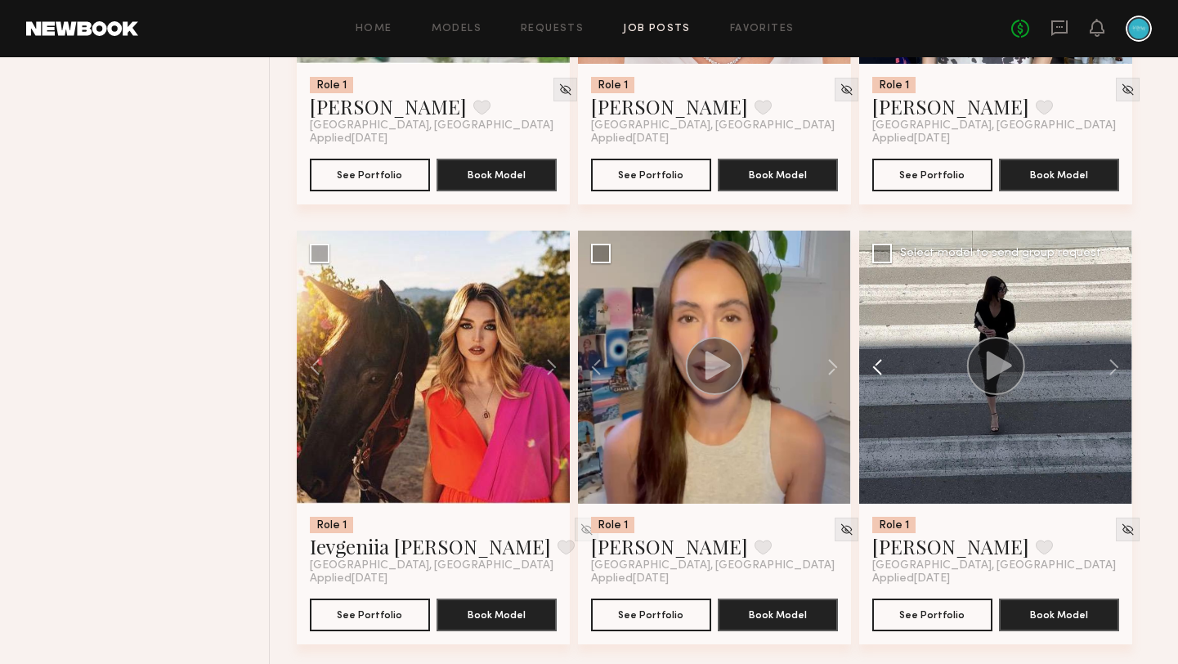
scroll to position [994, 0]
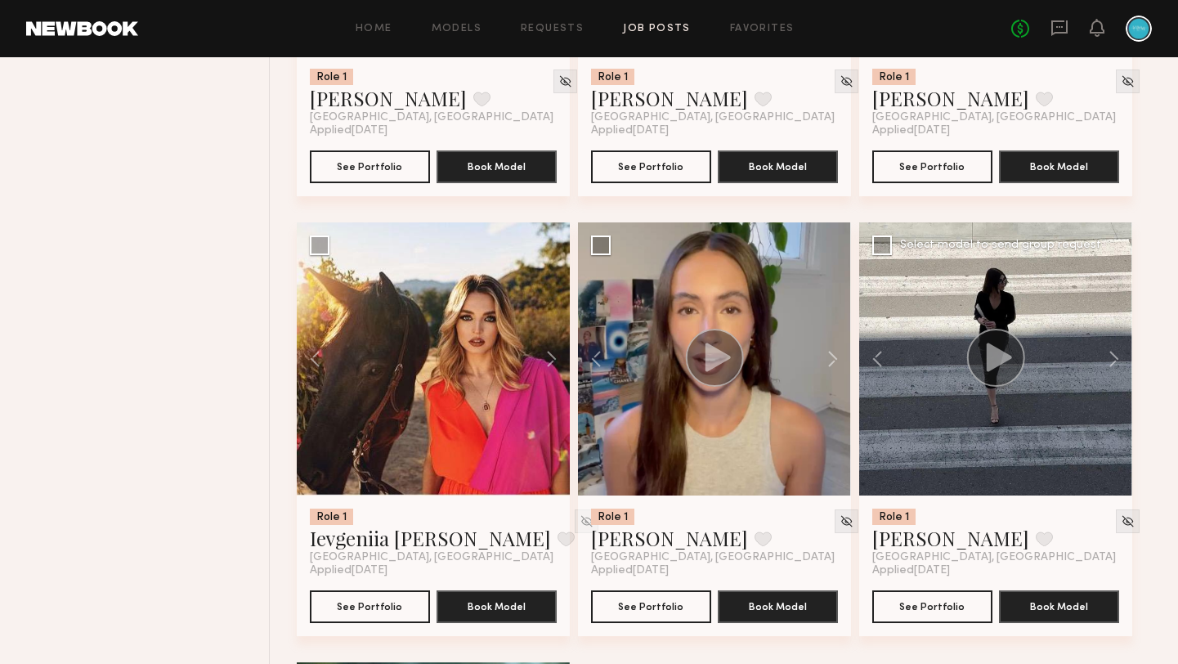
click at [929, 388] on div at bounding box center [995, 358] width 273 height 273
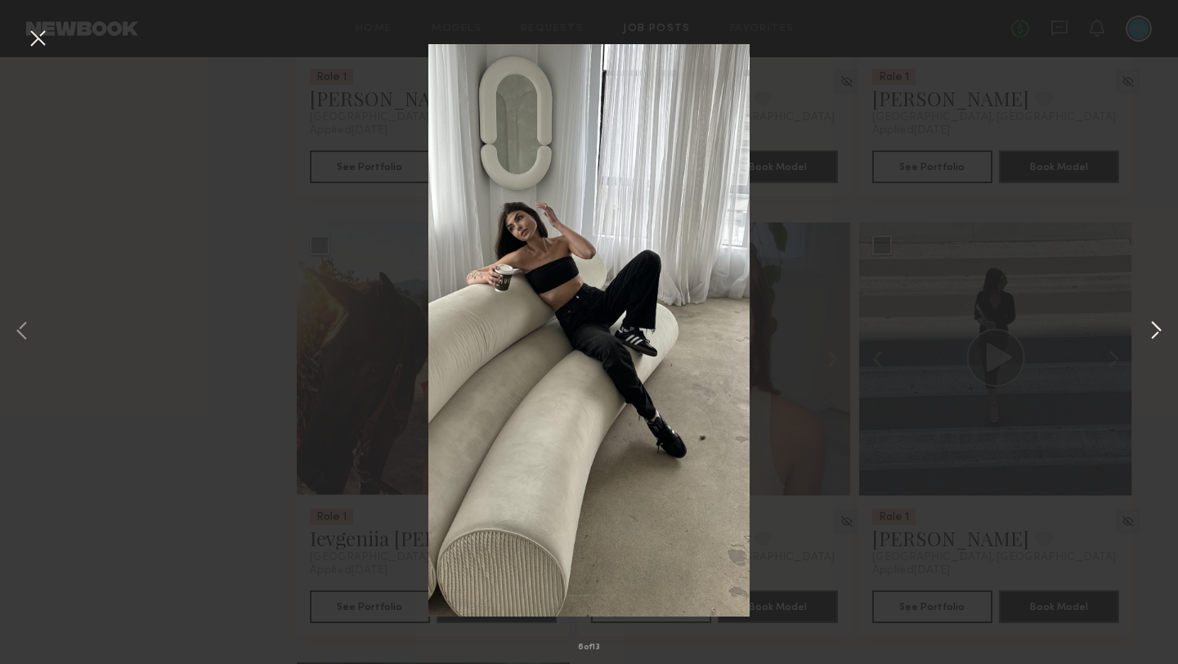
click at [1151, 331] on button at bounding box center [1156, 331] width 20 height 531
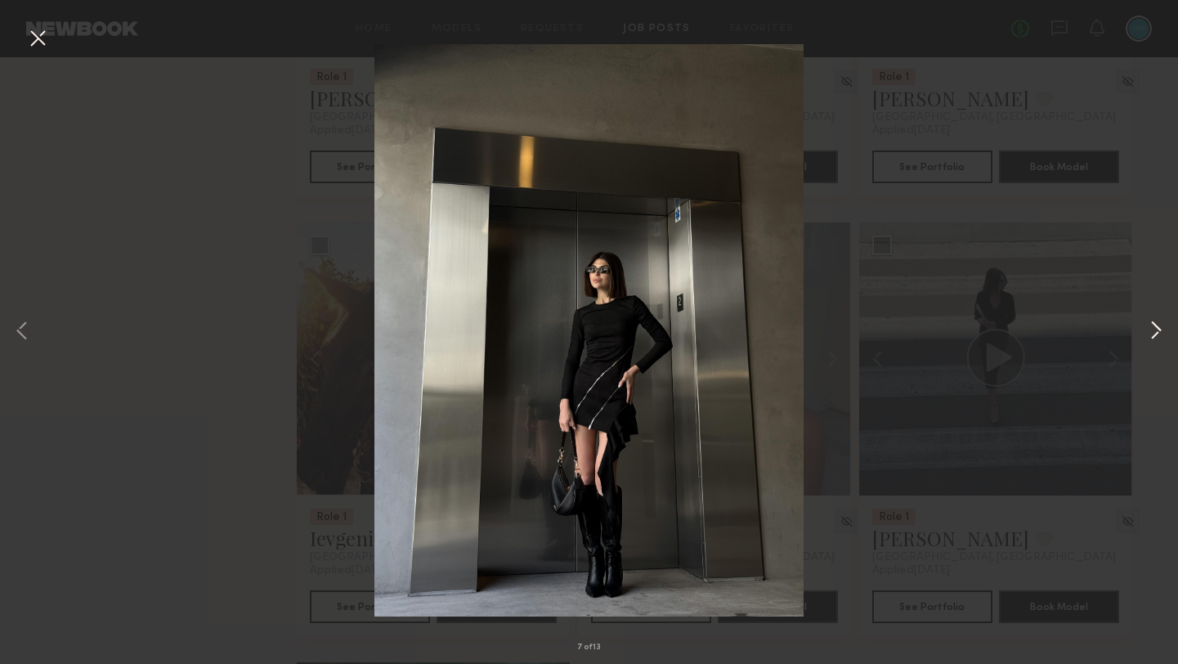
click at [1151, 331] on button at bounding box center [1156, 331] width 20 height 531
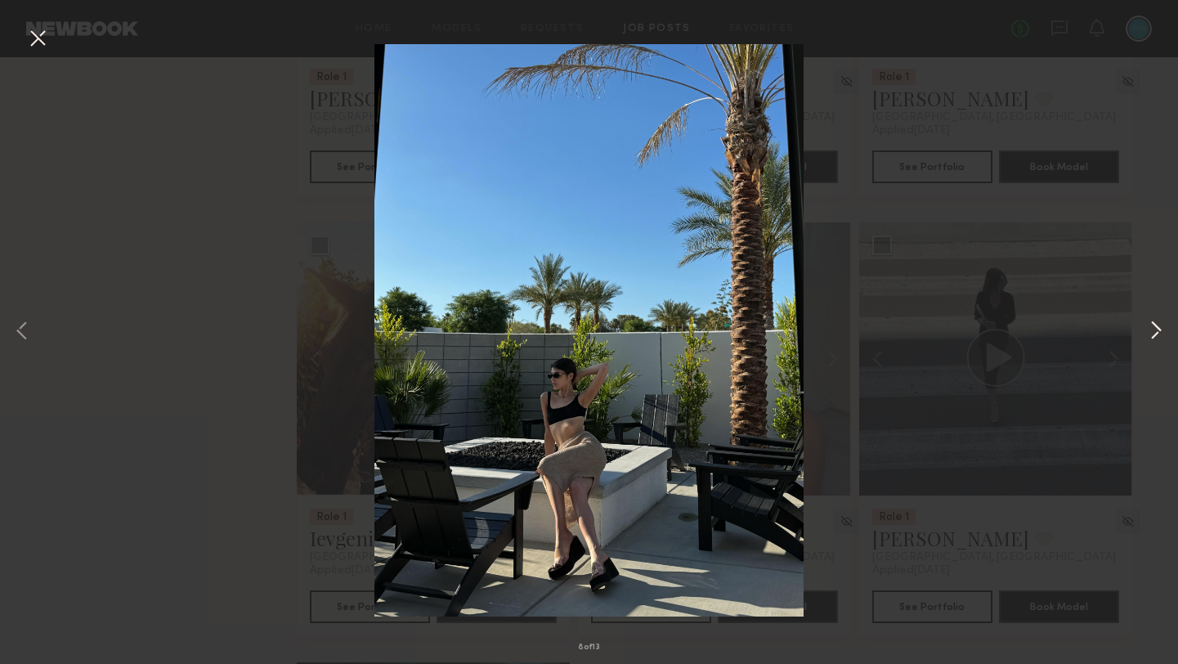
click at [1151, 331] on button at bounding box center [1156, 331] width 20 height 531
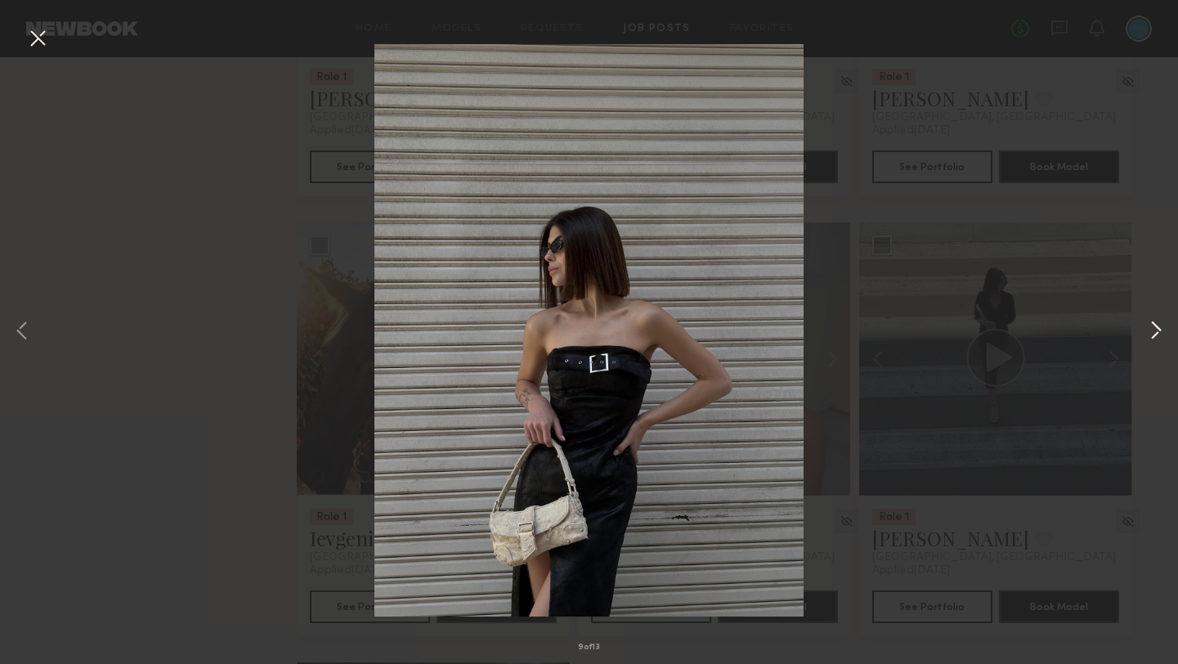
click at [1151, 331] on button at bounding box center [1156, 331] width 20 height 531
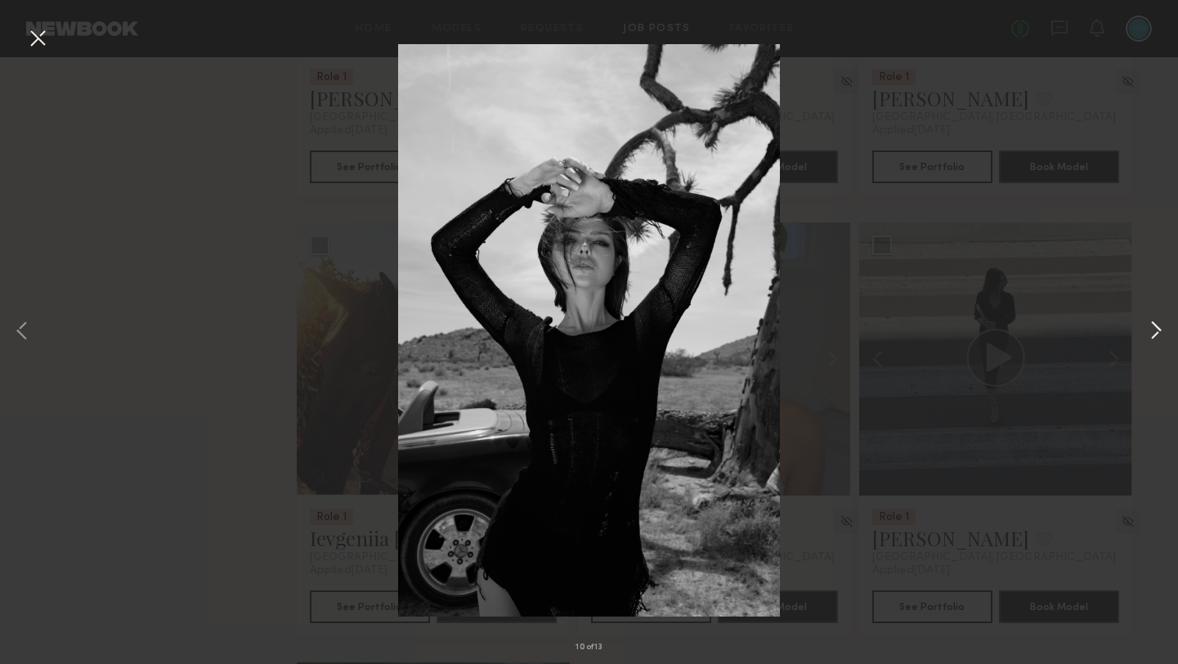
click at [1151, 331] on button at bounding box center [1156, 331] width 20 height 531
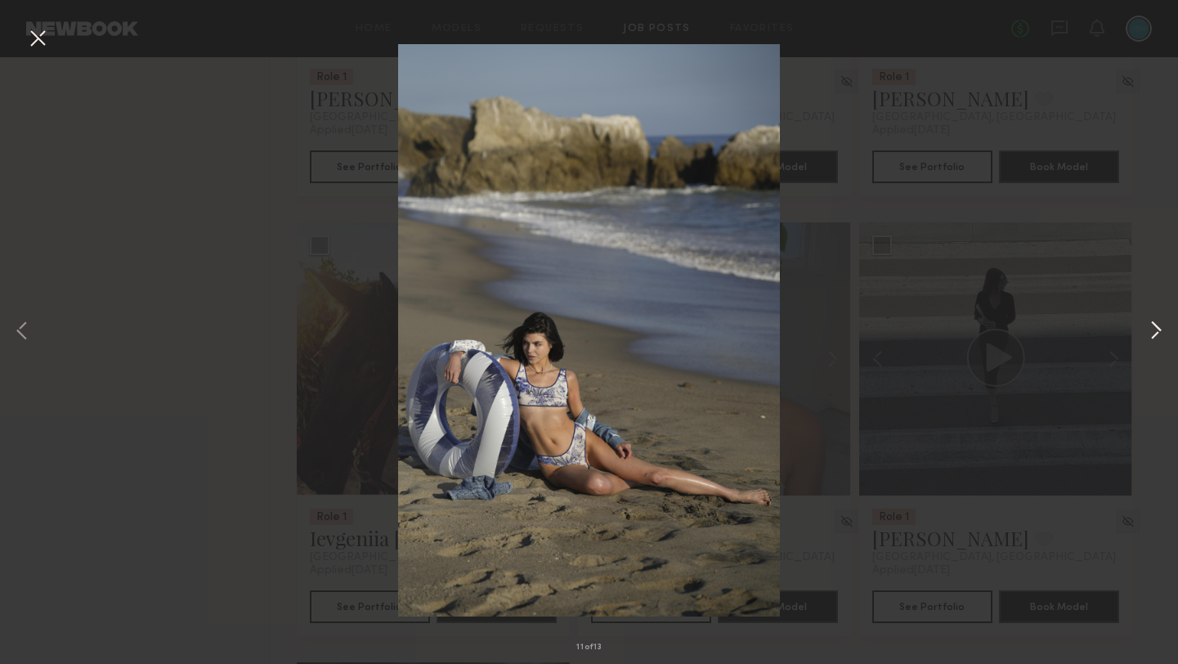
click at [1151, 331] on button at bounding box center [1156, 331] width 20 height 531
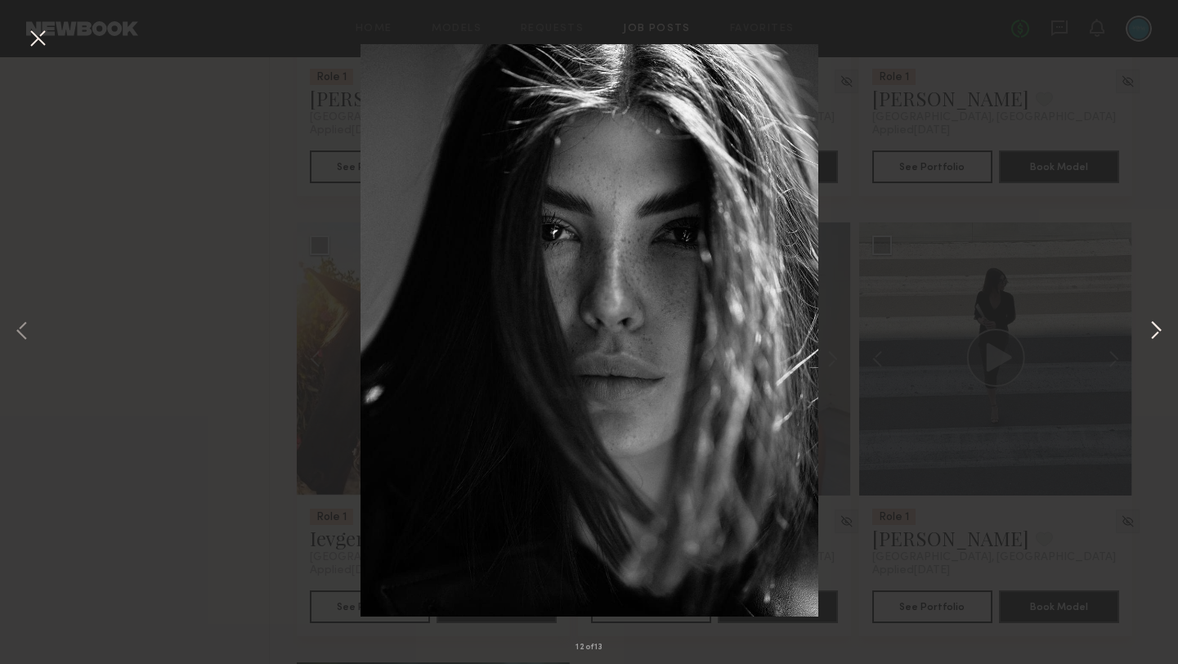
click at [1151, 331] on button at bounding box center [1156, 331] width 20 height 531
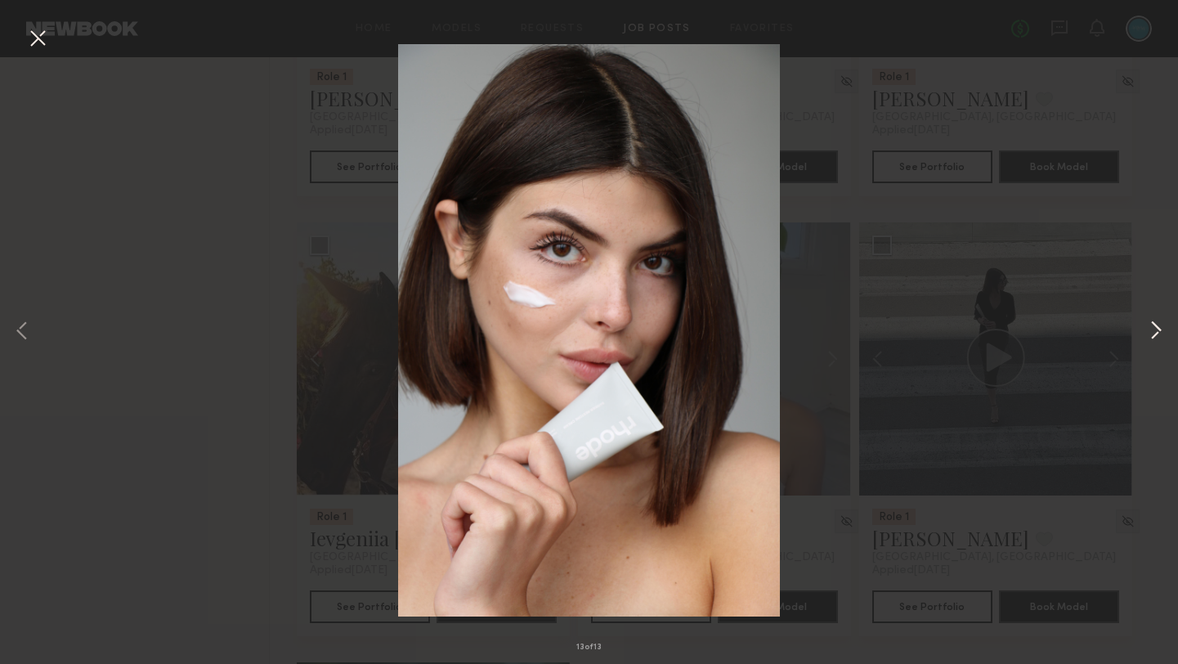
click at [1151, 331] on button at bounding box center [1156, 331] width 20 height 531
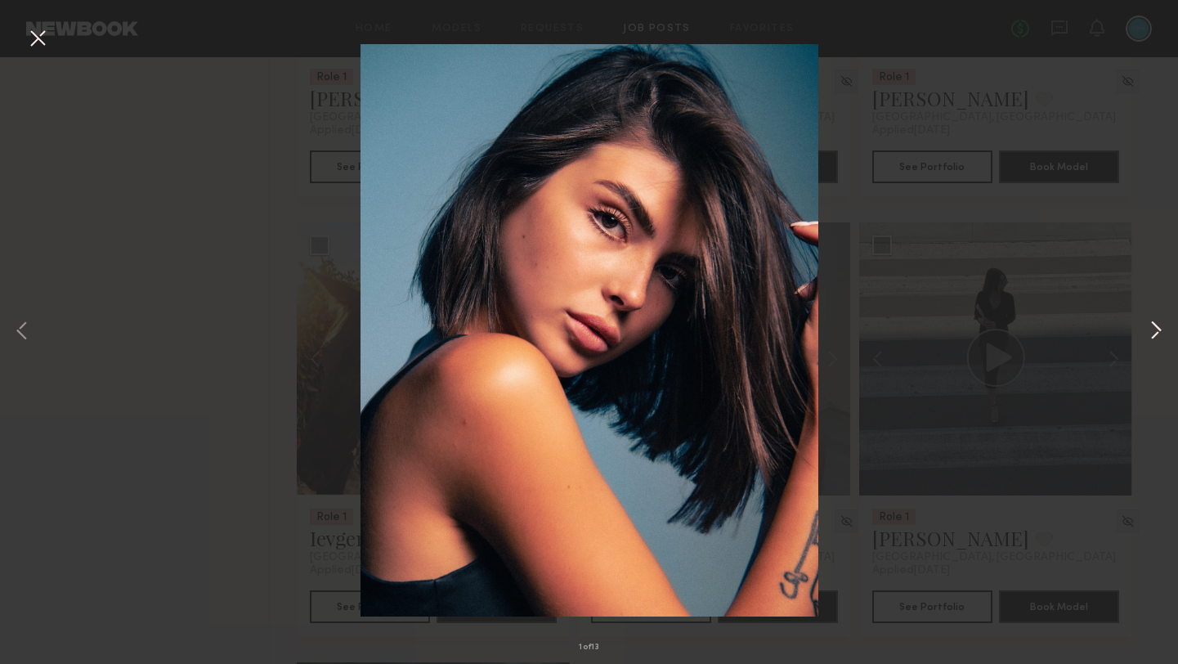
click at [1151, 331] on button at bounding box center [1156, 331] width 20 height 531
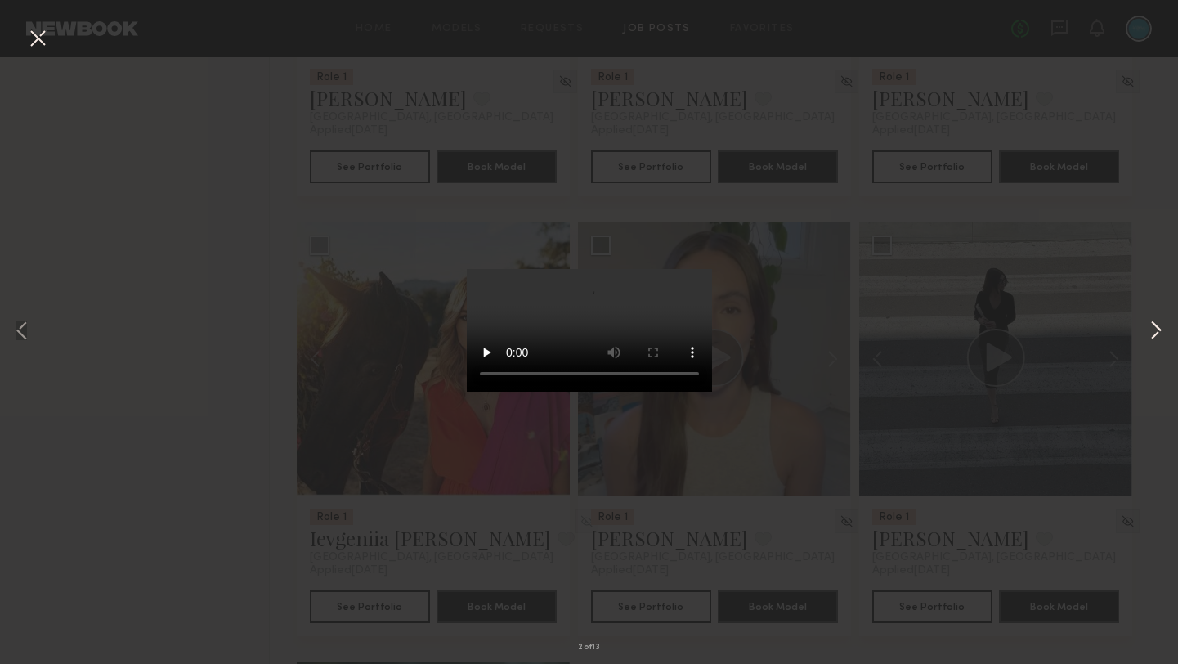
click at [1151, 331] on button at bounding box center [1156, 331] width 20 height 531
click at [43, 40] on button at bounding box center [38, 39] width 26 height 29
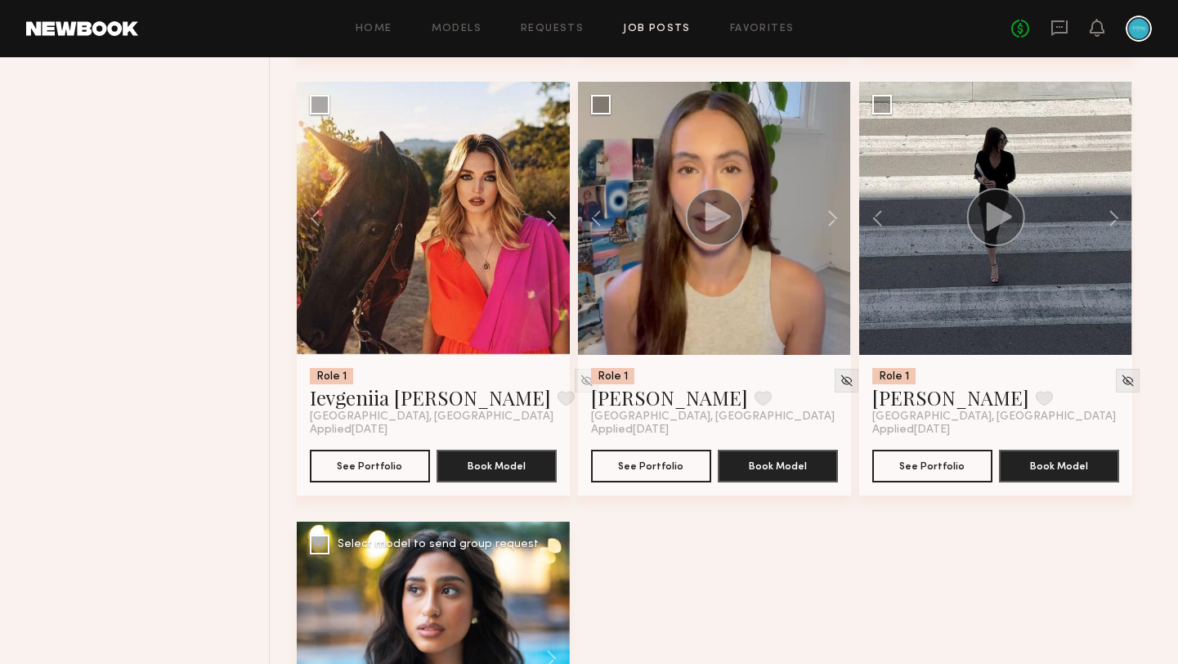
scroll to position [1440, 0]
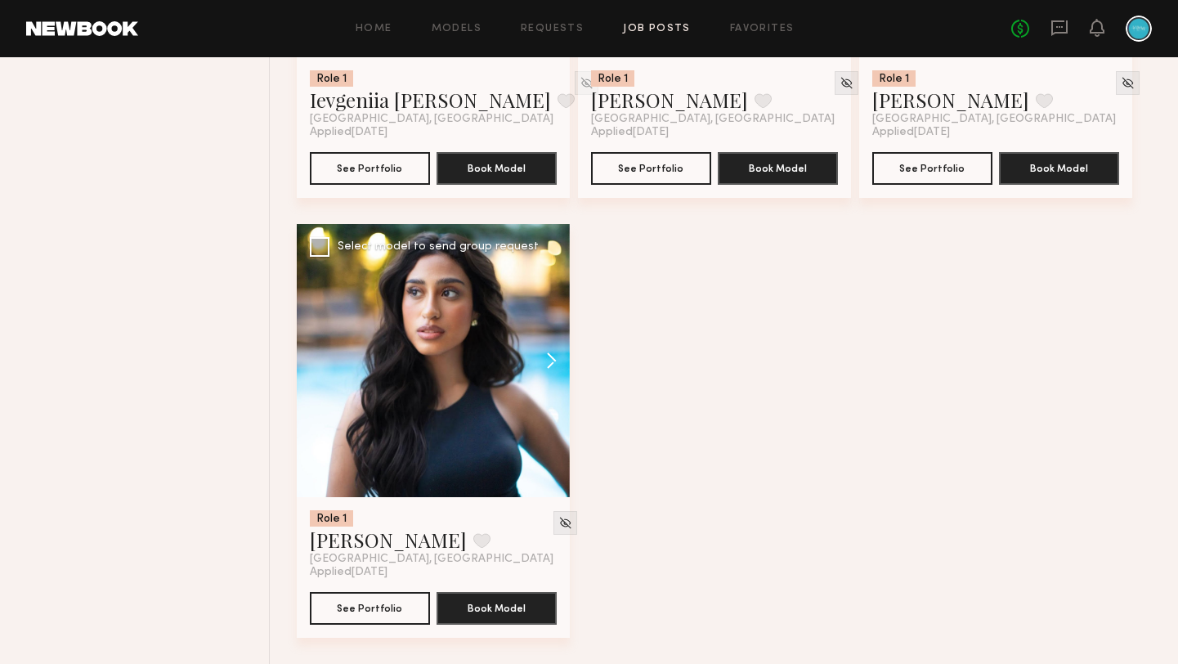
click at [547, 360] on button at bounding box center [543, 360] width 52 height 273
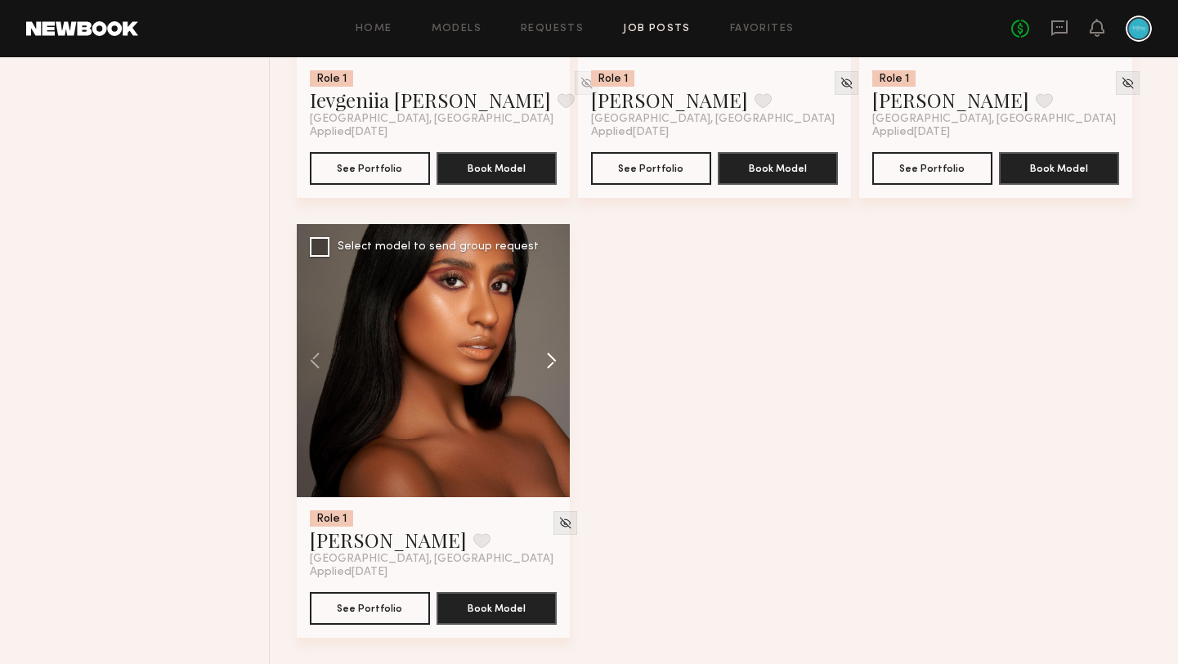
click at [547, 360] on button at bounding box center [543, 360] width 52 height 273
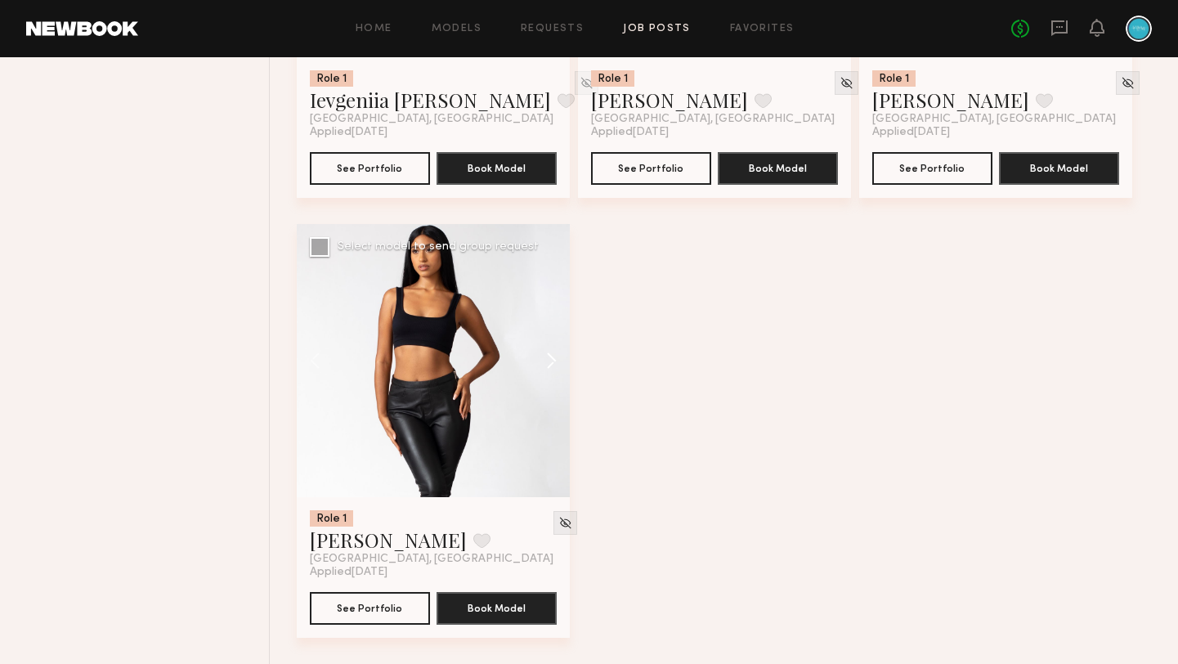
click at [547, 360] on button at bounding box center [543, 360] width 52 height 273
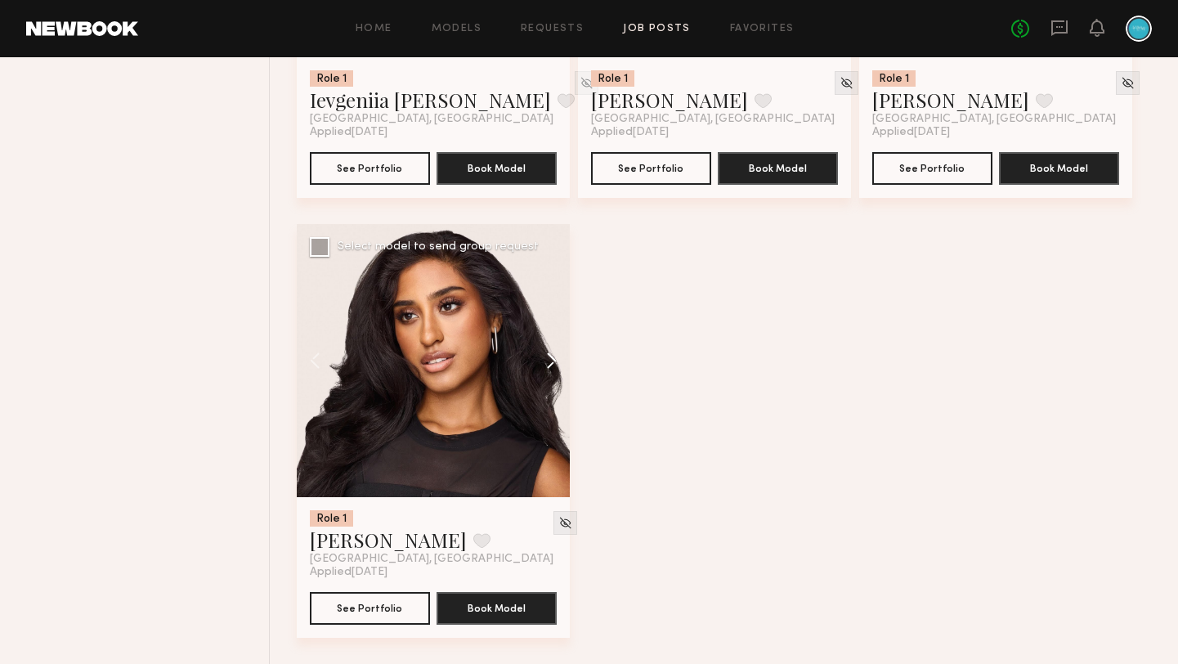
click at [547, 360] on button at bounding box center [543, 360] width 52 height 273
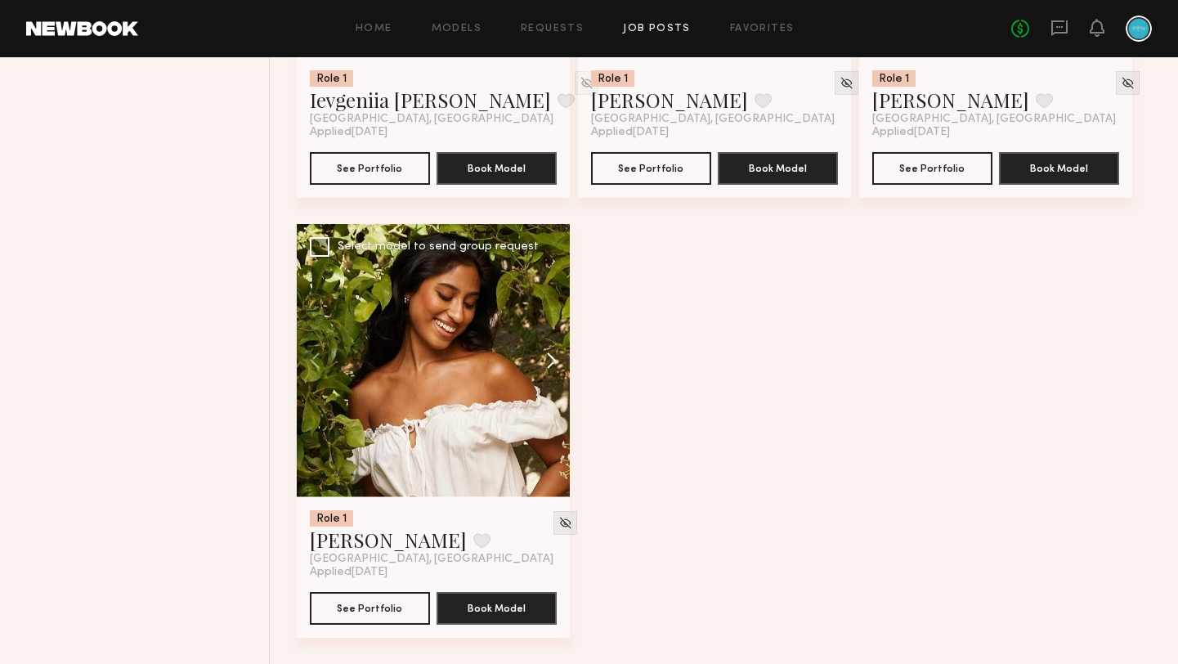
click at [547, 360] on button at bounding box center [543, 360] width 52 height 273
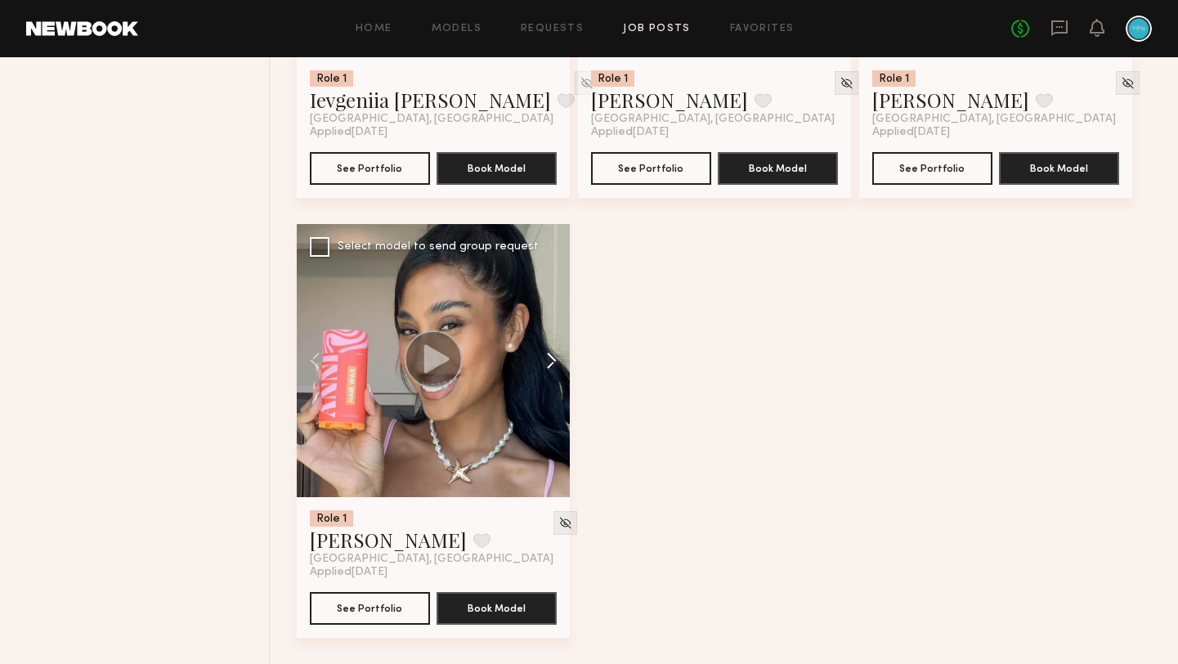
click at [547, 360] on button at bounding box center [543, 360] width 52 height 273
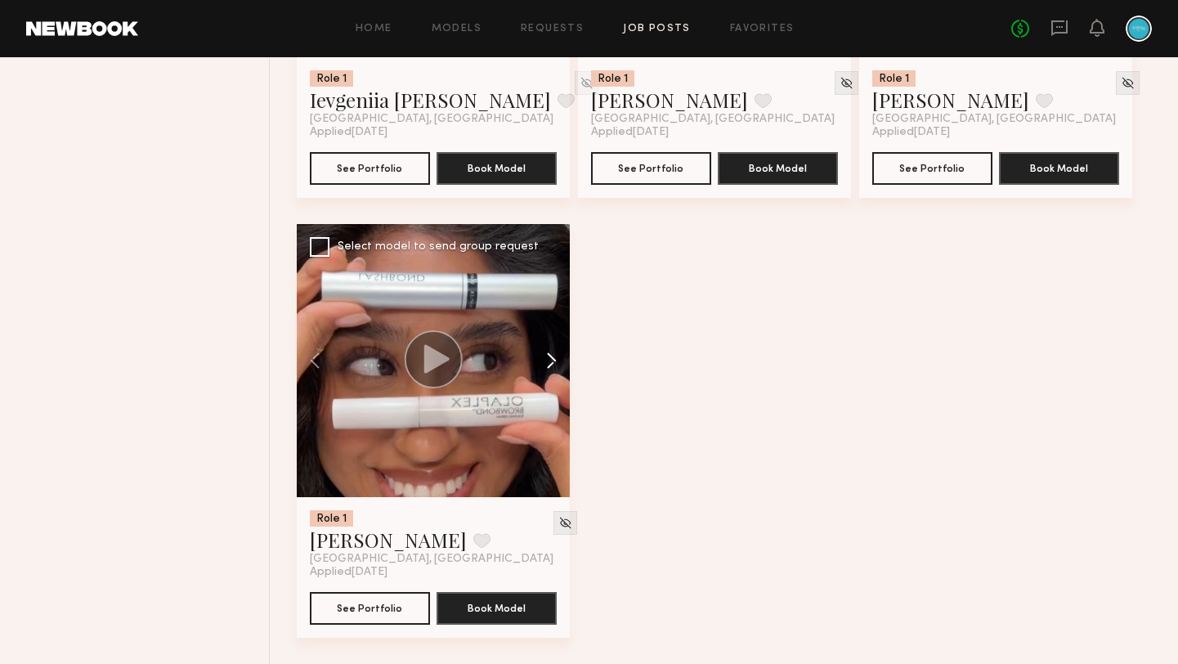
click at [547, 360] on button at bounding box center [543, 360] width 52 height 273
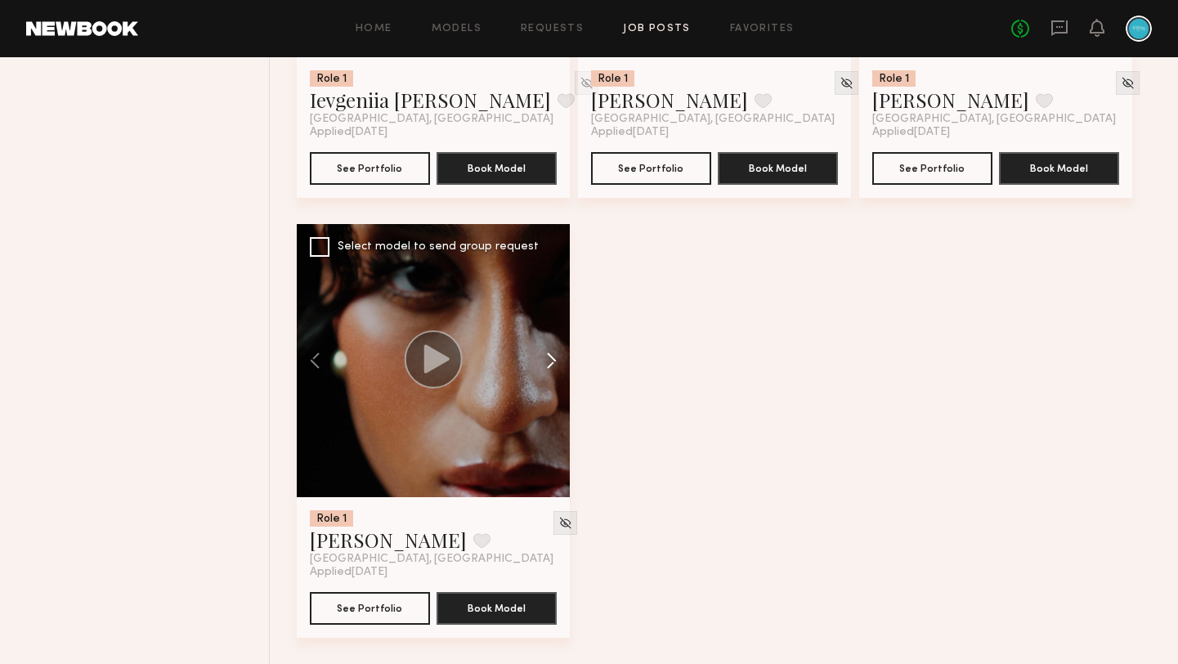
click at [555, 360] on button at bounding box center [543, 360] width 52 height 273
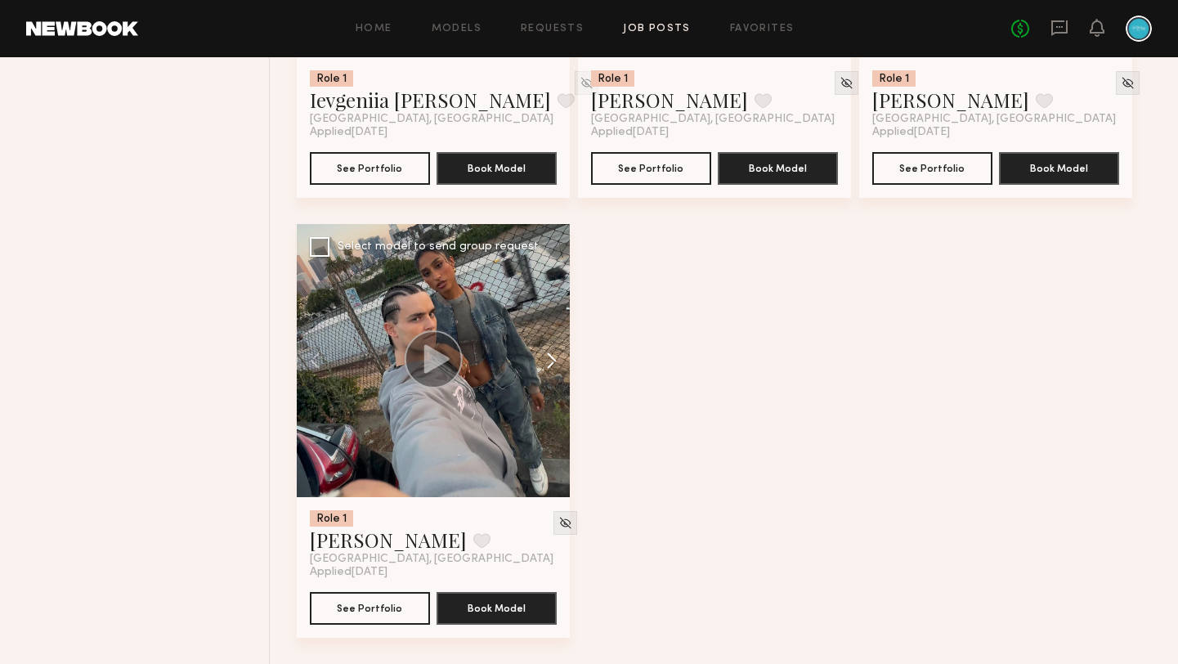
click at [555, 360] on button at bounding box center [543, 360] width 52 height 273
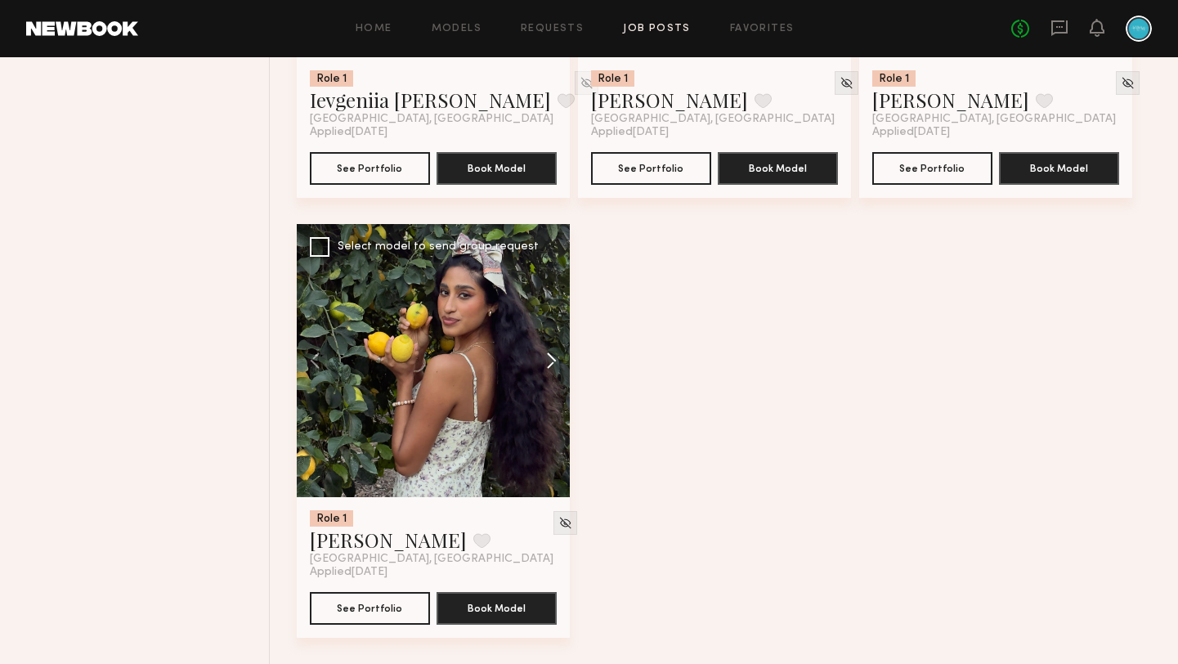
click at [555, 360] on button at bounding box center [543, 360] width 52 height 273
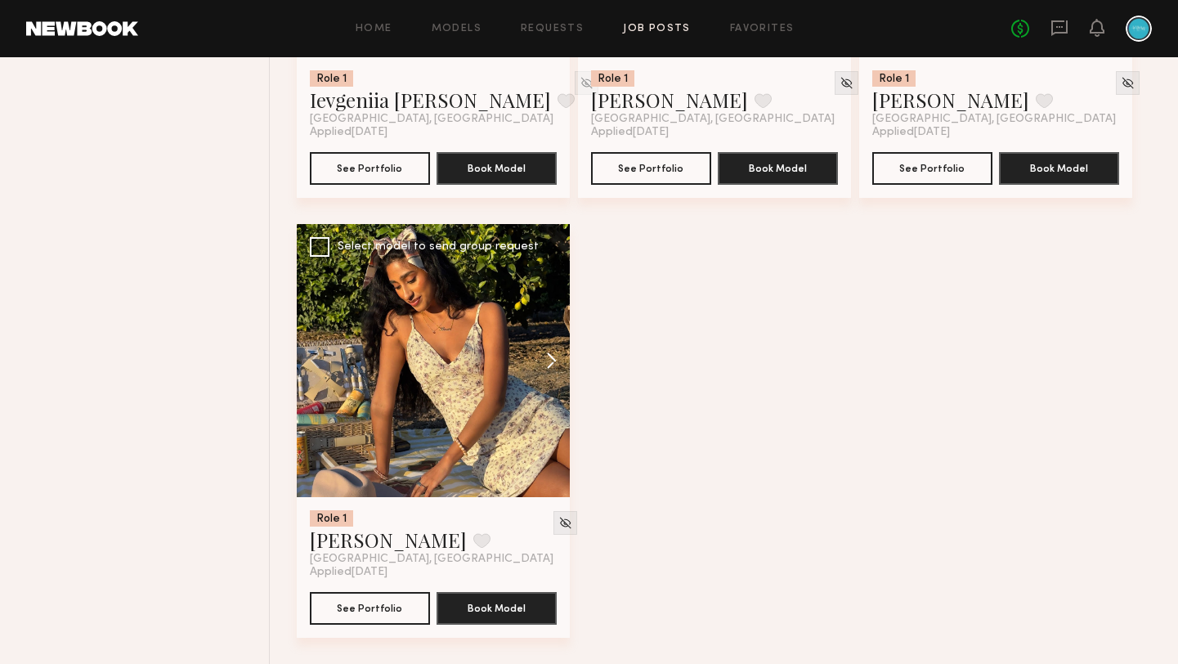
click at [555, 360] on button at bounding box center [543, 360] width 52 height 273
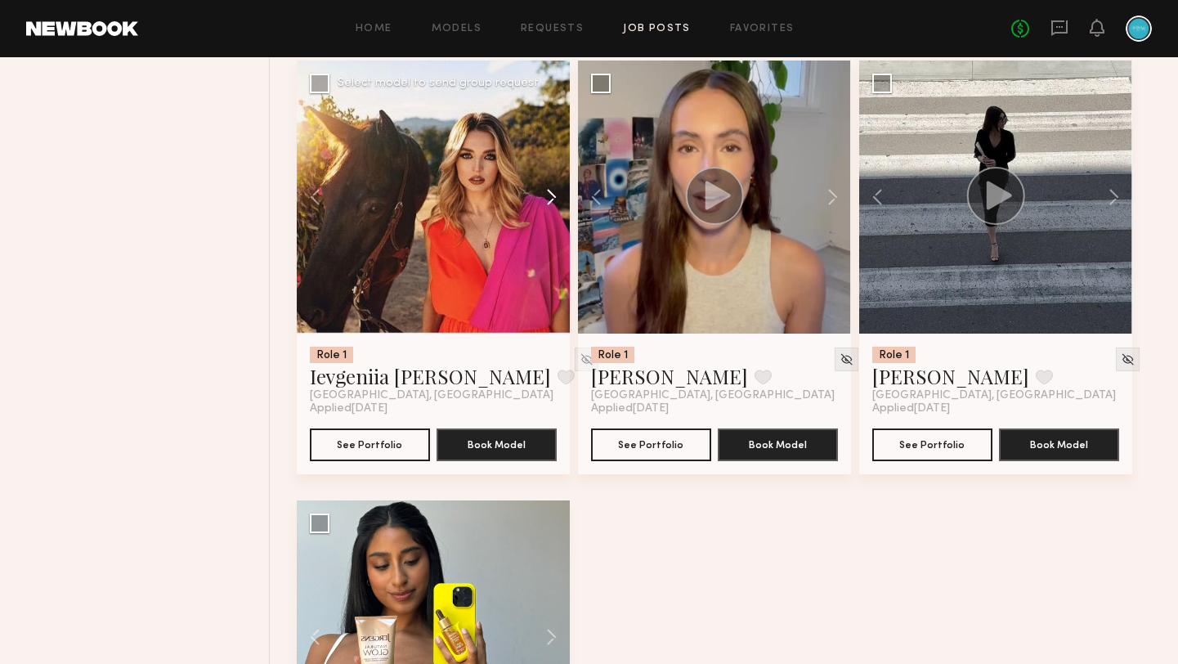
scroll to position [1057, 0]
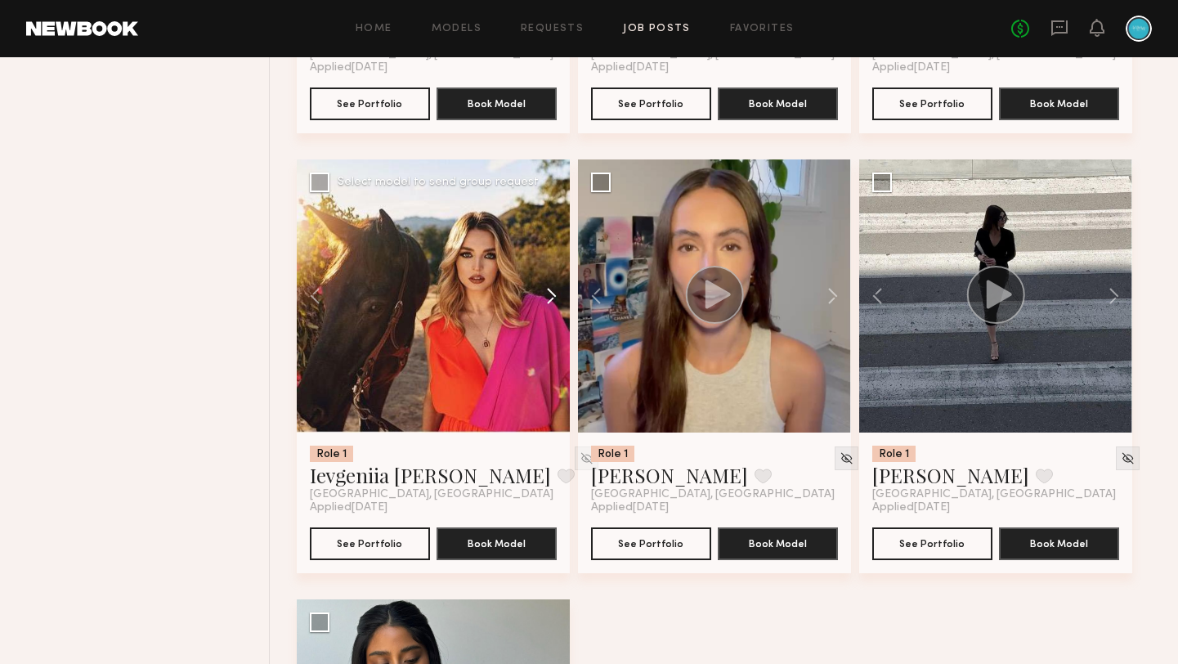
click at [556, 302] on button at bounding box center [543, 295] width 52 height 273
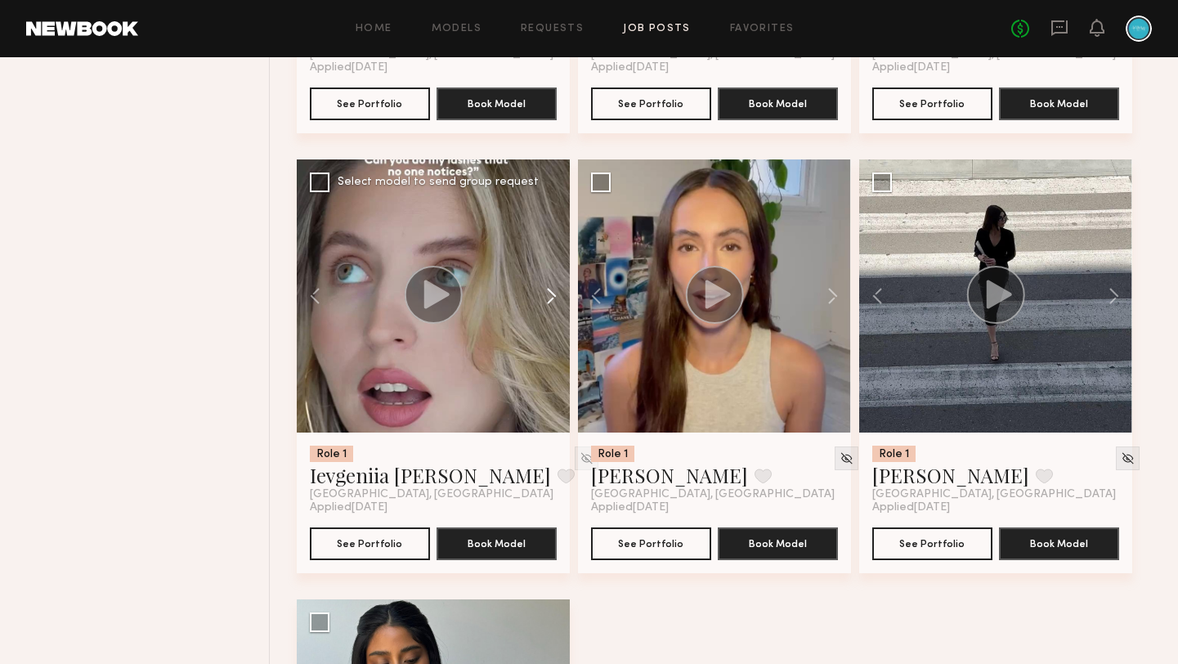
click at [555, 302] on button at bounding box center [543, 295] width 52 height 273
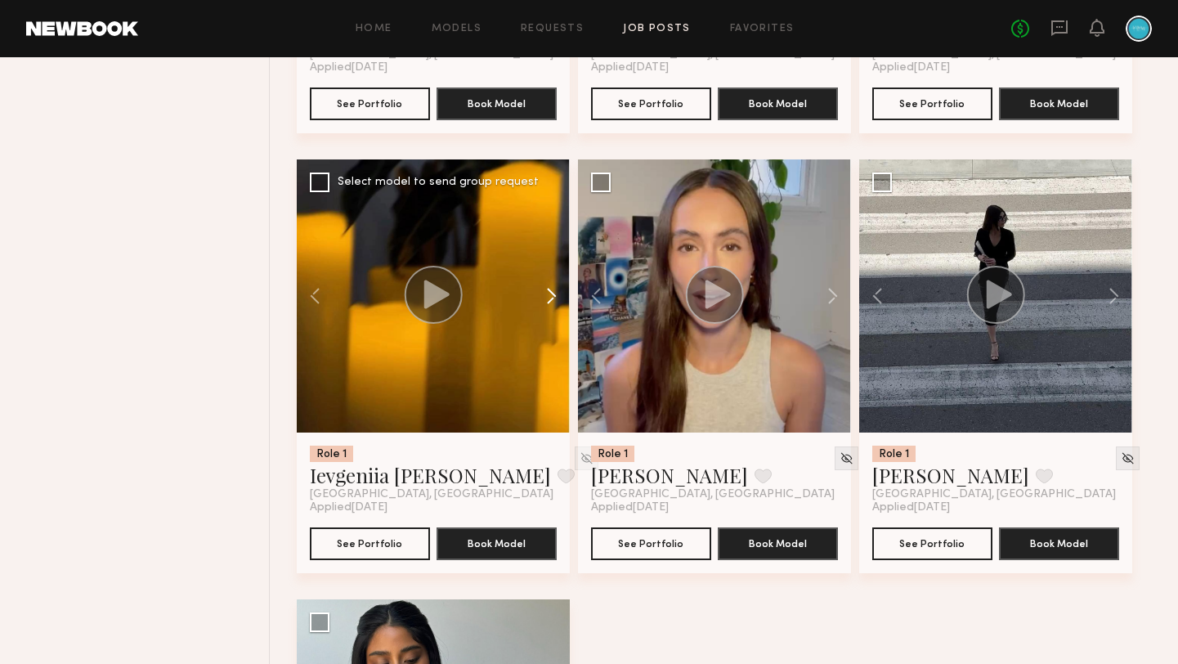
click at [556, 302] on button at bounding box center [543, 295] width 52 height 273
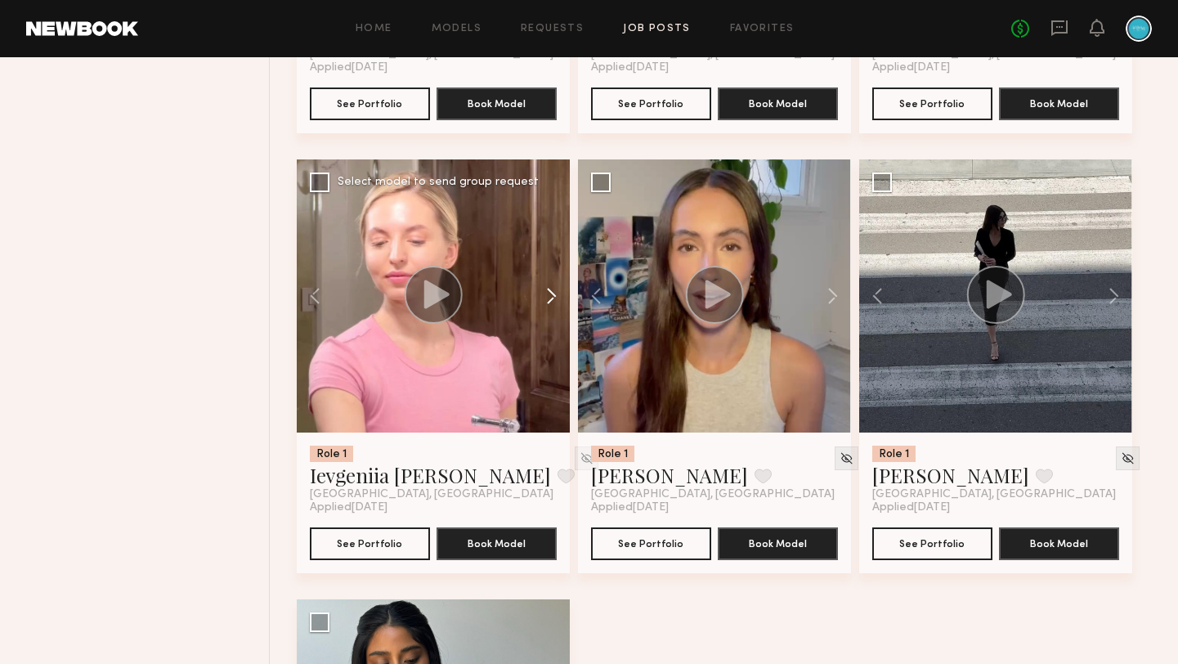
click at [555, 302] on button at bounding box center [543, 295] width 52 height 273
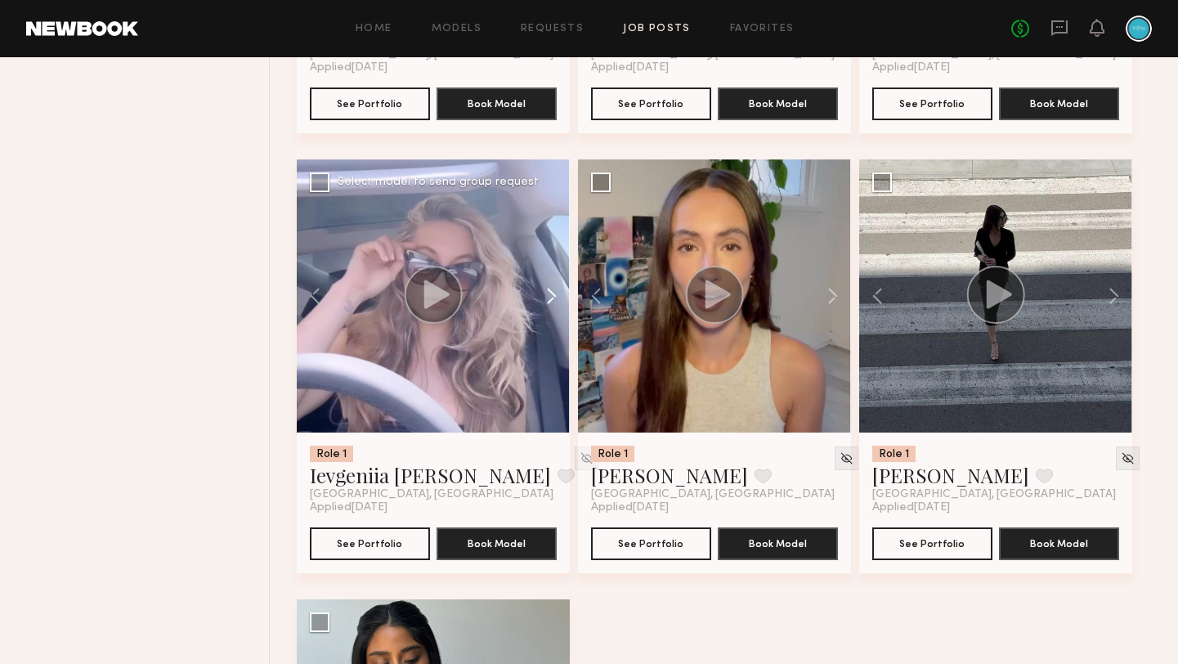
click at [555, 302] on button at bounding box center [543, 295] width 52 height 273
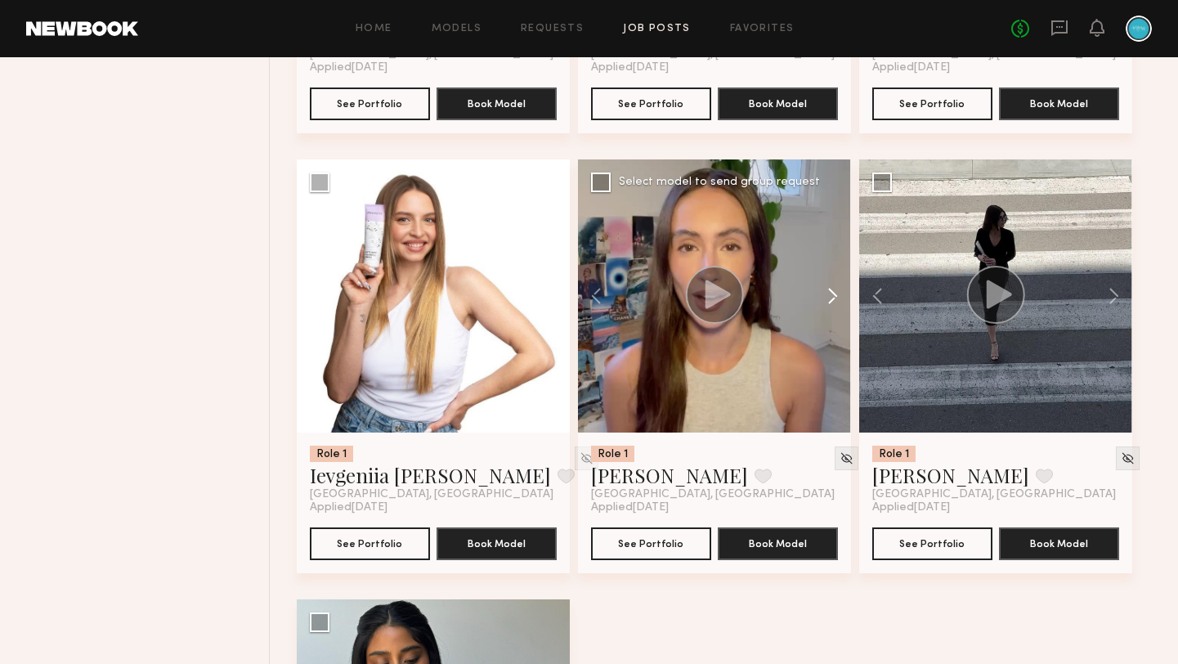
click at [839, 297] on button at bounding box center [824, 295] width 52 height 273
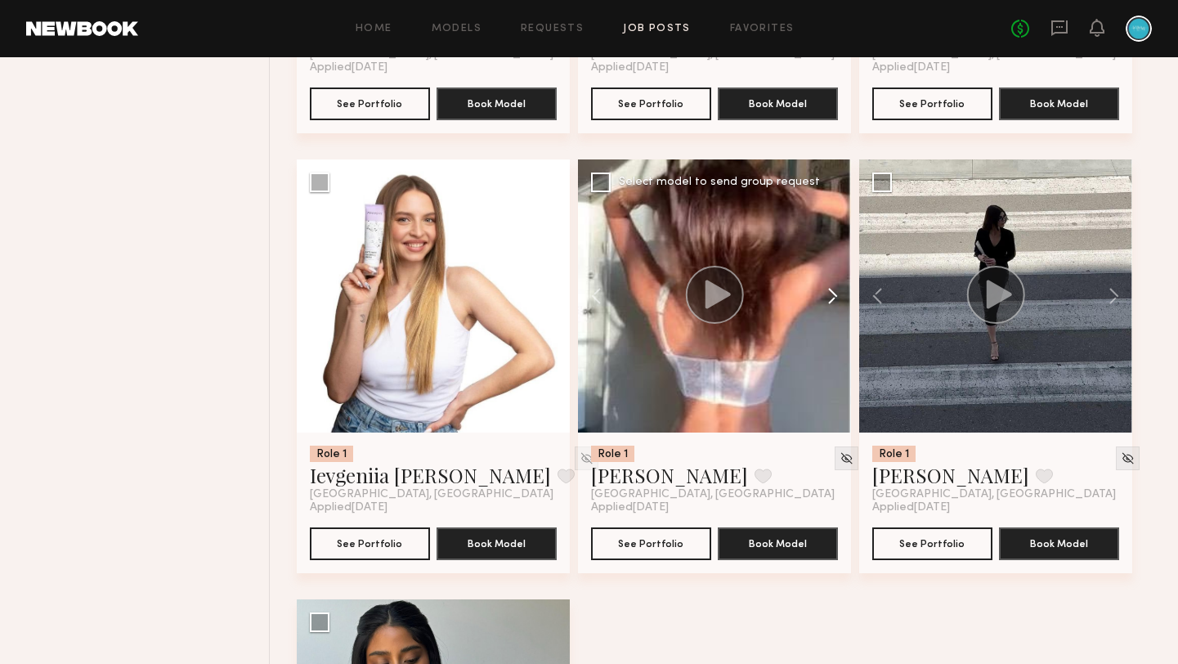
click at [834, 298] on button at bounding box center [824, 295] width 52 height 273
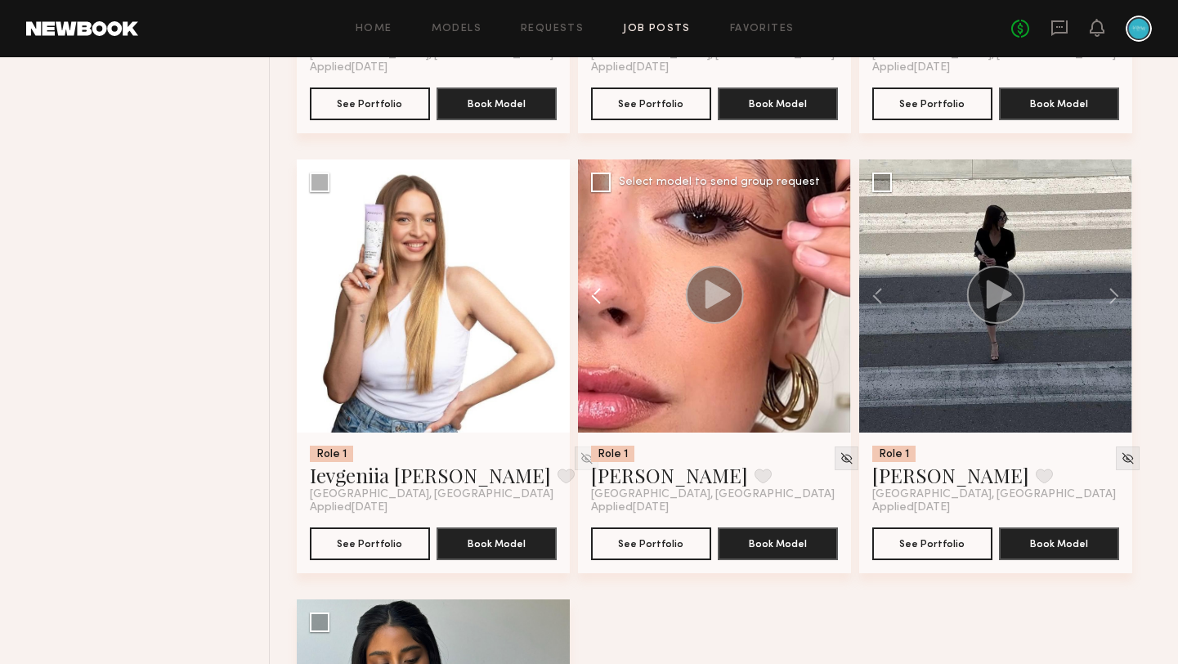
click at [592, 297] on button at bounding box center [604, 295] width 52 height 273
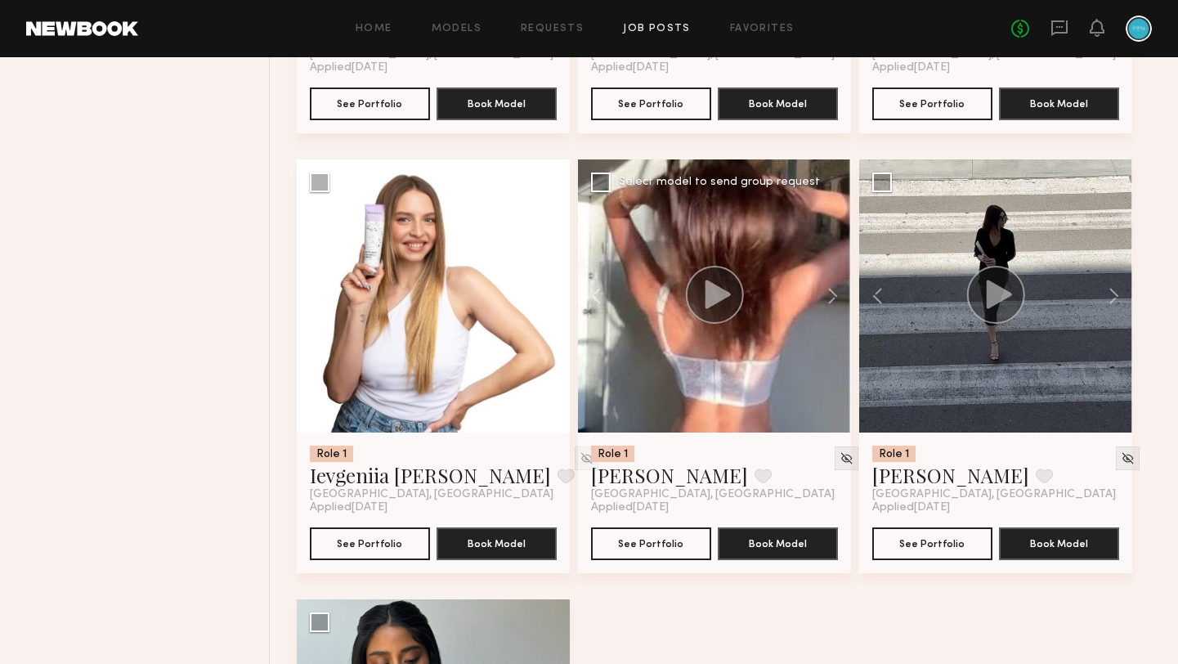
click at [722, 302] on icon at bounding box center [717, 293] width 25 height 29
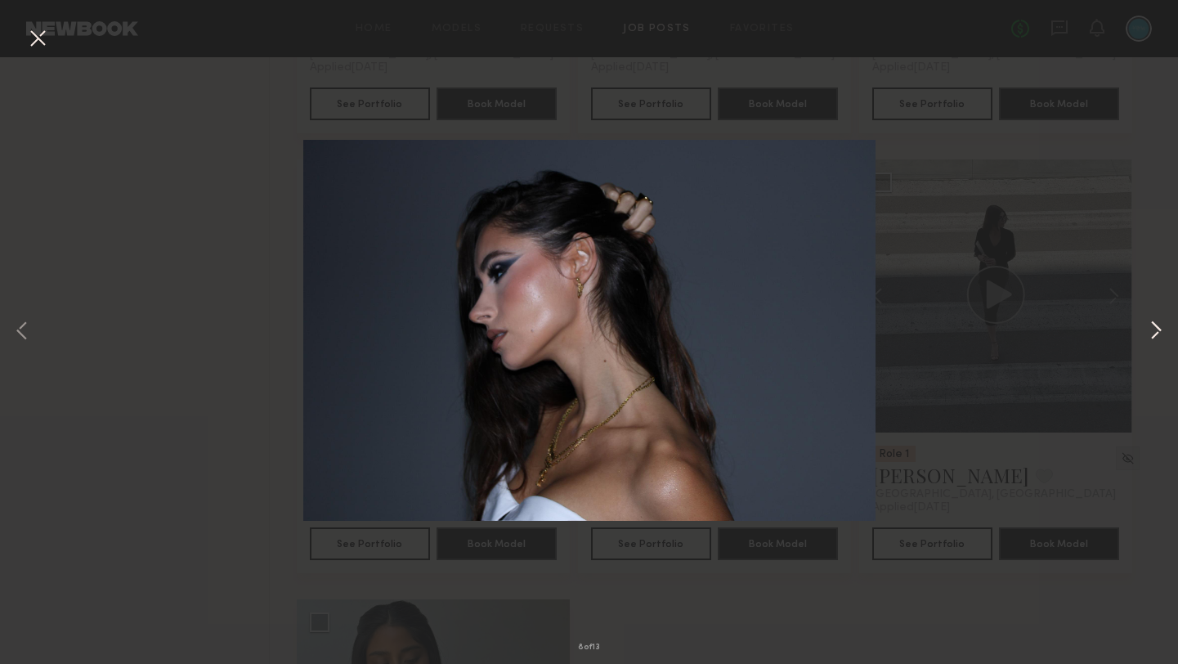
drag, startPoint x: 1165, startPoint y: 330, endPoint x: 1155, endPoint y: 332, distance: 9.9
click at [1164, 330] on button at bounding box center [1156, 331] width 20 height 531
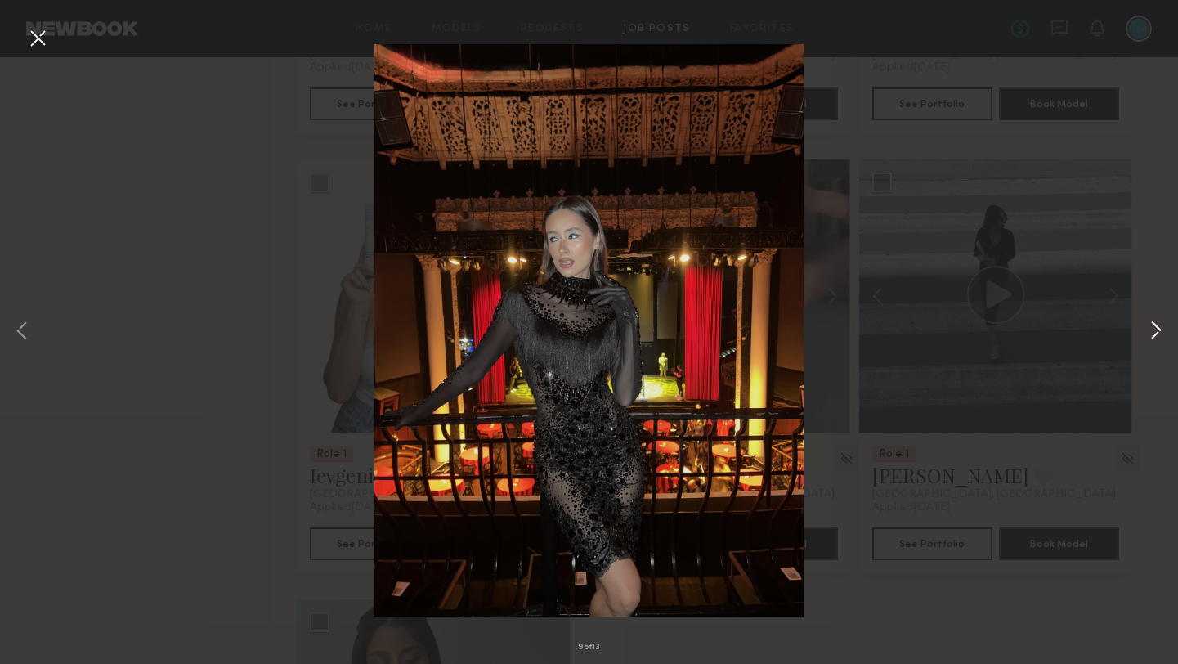
click at [1153, 332] on button at bounding box center [1156, 331] width 20 height 531
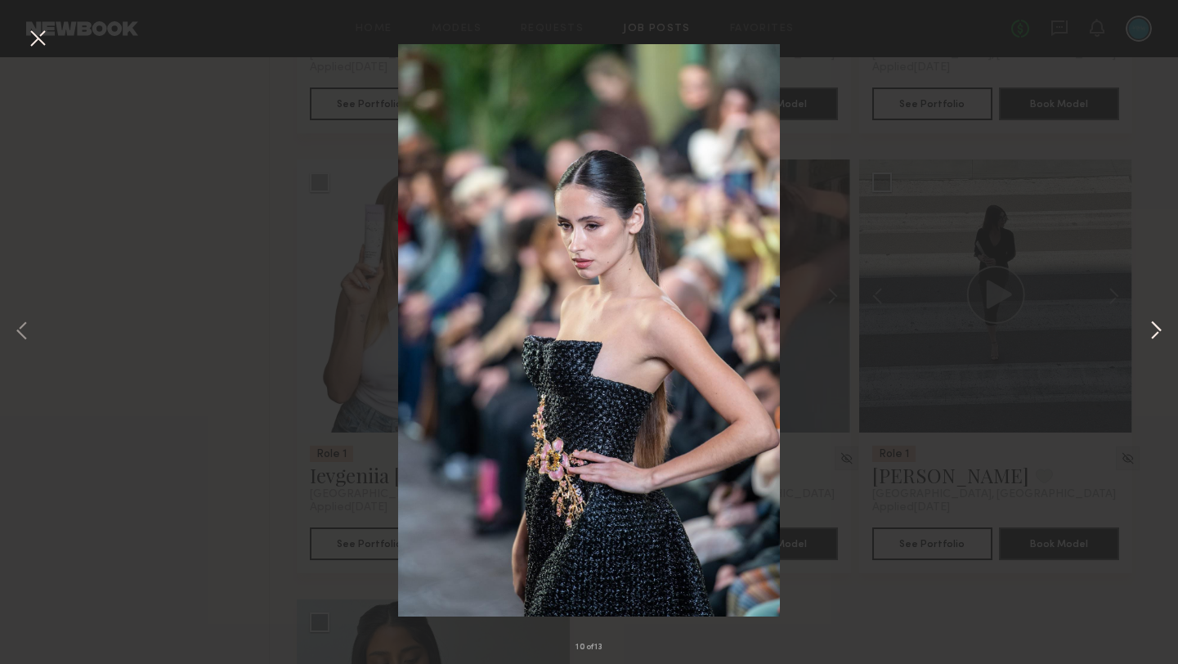
click at [1153, 333] on button at bounding box center [1156, 331] width 20 height 531
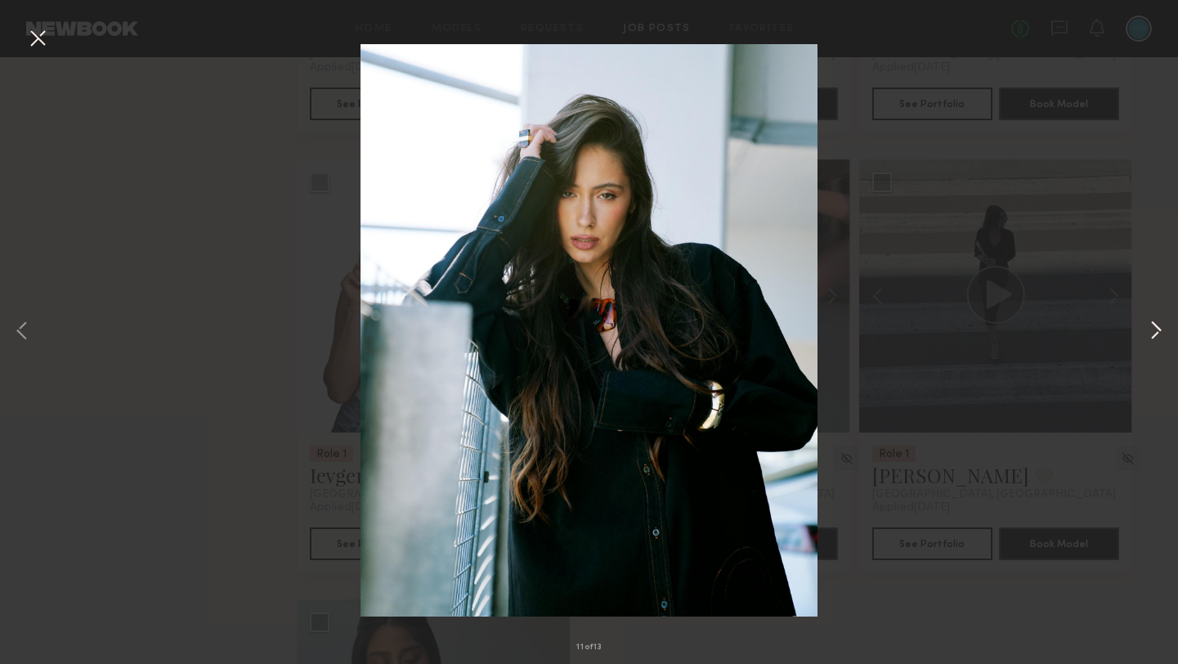
click at [1153, 333] on button at bounding box center [1156, 331] width 20 height 531
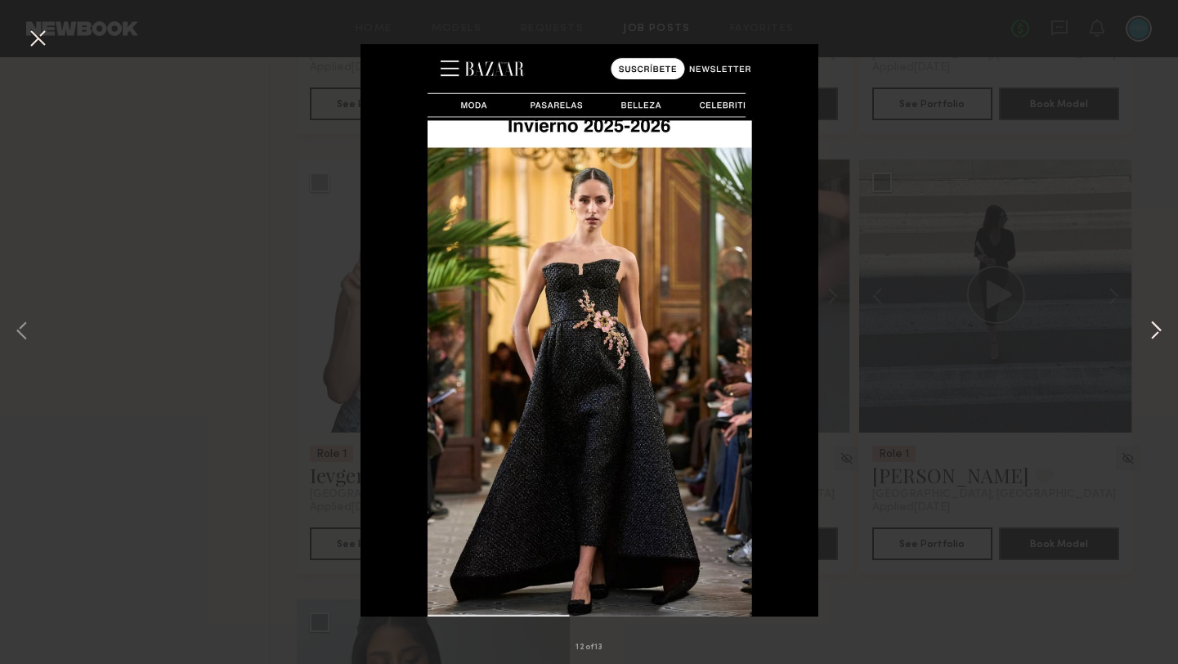
click at [1153, 333] on button at bounding box center [1156, 331] width 20 height 531
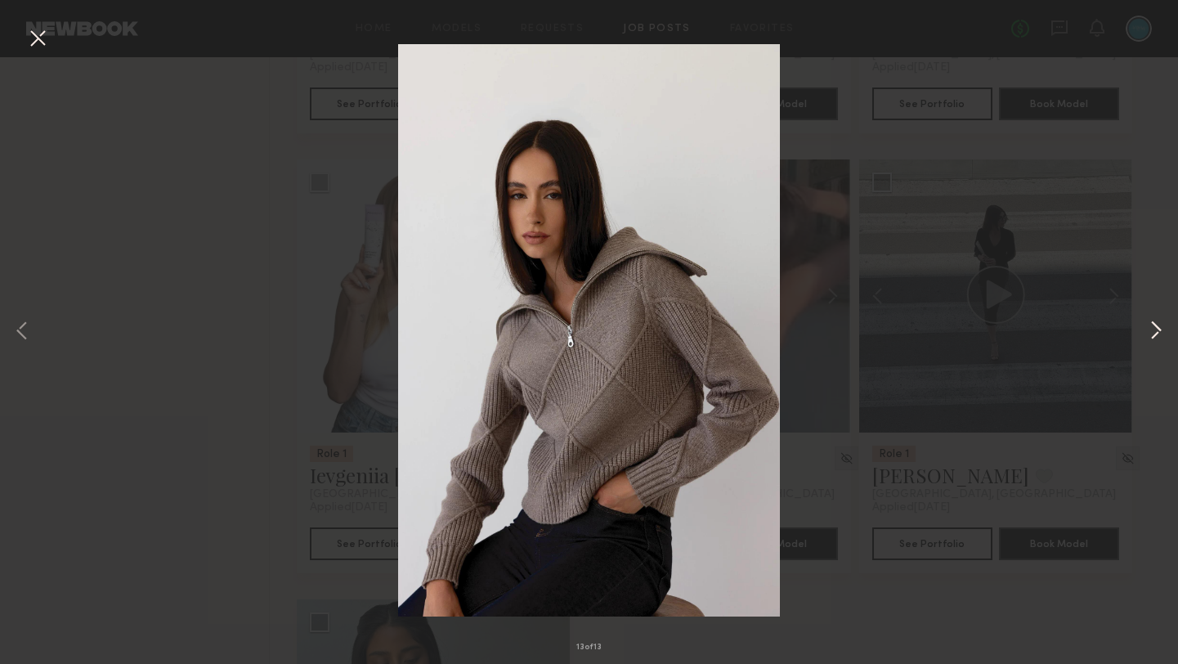
click at [1153, 333] on button at bounding box center [1156, 331] width 20 height 531
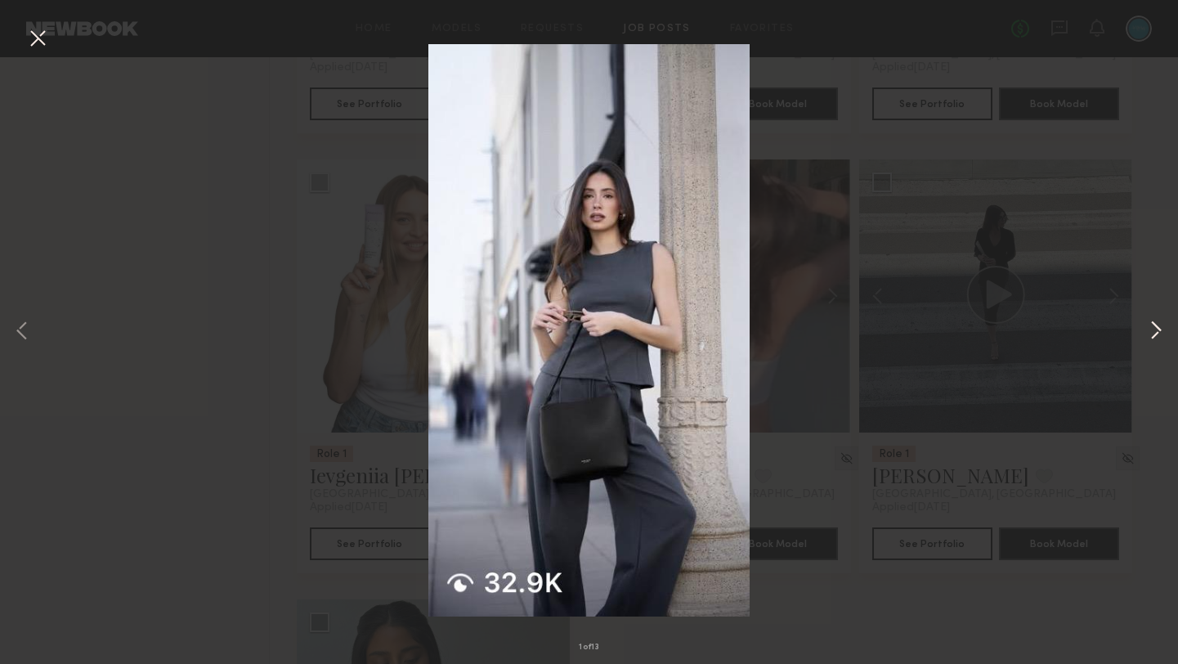
click at [1153, 333] on button at bounding box center [1156, 331] width 20 height 531
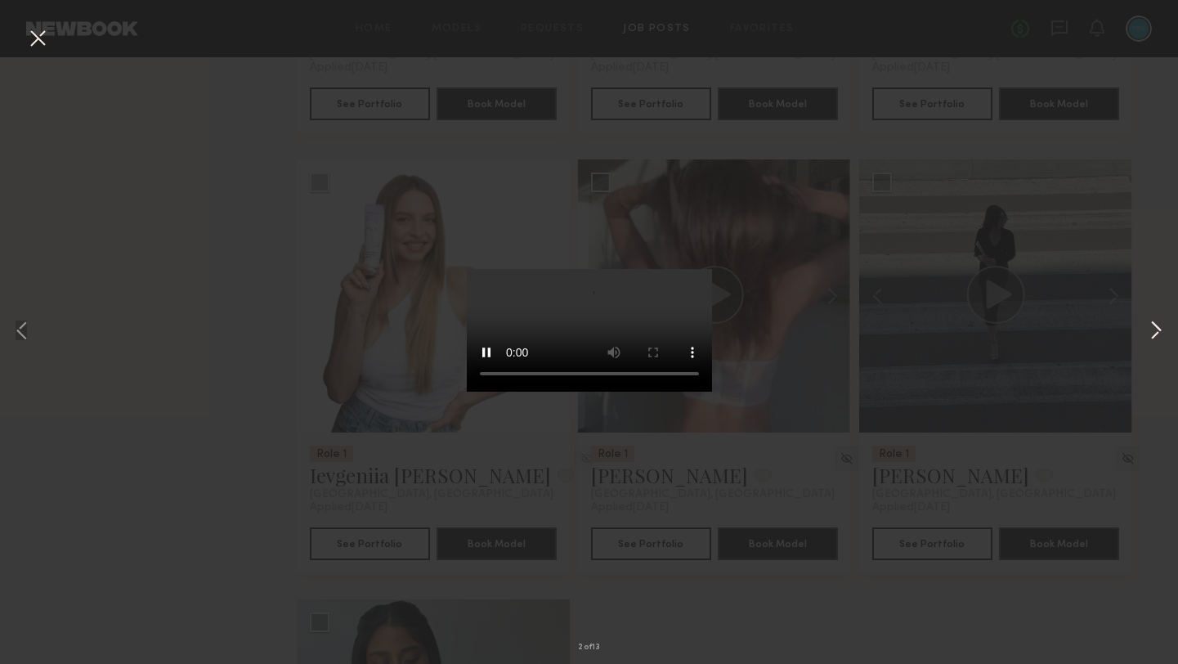
click at [1153, 333] on button at bounding box center [1156, 331] width 20 height 531
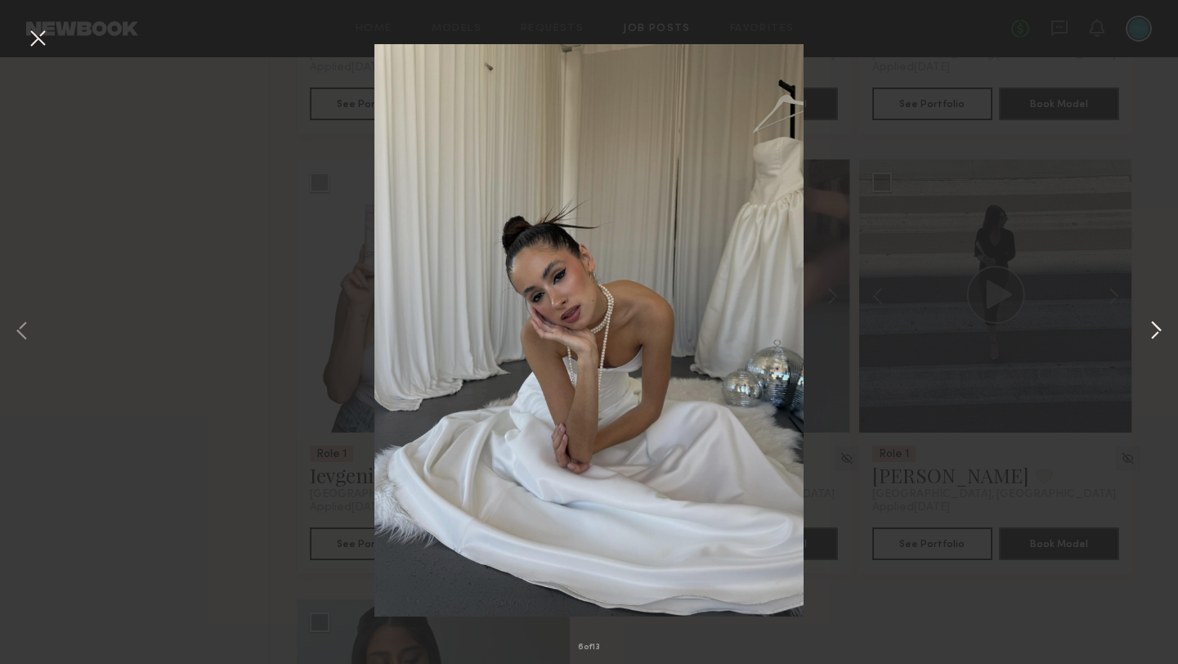
click at [1153, 333] on button at bounding box center [1156, 331] width 20 height 531
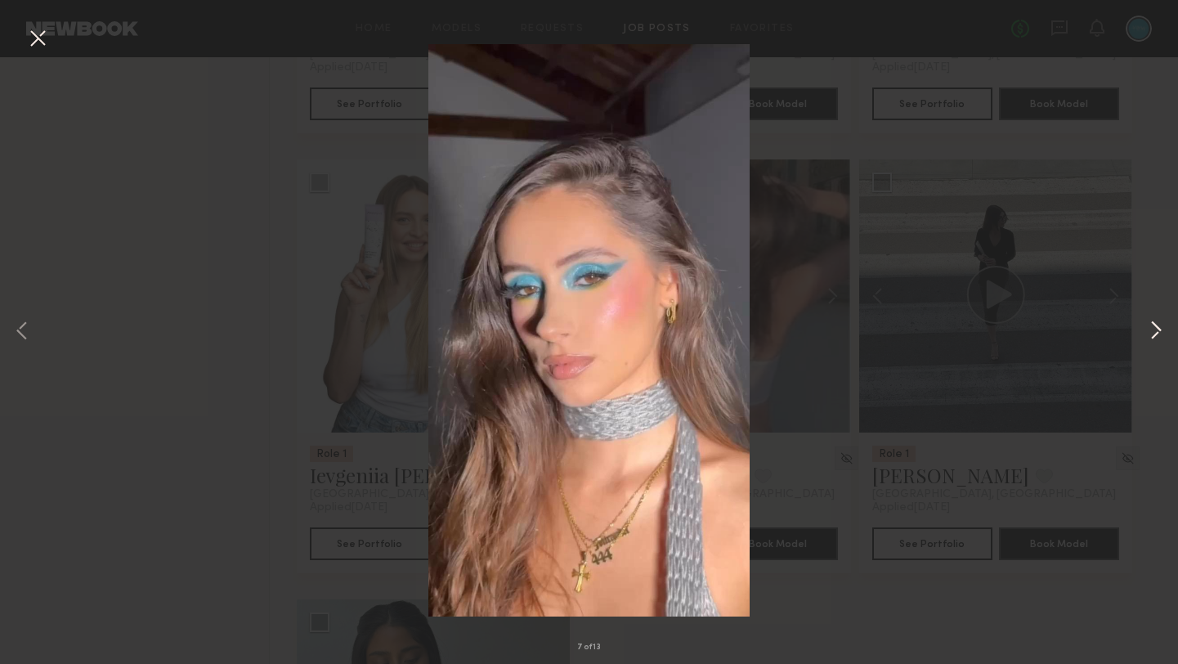
click at [1153, 333] on button at bounding box center [1156, 331] width 20 height 531
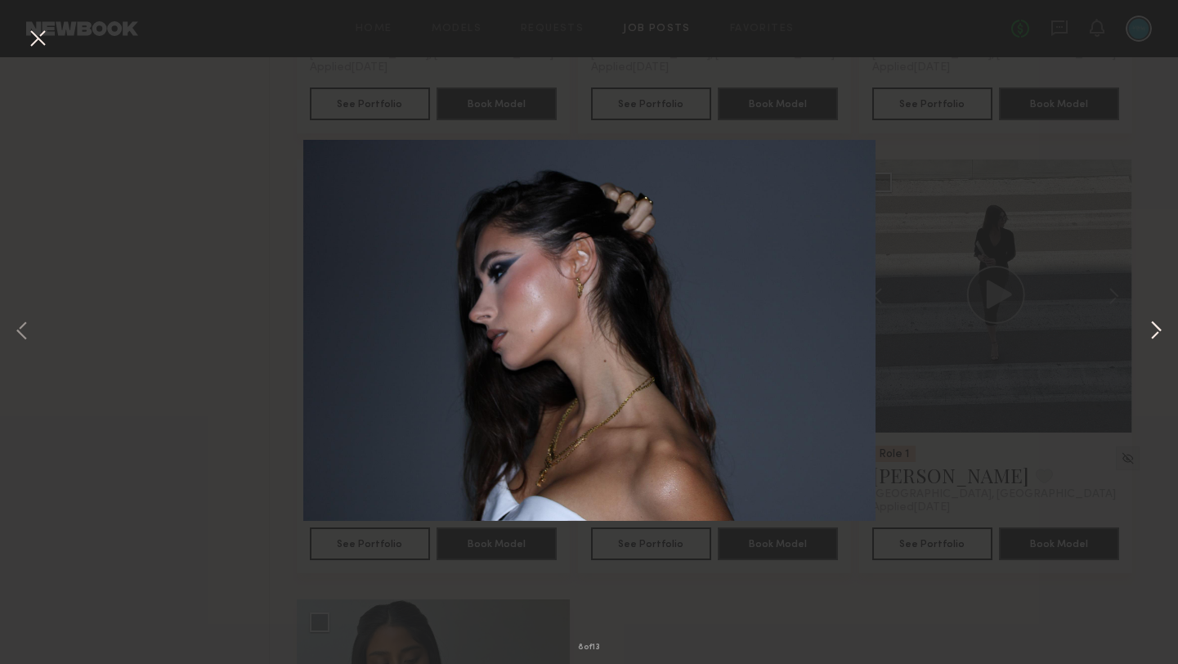
click at [1164, 335] on button at bounding box center [1156, 331] width 20 height 531
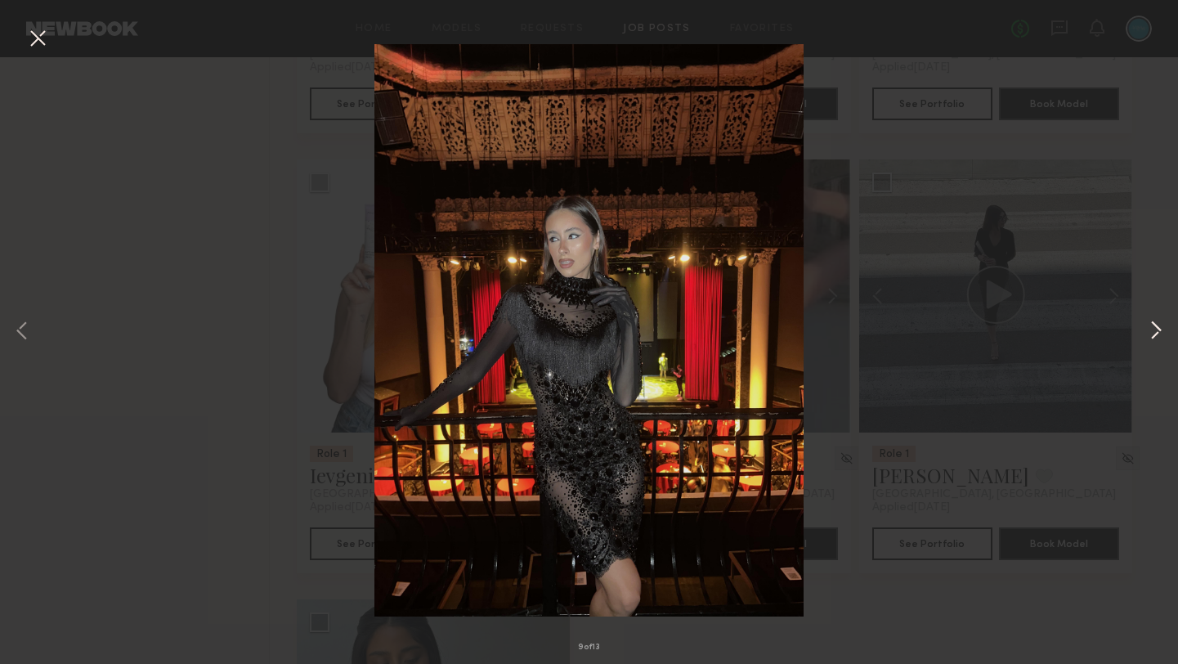
click at [1154, 334] on button at bounding box center [1156, 331] width 20 height 531
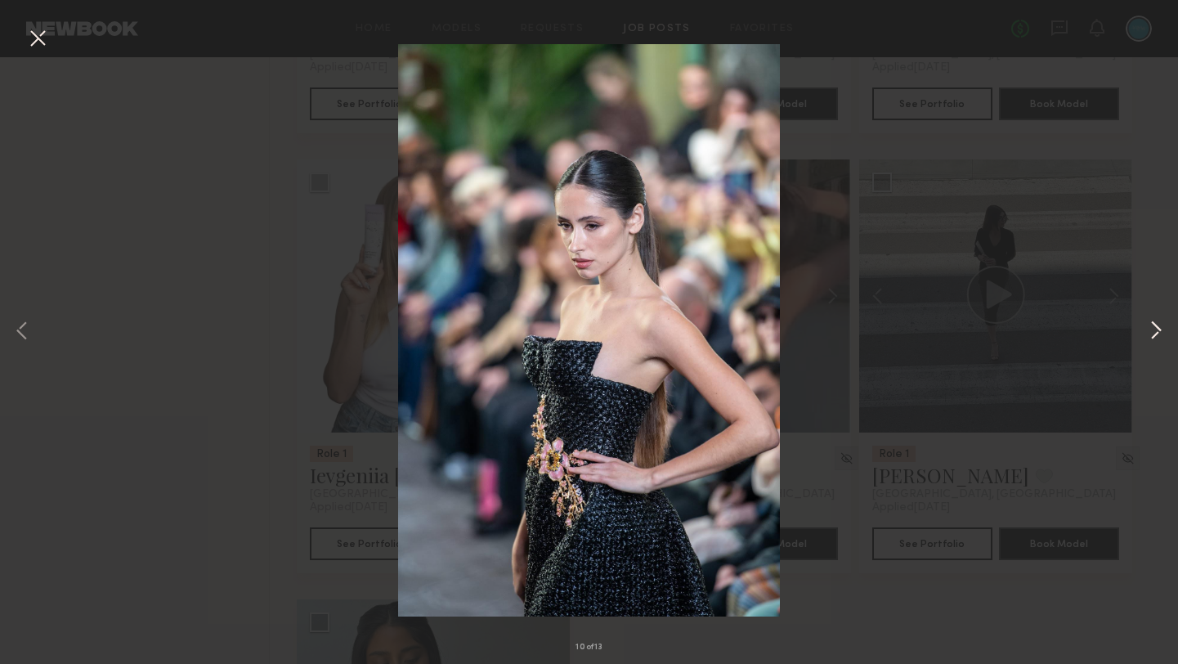
click at [1154, 334] on button at bounding box center [1156, 331] width 20 height 531
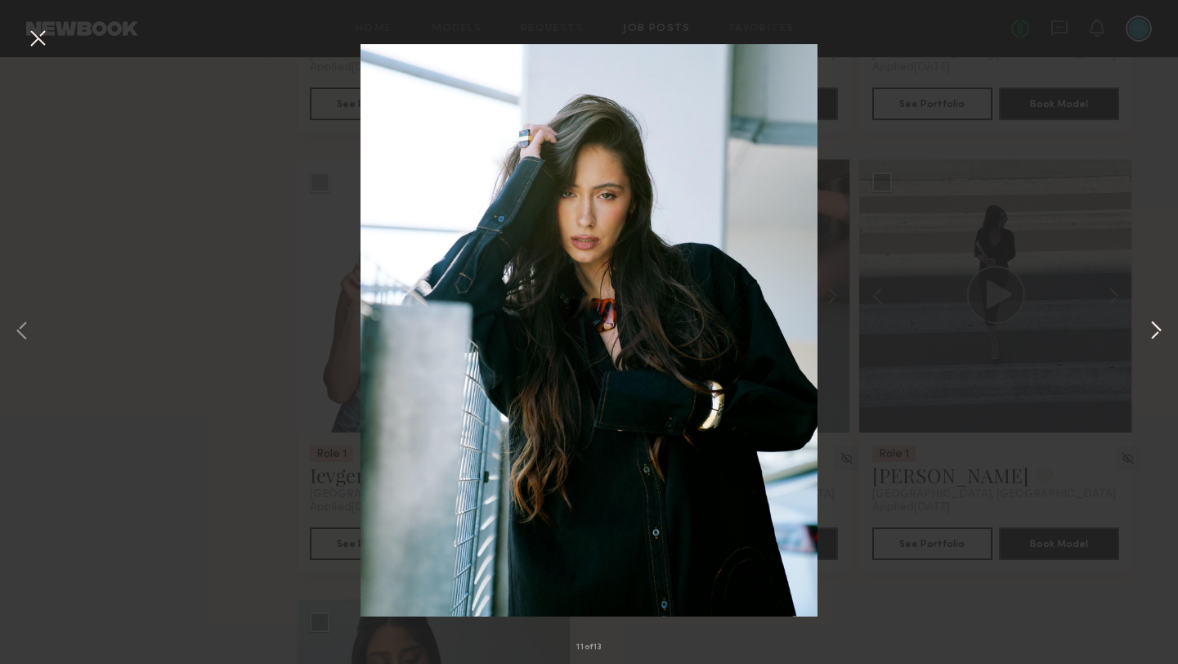
click at [1154, 334] on button at bounding box center [1156, 331] width 20 height 531
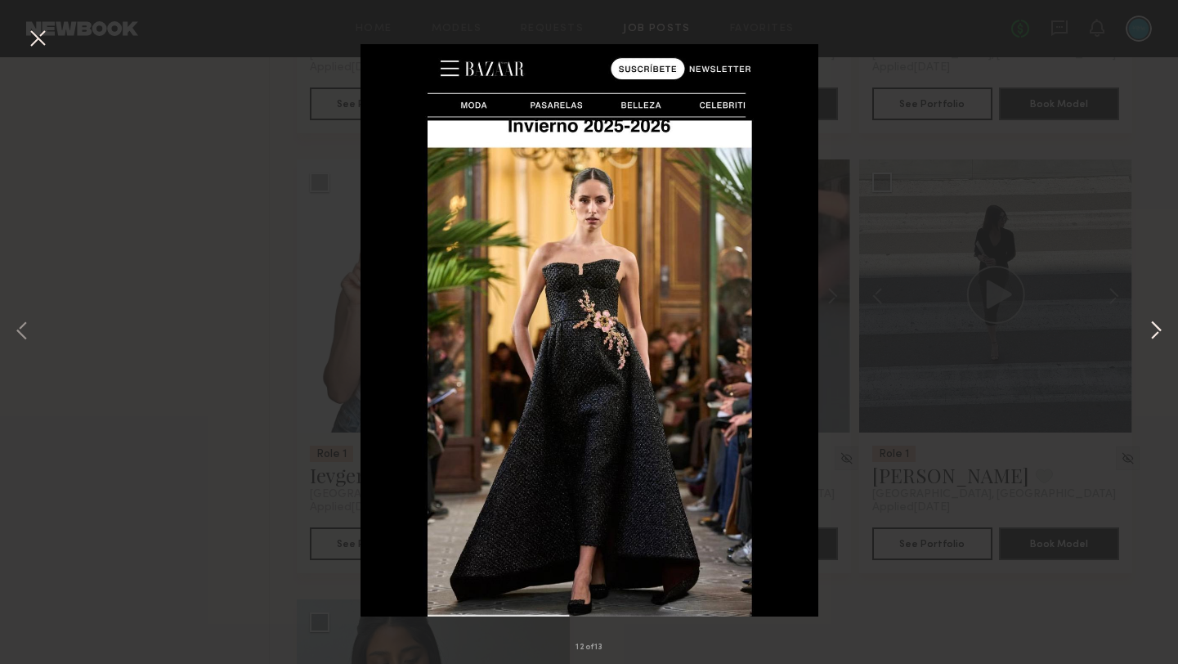
click at [1154, 334] on button at bounding box center [1156, 331] width 20 height 531
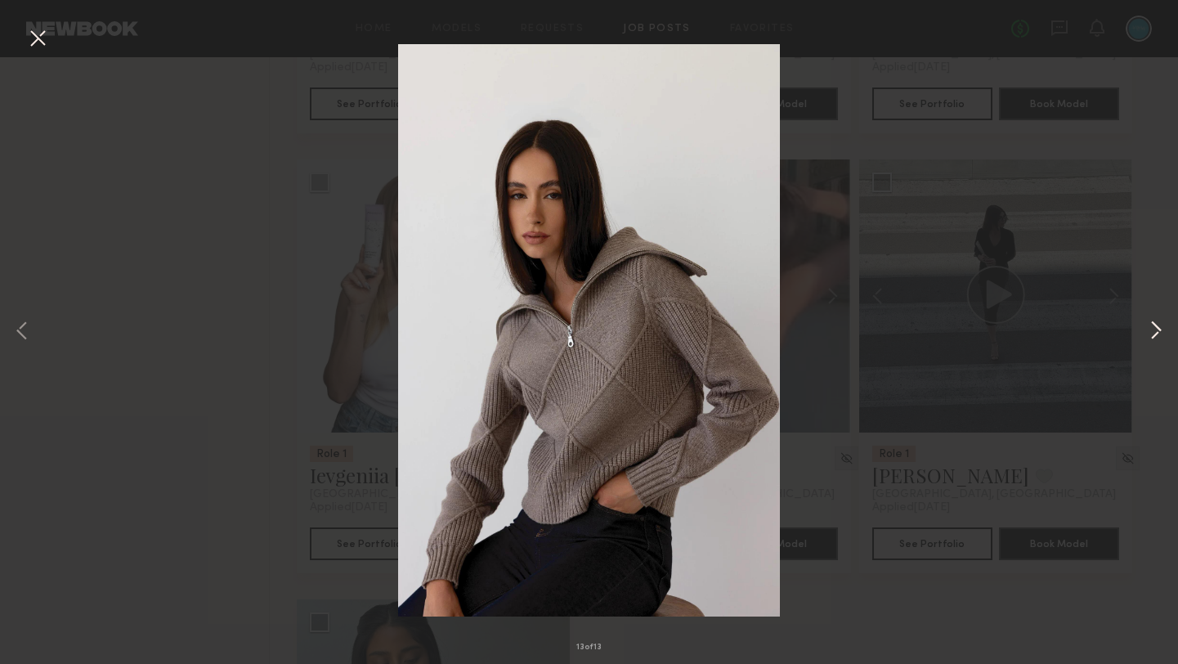
click at [1154, 334] on button at bounding box center [1156, 331] width 20 height 531
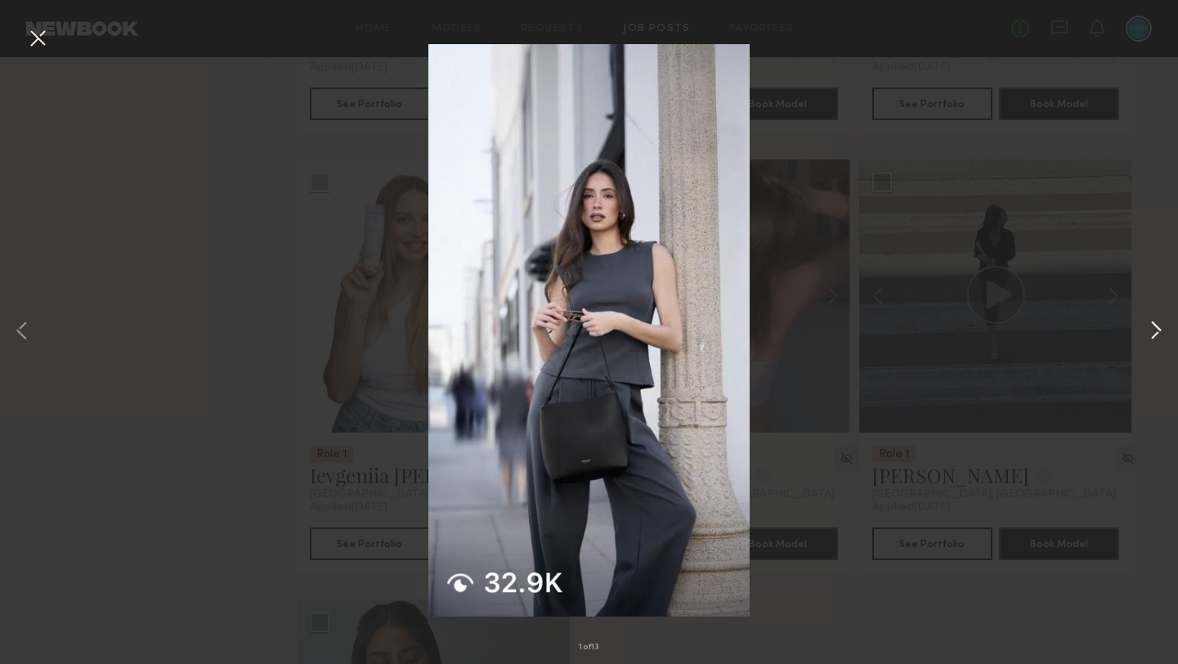
click at [1154, 334] on button at bounding box center [1156, 331] width 20 height 531
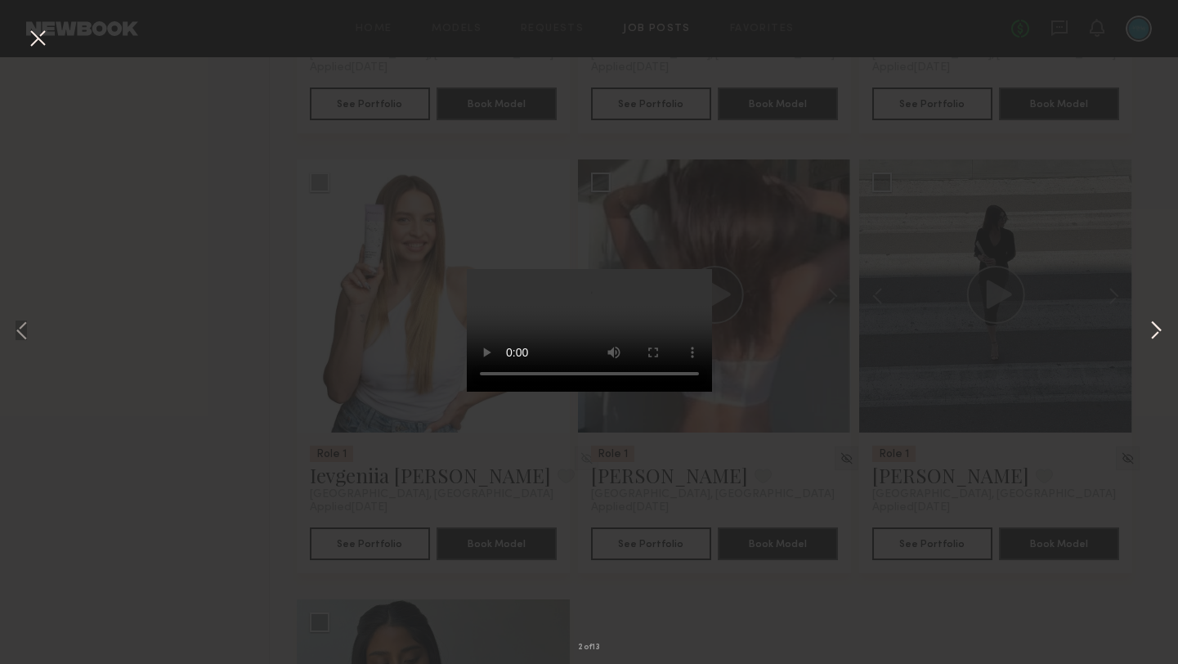
click at [1154, 334] on button at bounding box center [1156, 331] width 20 height 531
click at [42, 38] on button at bounding box center [38, 39] width 26 height 29
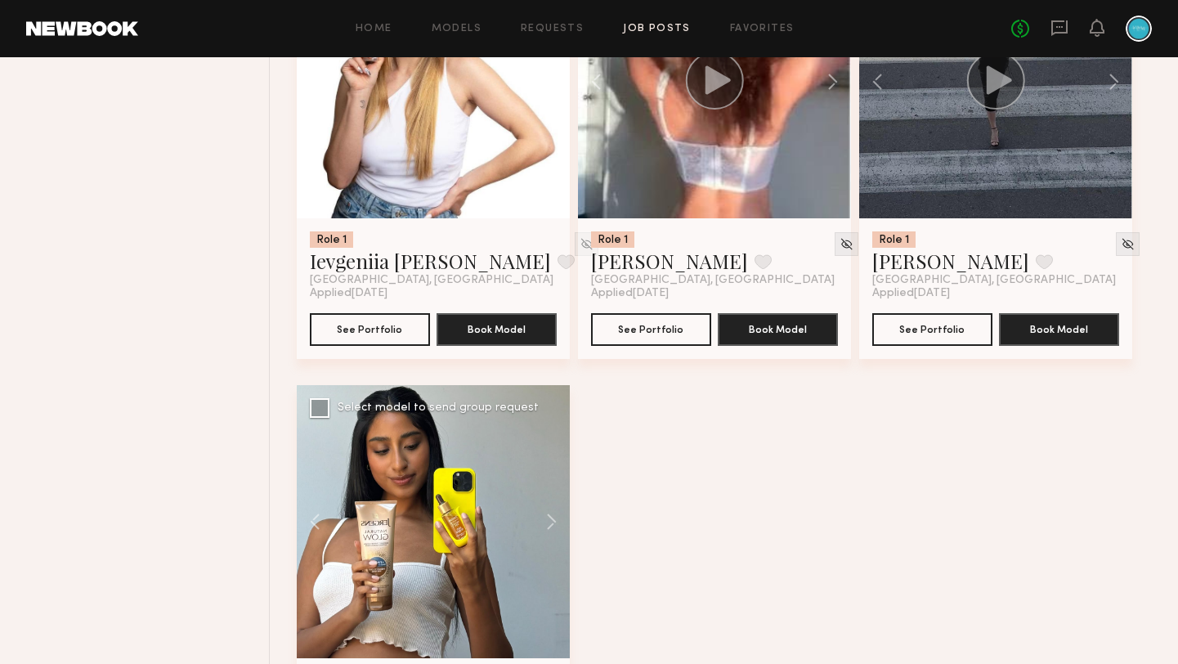
scroll to position [1440, 0]
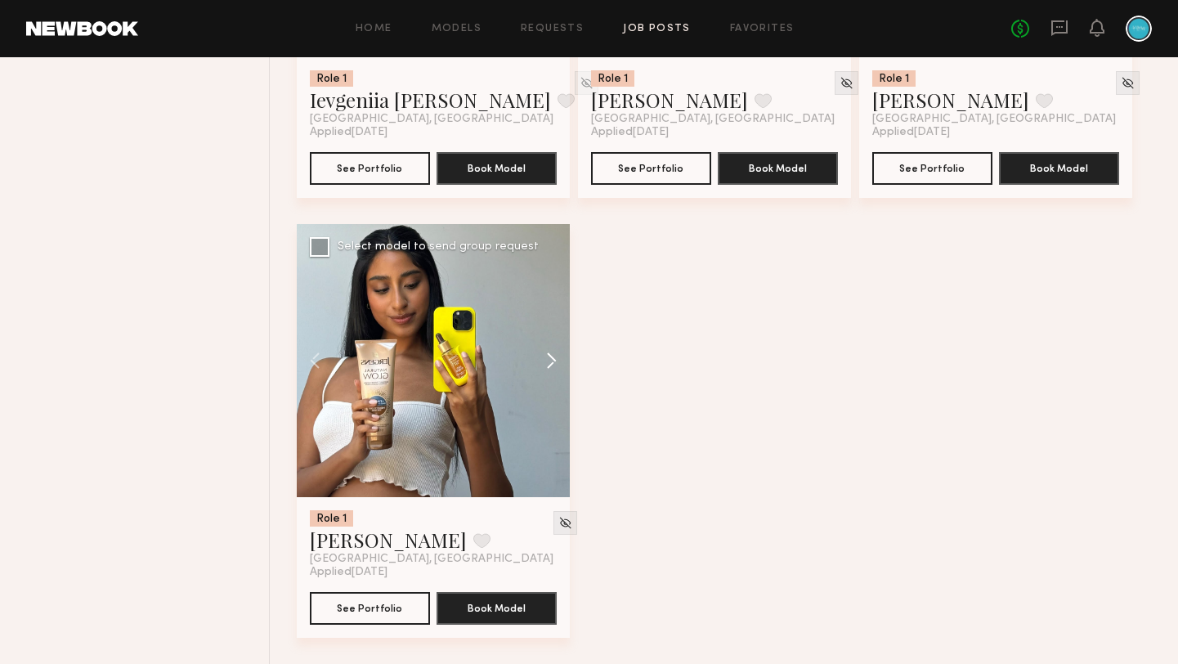
click at [548, 355] on button at bounding box center [543, 360] width 52 height 273
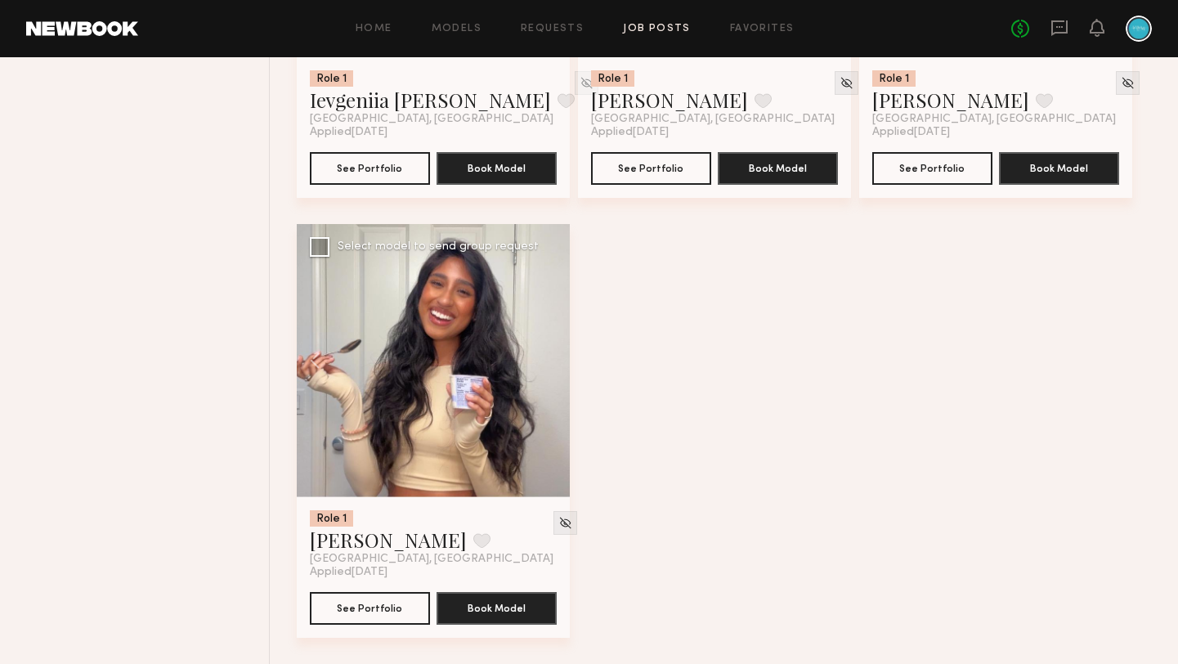
click at [548, 355] on div at bounding box center [433, 360] width 273 height 273
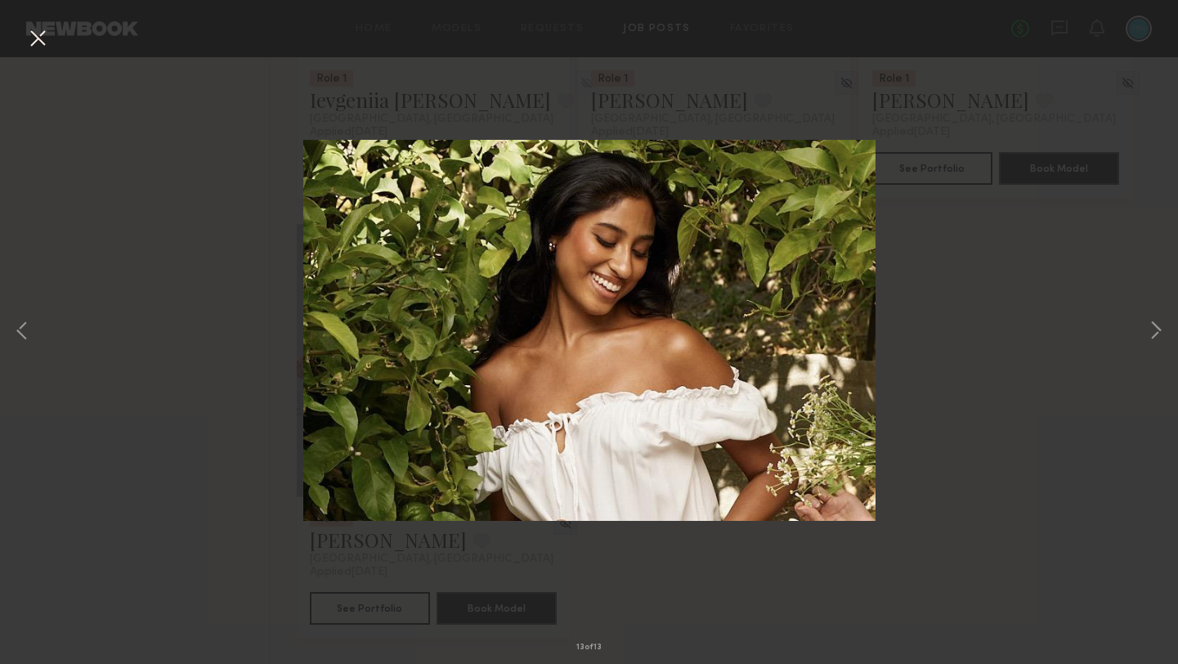
click at [60, 43] on div "13 of 13" at bounding box center [589, 332] width 1178 height 664
click at [45, 45] on button at bounding box center [38, 39] width 26 height 29
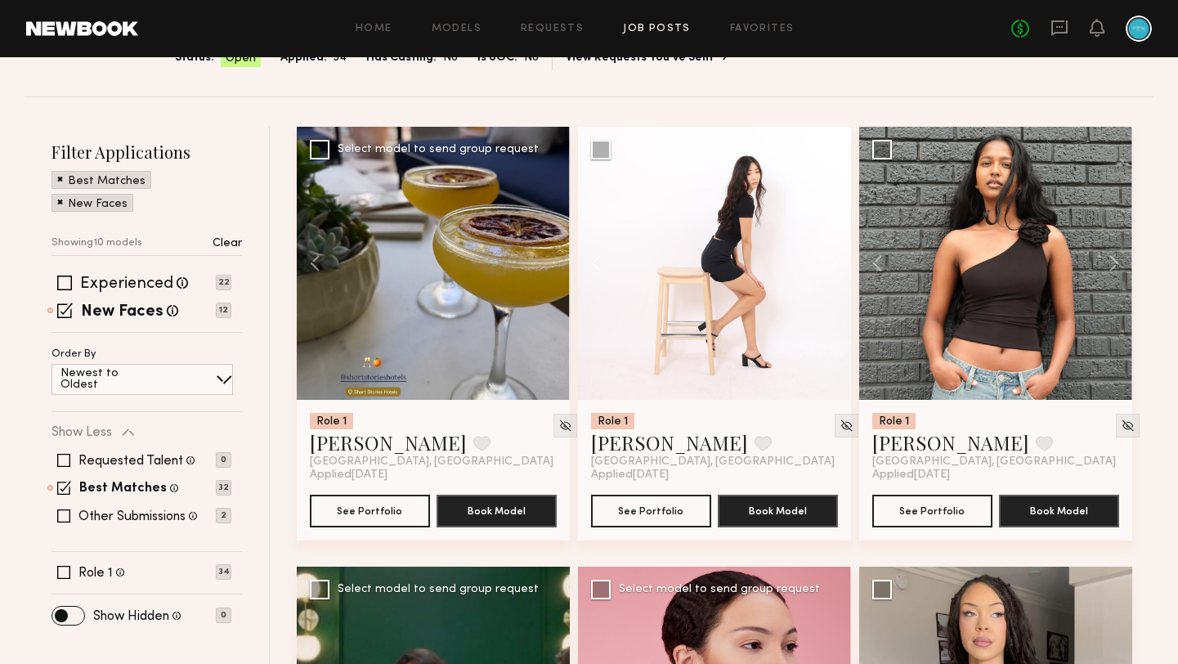
scroll to position [0, 0]
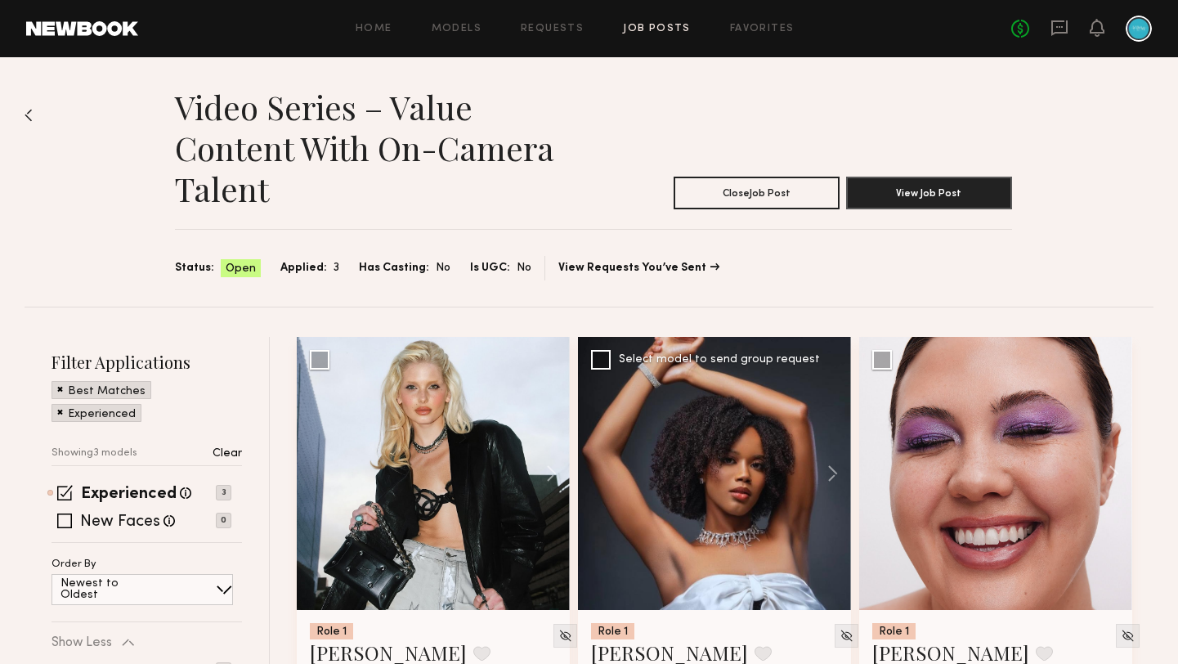
scroll to position [163, 0]
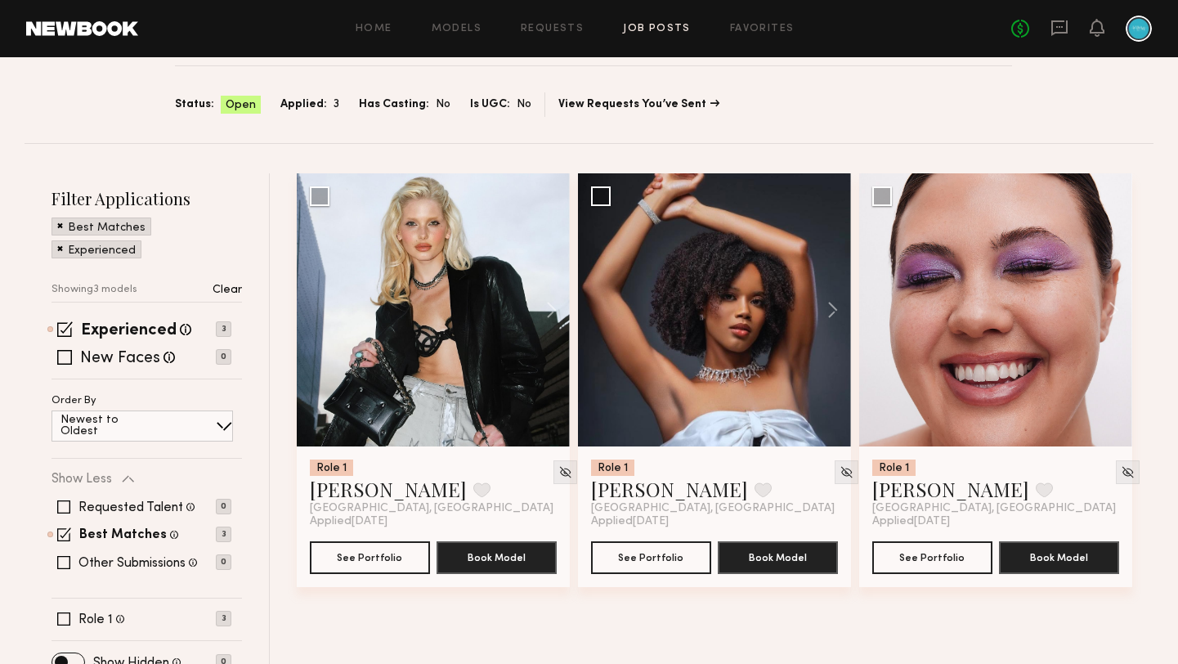
click at [905, 114] on section "Status: Open Applied: 3 Has Casting: No Is UGC: No View Requests You’ve Sent" at bounding box center [593, 104] width 837 height 25
